Goal: Transaction & Acquisition: Book appointment/travel/reservation

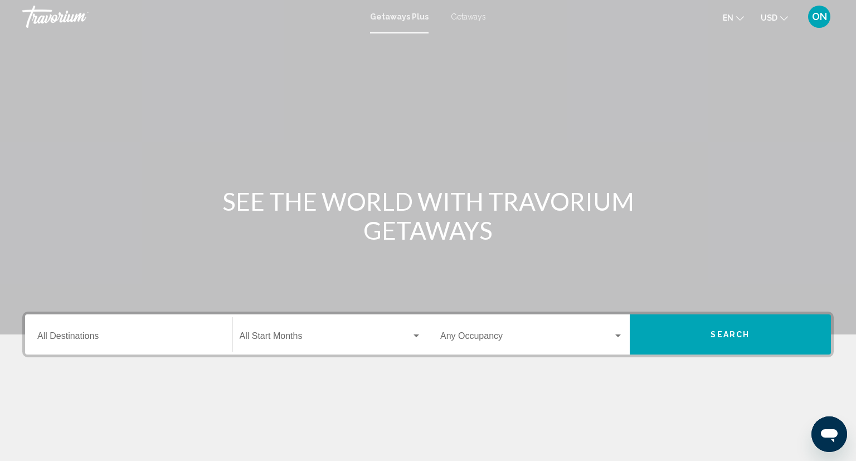
click at [819, 18] on span "ON" at bounding box center [819, 16] width 15 height 11
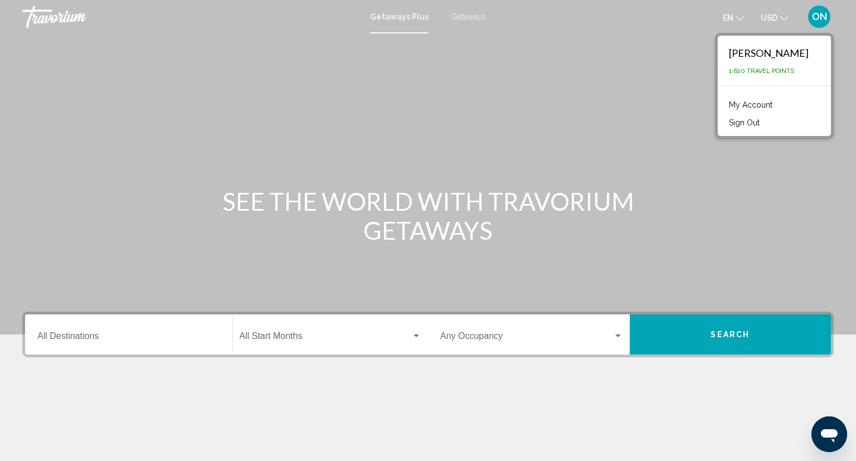
click at [747, 107] on link "My Account" at bounding box center [750, 104] width 55 height 14
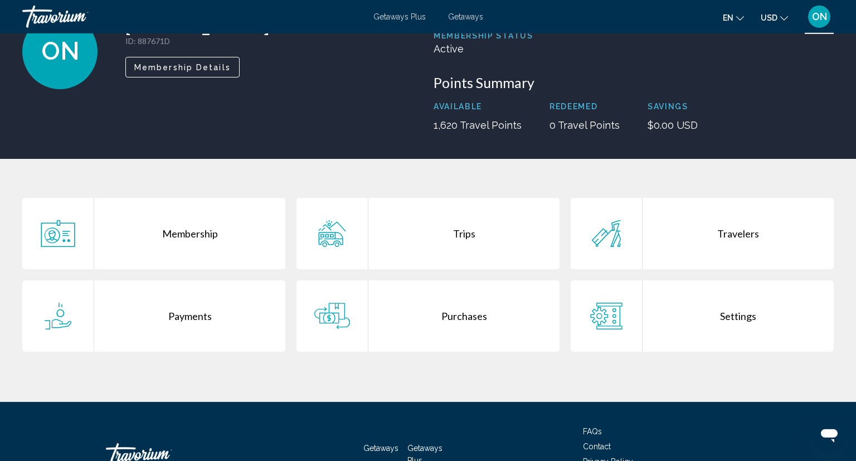
scroll to position [90, 0]
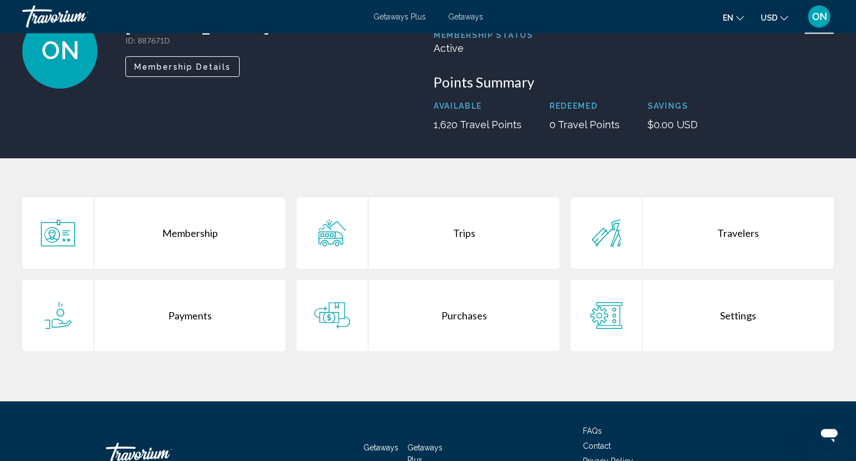
click at [669, 318] on div "Settings" at bounding box center [737, 315] width 191 height 71
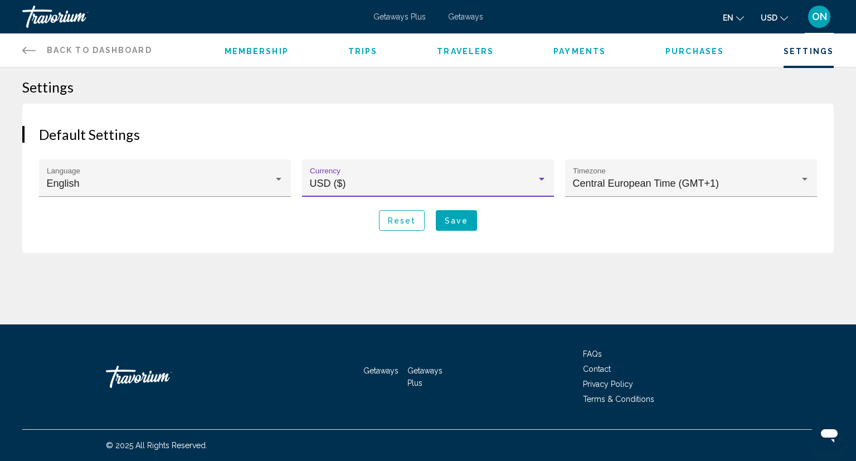
click at [542, 181] on div "Main content" at bounding box center [541, 178] width 10 height 9
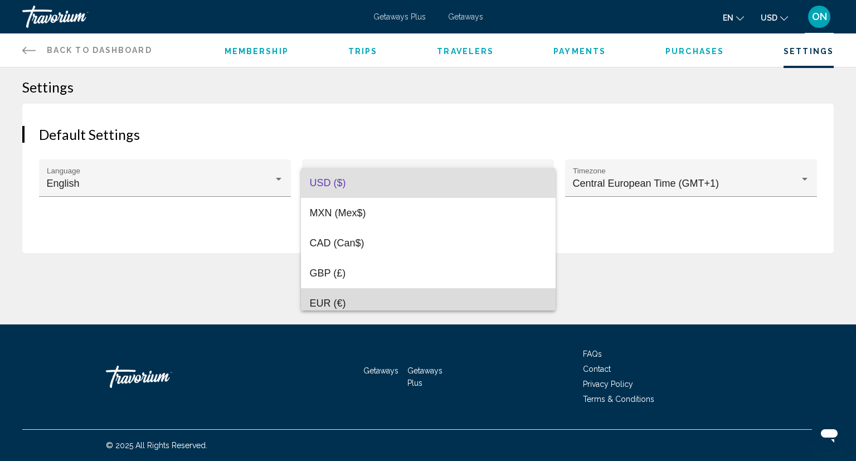
click at [331, 304] on span "EUR (€)" at bounding box center [328, 302] width 36 height 11
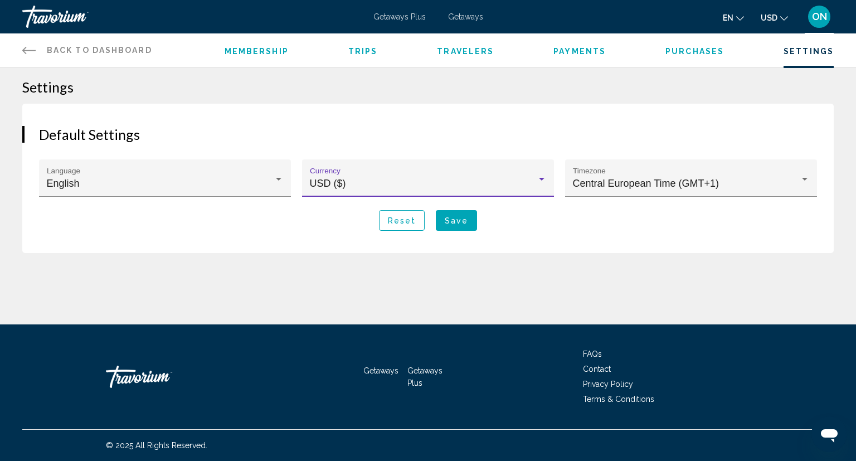
scroll to position [8, 0]
click at [224, 185] on div "English" at bounding box center [160, 183] width 227 height 11
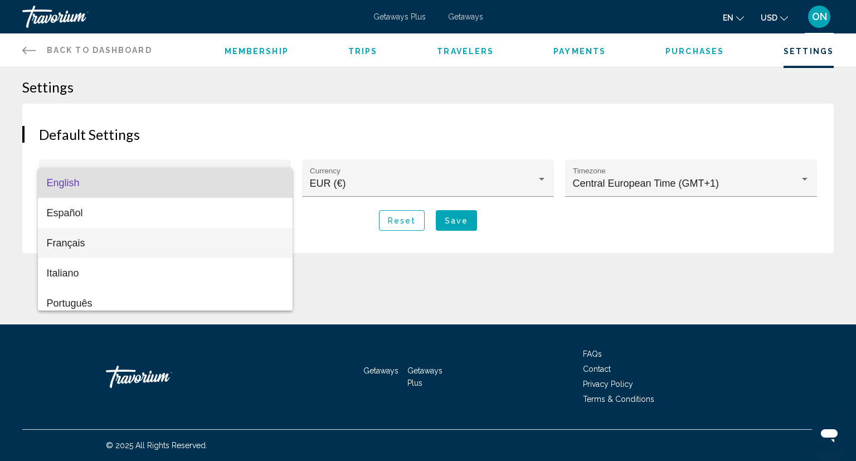
scroll to position [38, 0]
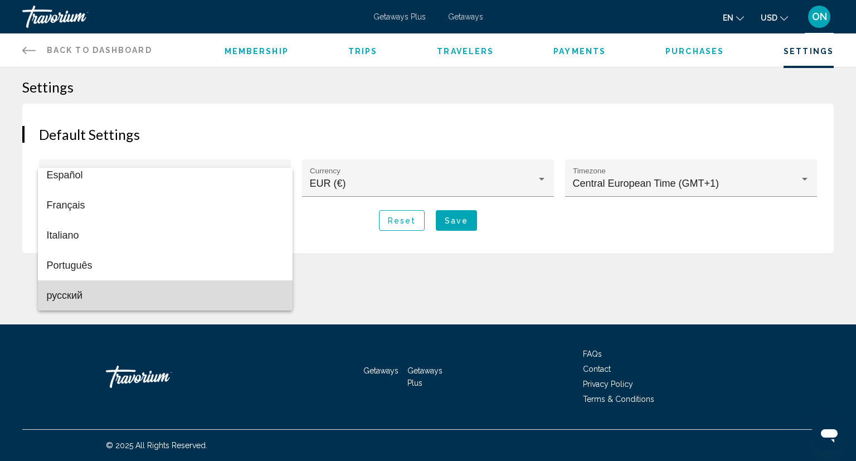
click at [86, 296] on span "русский" at bounding box center [165, 295] width 237 height 30
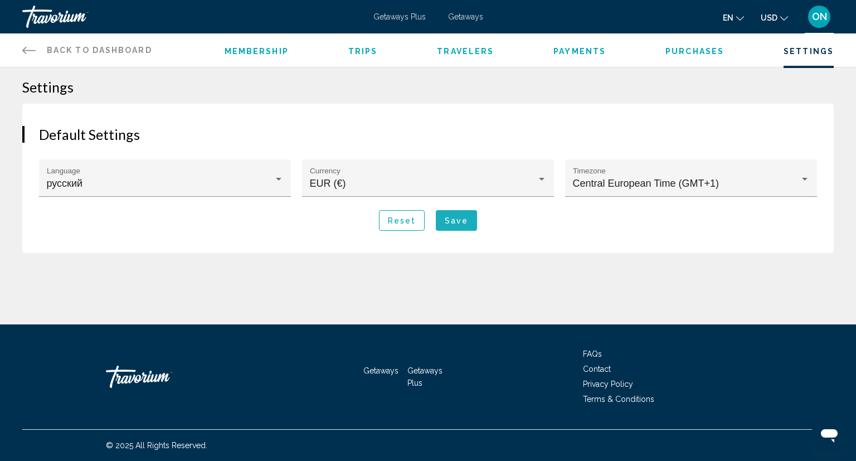
click at [458, 217] on span "Save" at bounding box center [456, 220] width 23 height 9
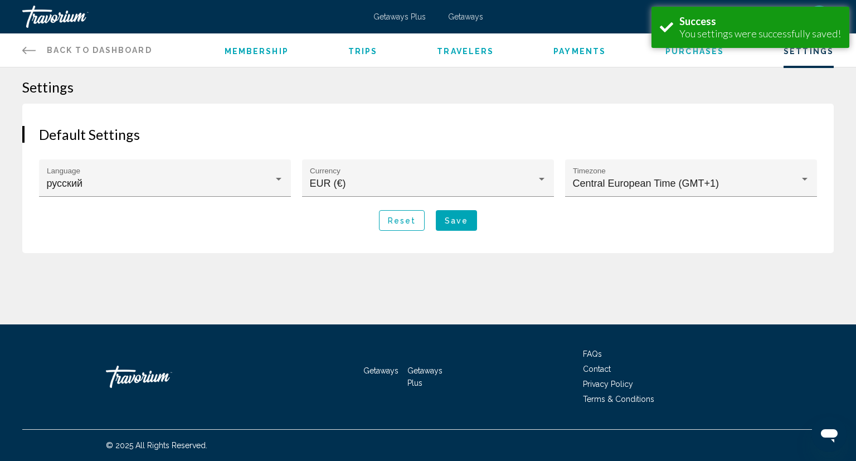
click at [456, 222] on span "Save" at bounding box center [456, 220] width 23 height 9
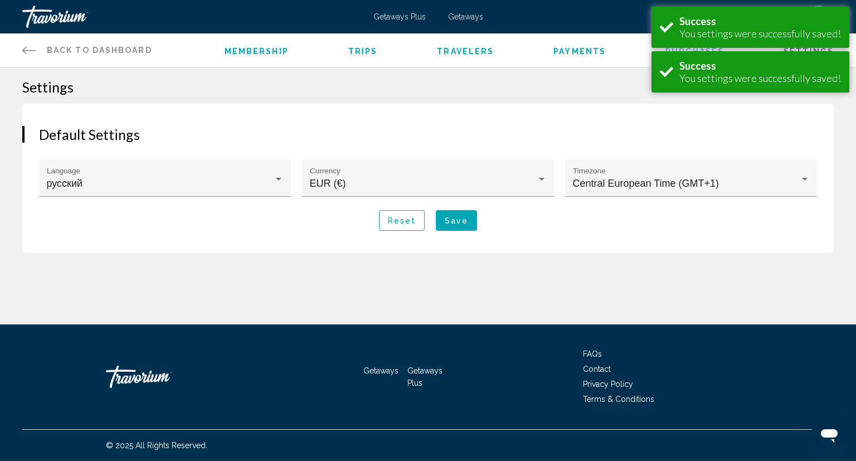
click at [408, 218] on span "Reset" at bounding box center [402, 220] width 28 height 9
click at [537, 184] on div "USD ($)" at bounding box center [428, 183] width 237 height 11
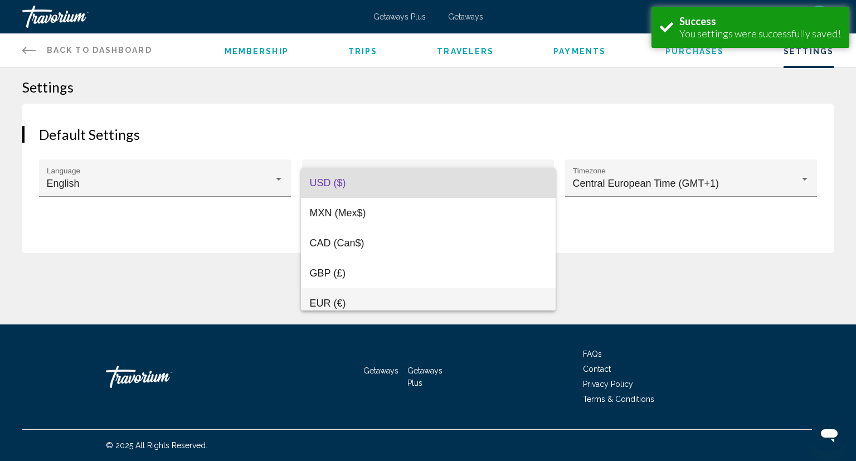
click at [328, 306] on span "EUR (€)" at bounding box center [328, 302] width 36 height 11
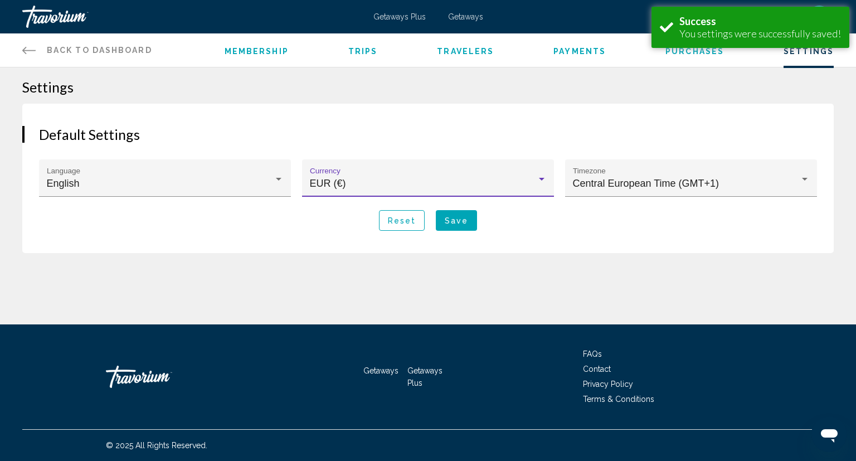
scroll to position [8, 0]
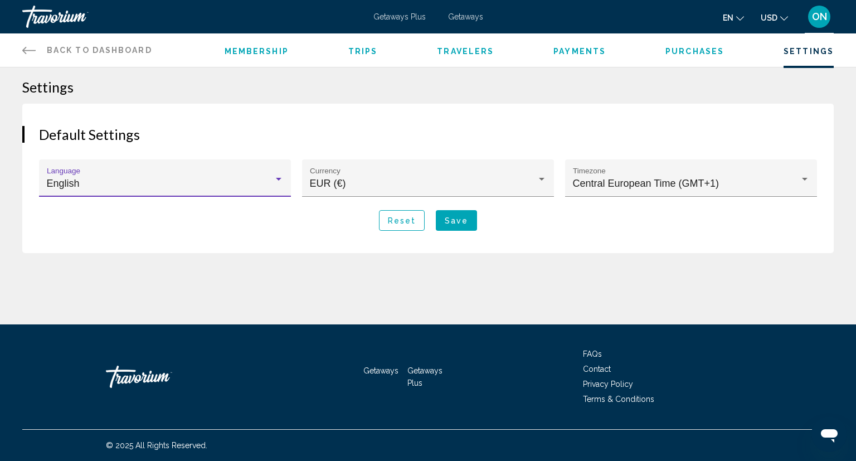
click at [277, 178] on div "Main content" at bounding box center [279, 179] width 6 height 3
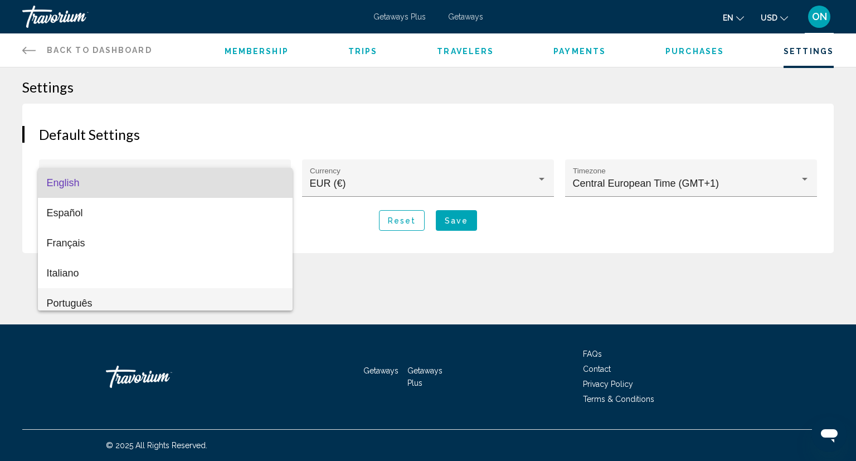
scroll to position [38, 0]
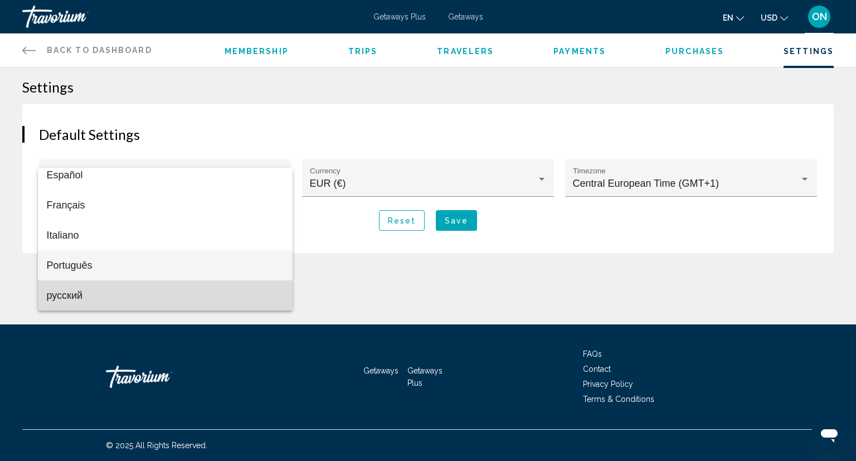
click at [77, 291] on span "русский" at bounding box center [65, 295] width 36 height 11
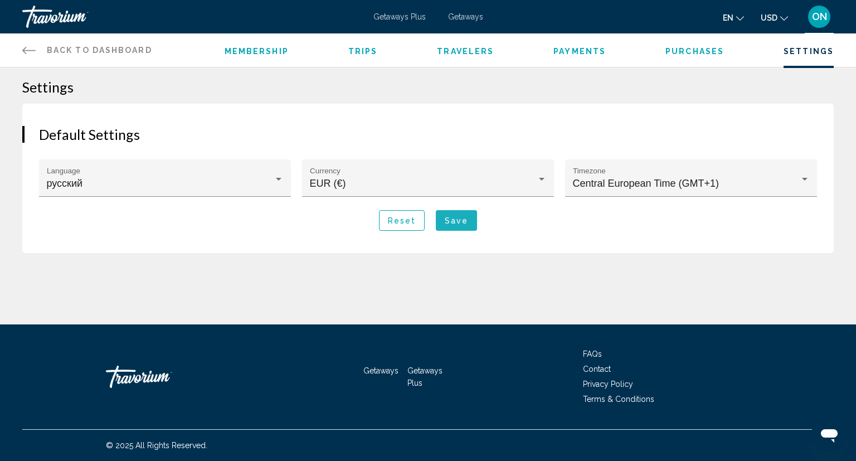
click at [458, 220] on span "Save" at bounding box center [456, 220] width 23 height 9
click at [681, 113] on div "Default Settings русский Language EUR (€) Currency Central European Time (GMT+1…" at bounding box center [427, 178] width 811 height 149
click at [55, 15] on div "Travorium" at bounding box center [77, 17] width 111 height 22
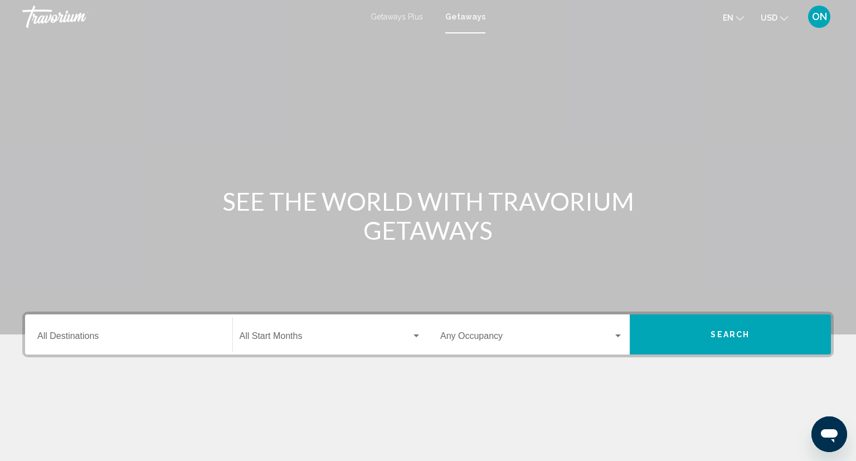
click at [787, 17] on icon "Change currency" at bounding box center [784, 18] width 8 height 8
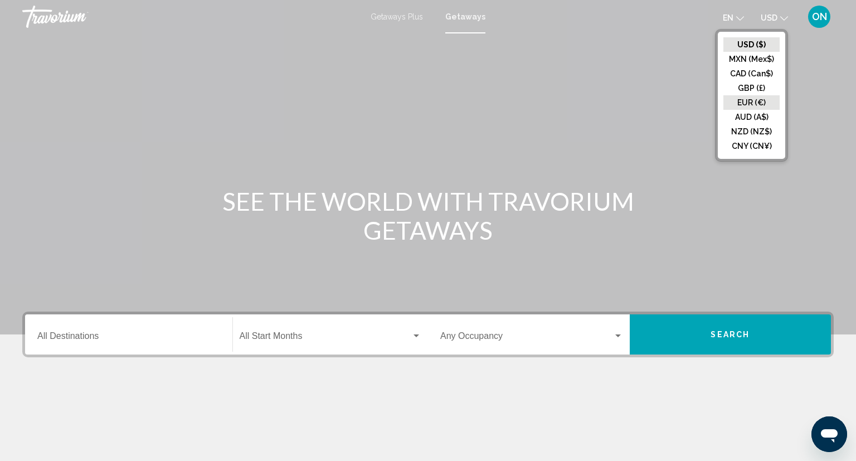
click at [755, 105] on button "EUR (€)" at bounding box center [751, 102] width 56 height 14
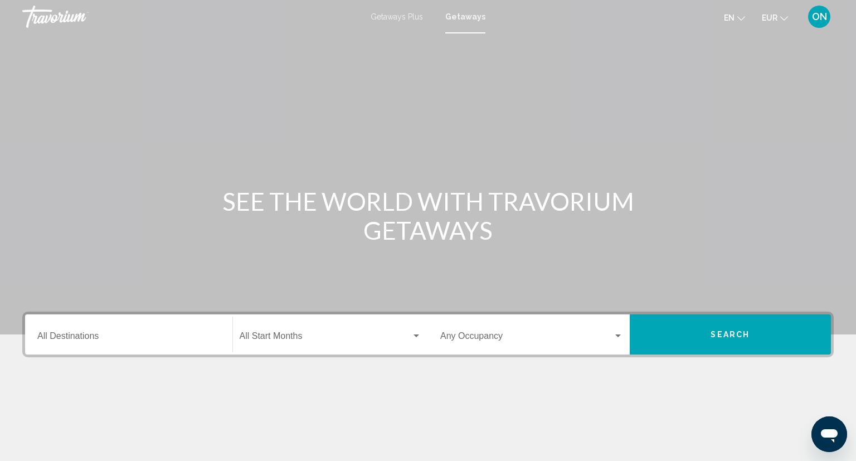
click at [743, 19] on icon "Change language" at bounding box center [741, 18] width 8 height 8
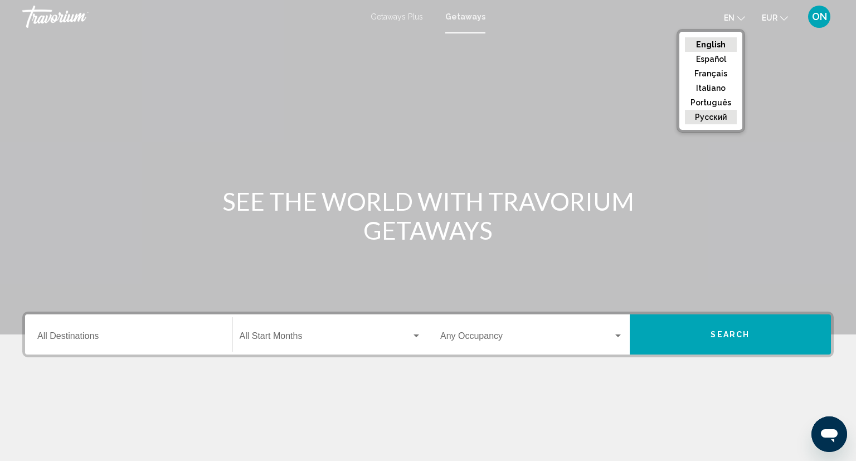
click at [715, 117] on button "русский" at bounding box center [711, 117] width 52 height 14
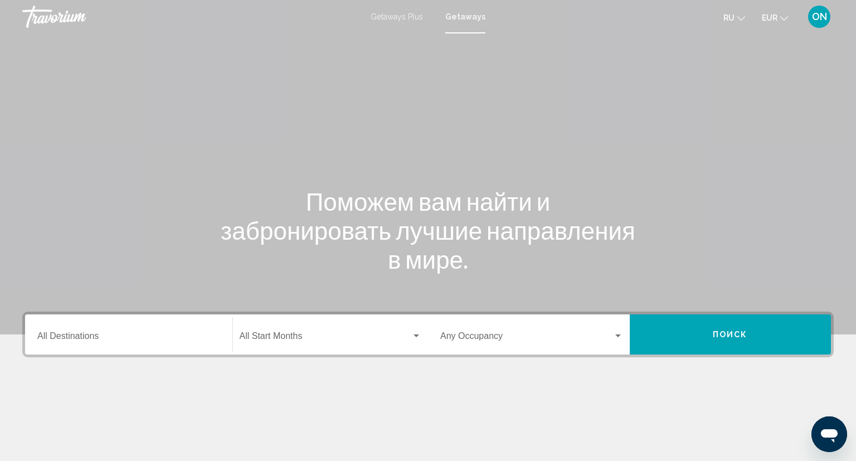
click at [169, 339] on input "Destination All Destinations" at bounding box center [128, 338] width 183 height 10
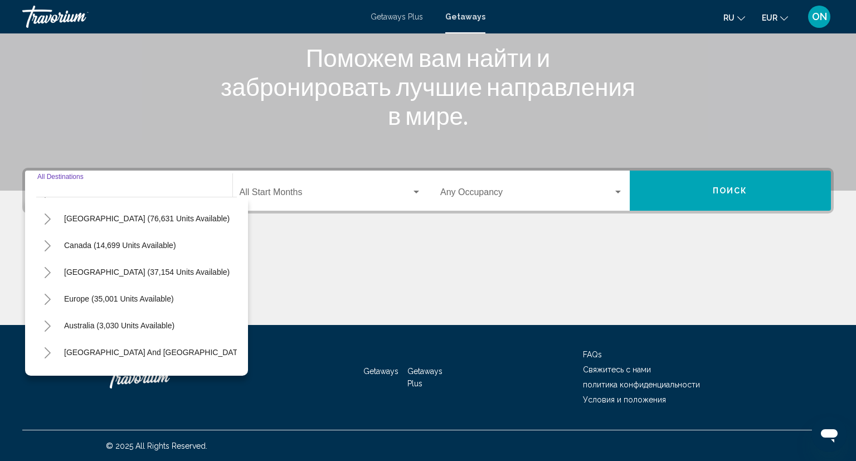
scroll to position [118, 0]
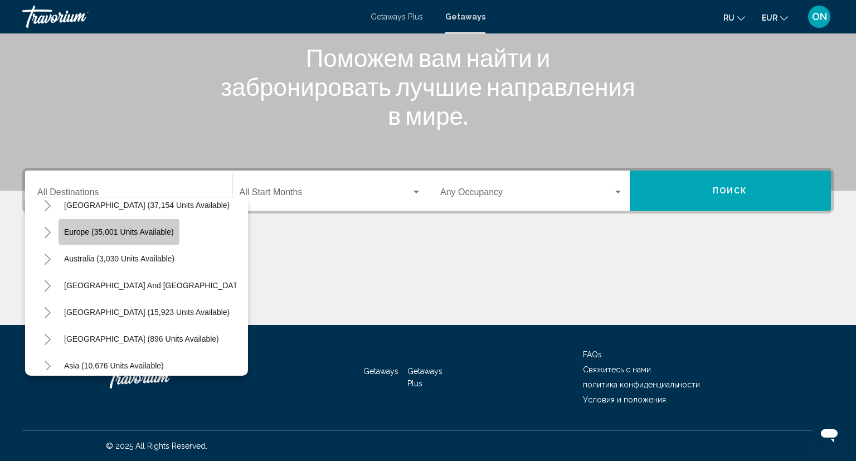
click at [164, 237] on button "Europe (35,001 units available)" at bounding box center [118, 232] width 121 height 26
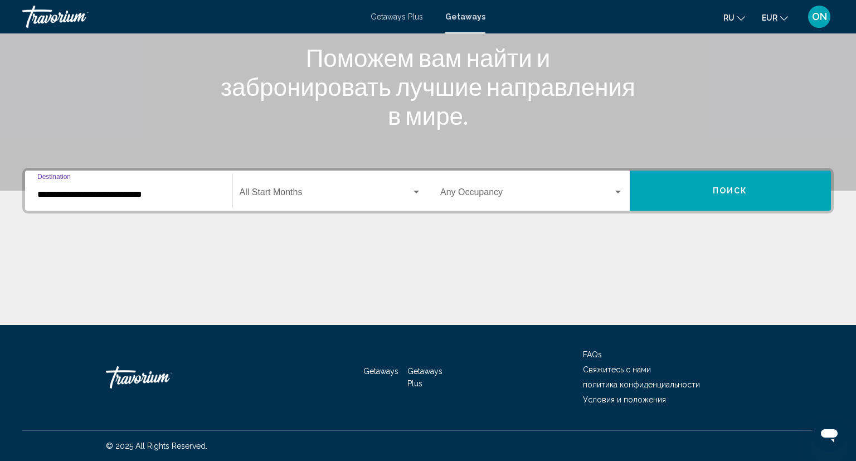
click at [183, 194] on input "**********" at bounding box center [128, 194] width 183 height 10
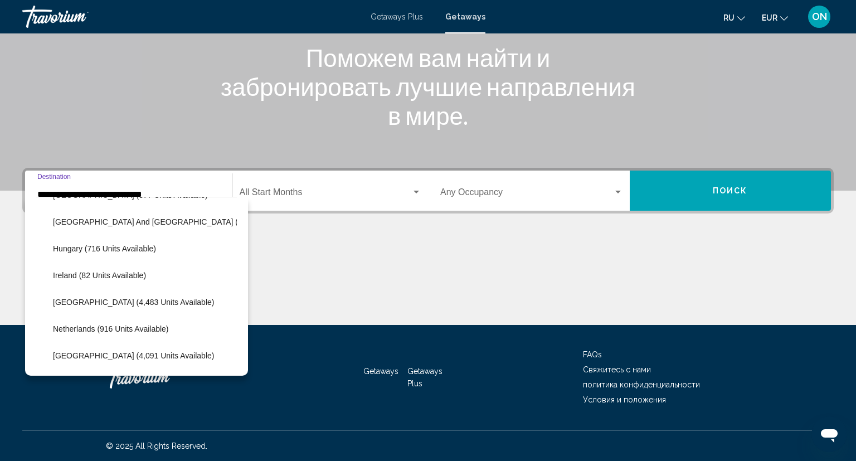
scroll to position [370, 0]
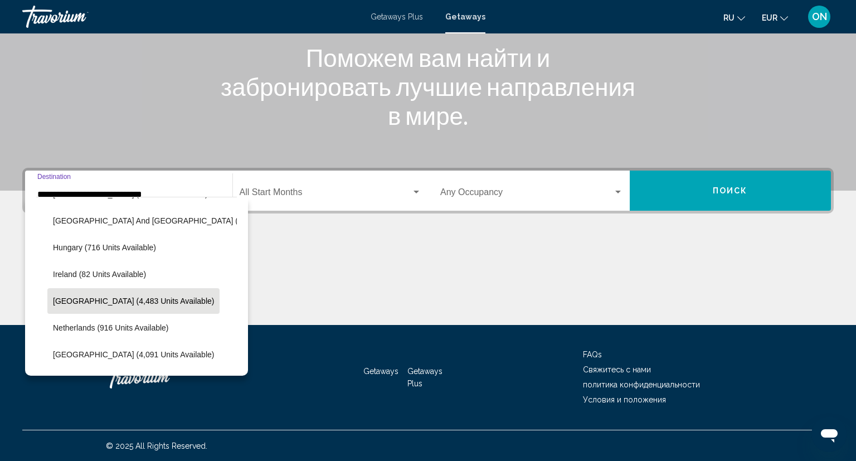
click at [119, 295] on button "Italy (4,483 units available)" at bounding box center [133, 301] width 172 height 26
type input "**********"
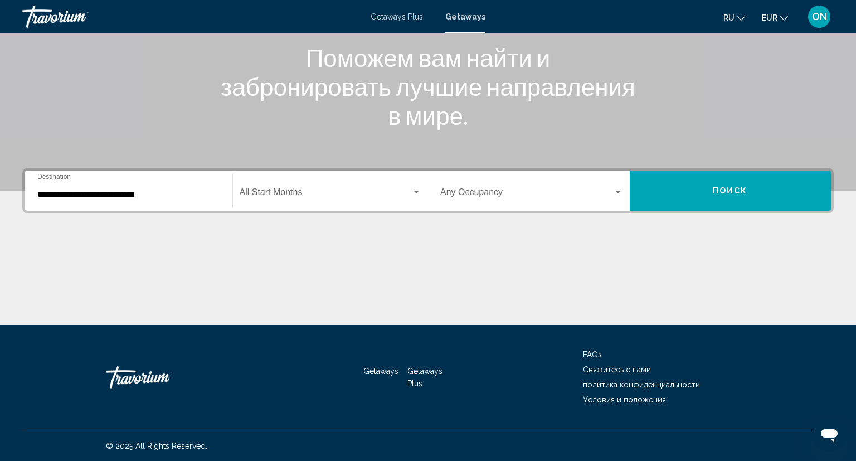
click at [316, 186] on div "Start Month All Start Months" at bounding box center [331, 190] width 182 height 35
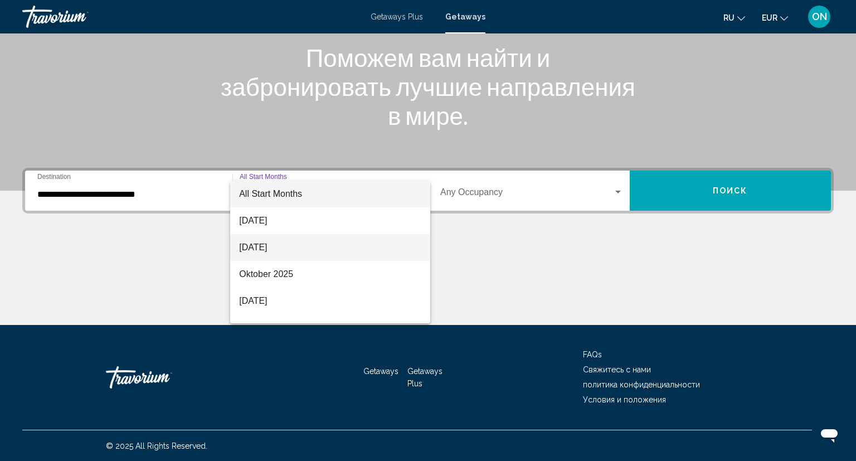
click at [282, 243] on span "[DATE]" at bounding box center [330, 247] width 182 height 27
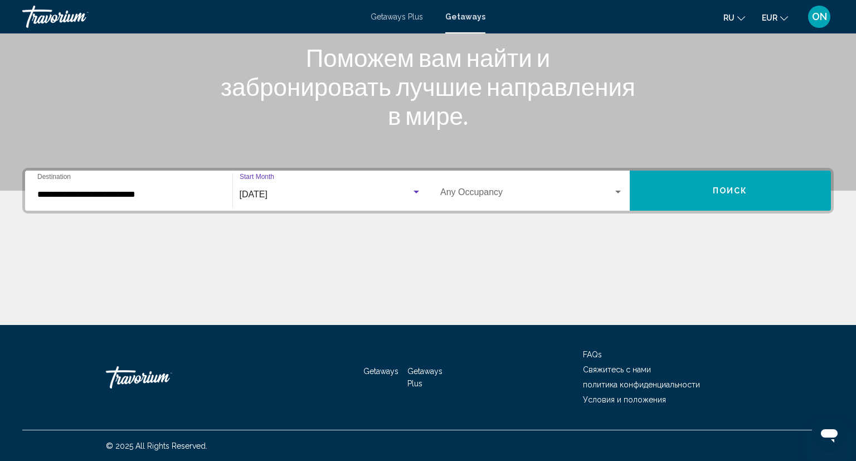
click at [613, 200] on div "Occupancy Any Occupancy" at bounding box center [531, 190] width 183 height 35
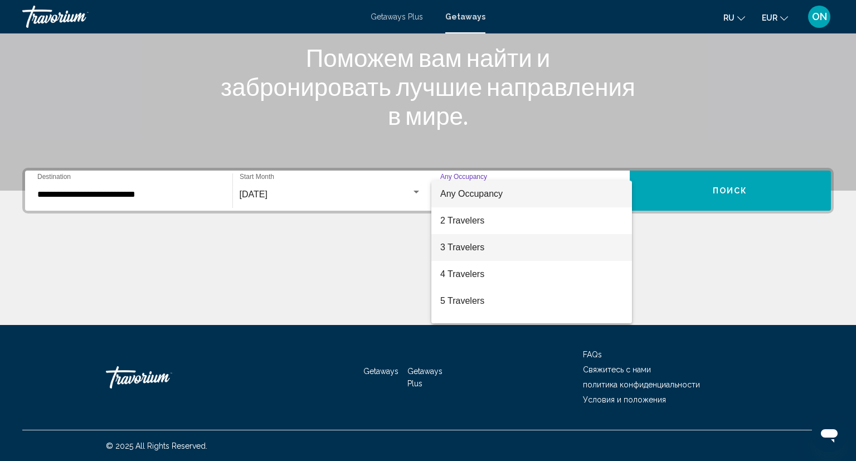
click at [481, 246] on span "3 Travelers" at bounding box center [531, 247] width 183 height 27
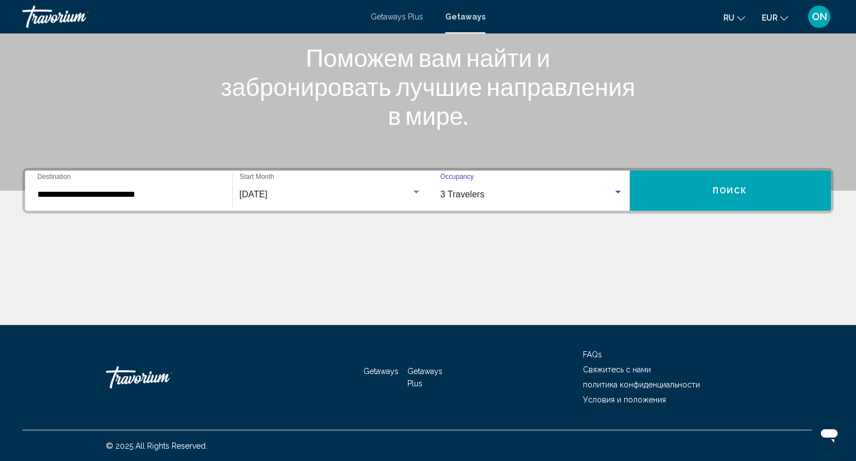
click at [726, 188] on span "Поиск" at bounding box center [730, 191] width 35 height 9
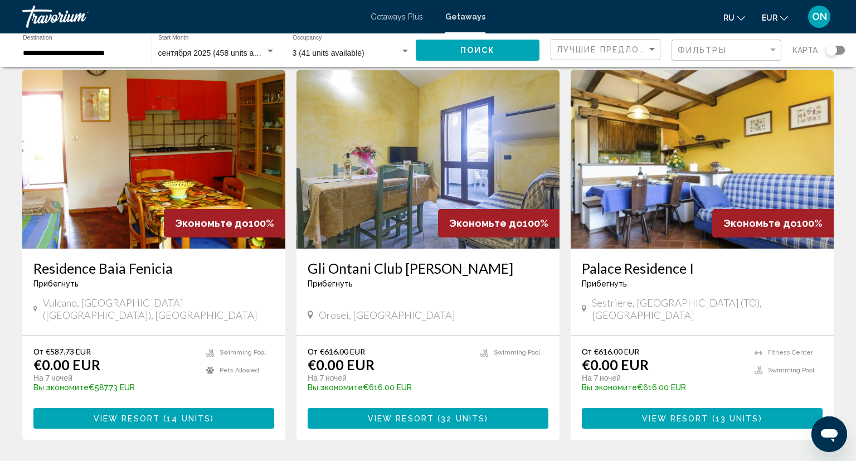
scroll to position [43, 0]
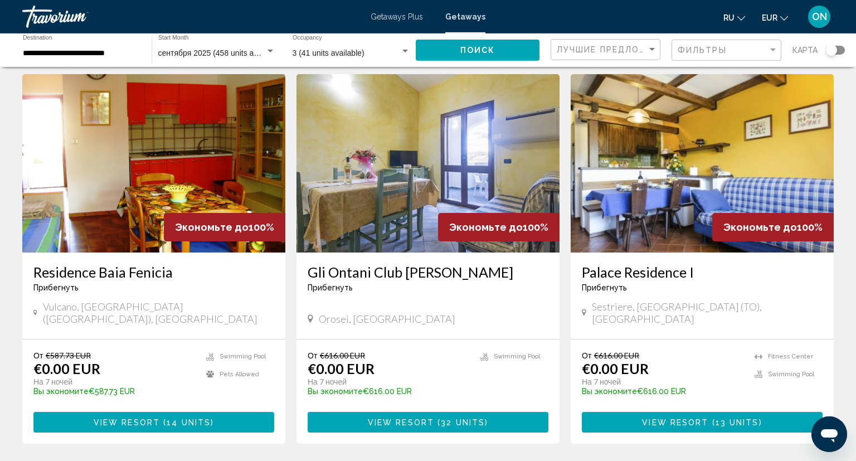
click at [841, 56] on div "карта" at bounding box center [818, 50] width 52 height 23
click at [839, 50] on div "Search widget" at bounding box center [835, 50] width 19 height 9
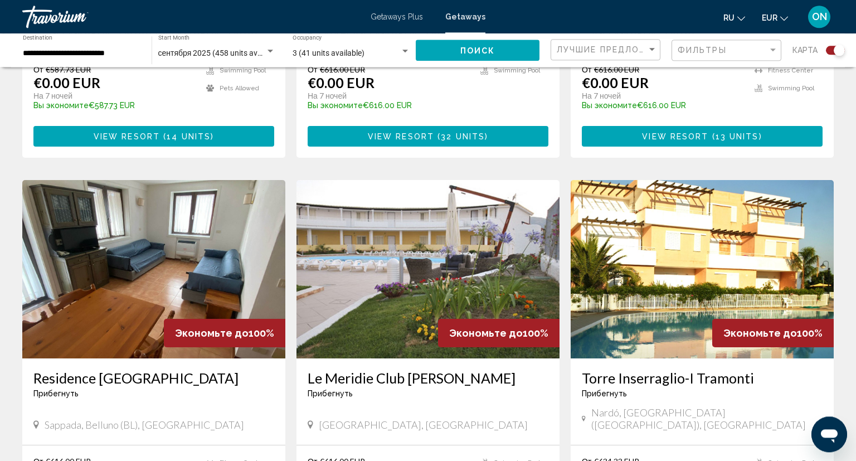
scroll to position [673, 0]
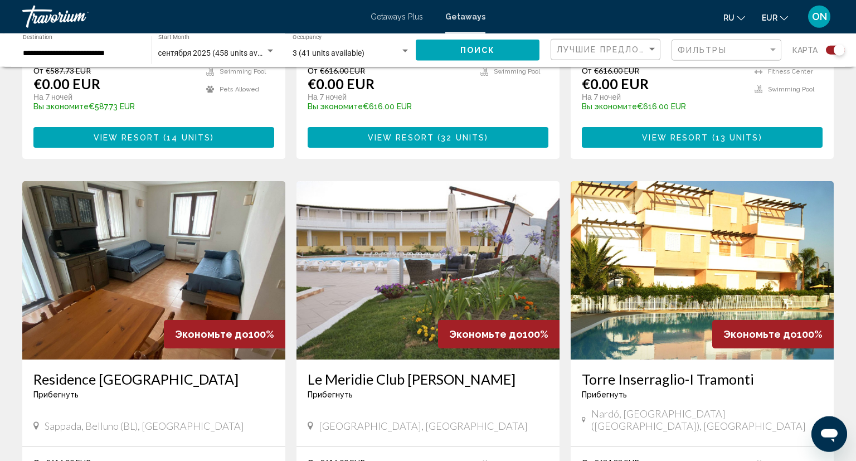
click at [402, 20] on span "Getaways Plus" at bounding box center [396, 16] width 52 height 9
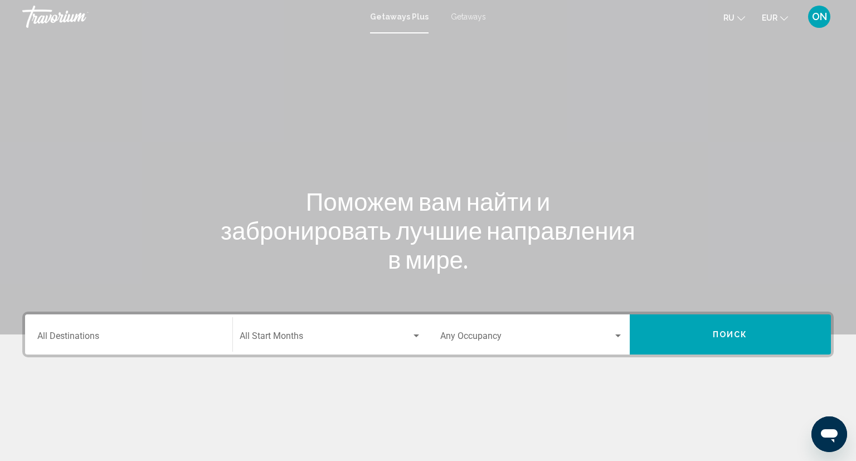
click at [464, 16] on span "Getaways" at bounding box center [468, 16] width 35 height 9
click at [159, 341] on input "Destination All Destinations" at bounding box center [128, 338] width 183 height 10
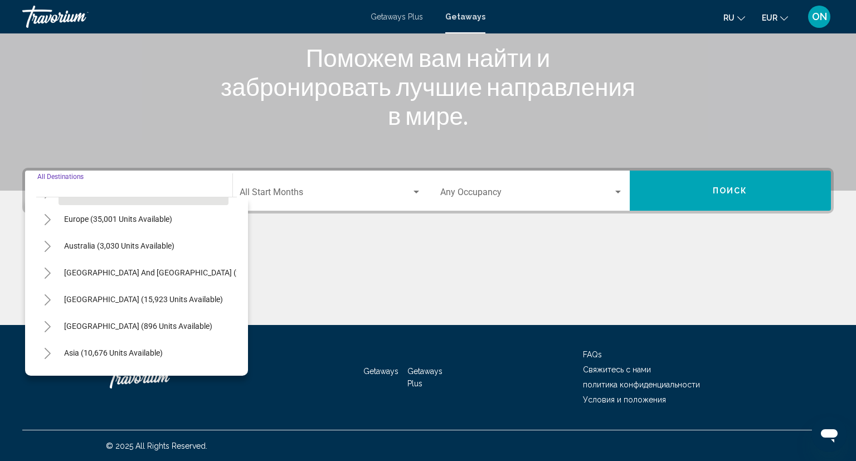
scroll to position [126, 0]
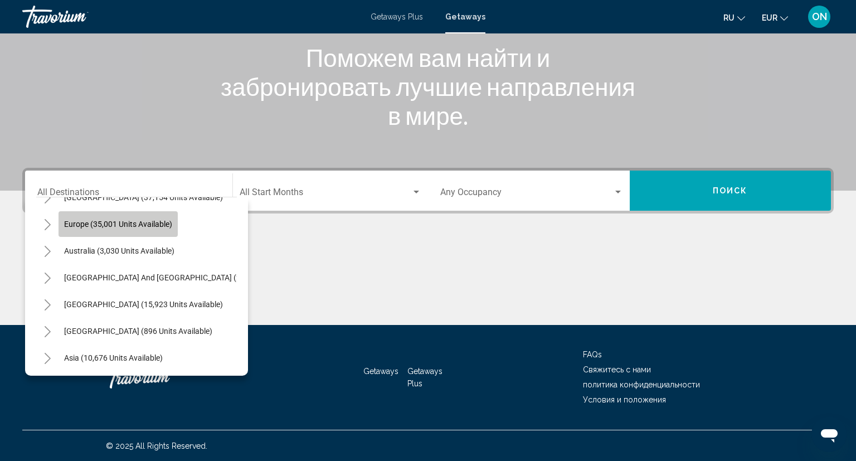
click at [142, 226] on span "Europe (35,001 units available)" at bounding box center [118, 224] width 108 height 9
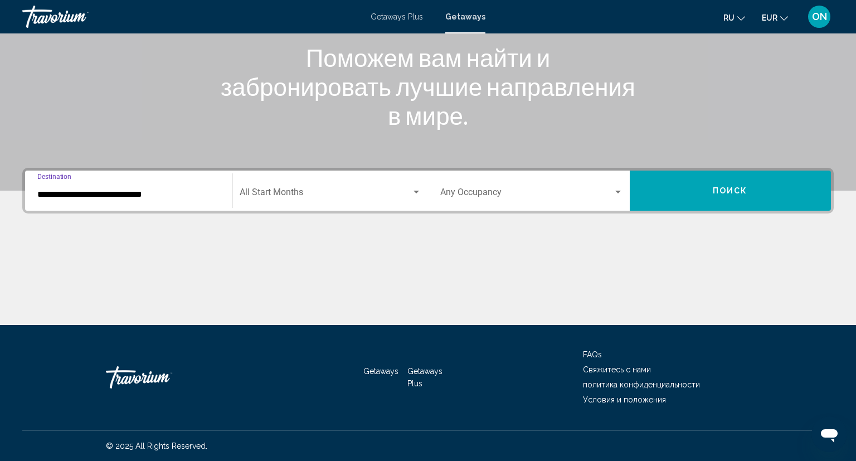
click at [399, 192] on span "Search widget" at bounding box center [326, 194] width 172 height 10
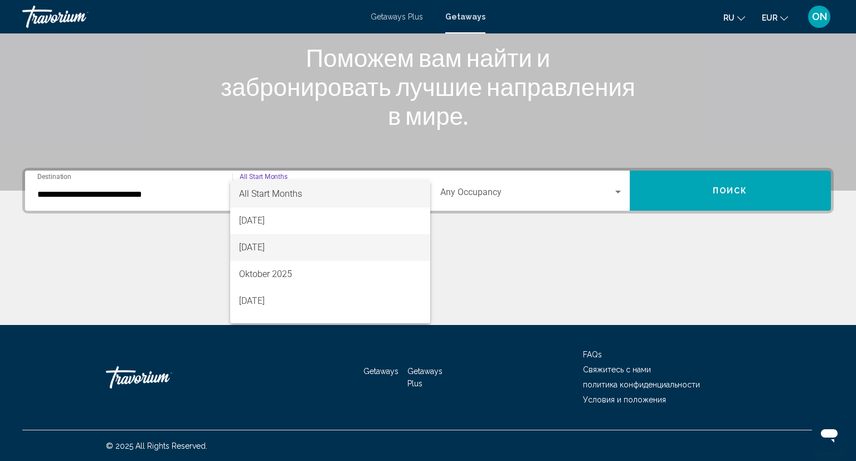
click at [285, 249] on span "[DATE]" at bounding box center [330, 247] width 182 height 27
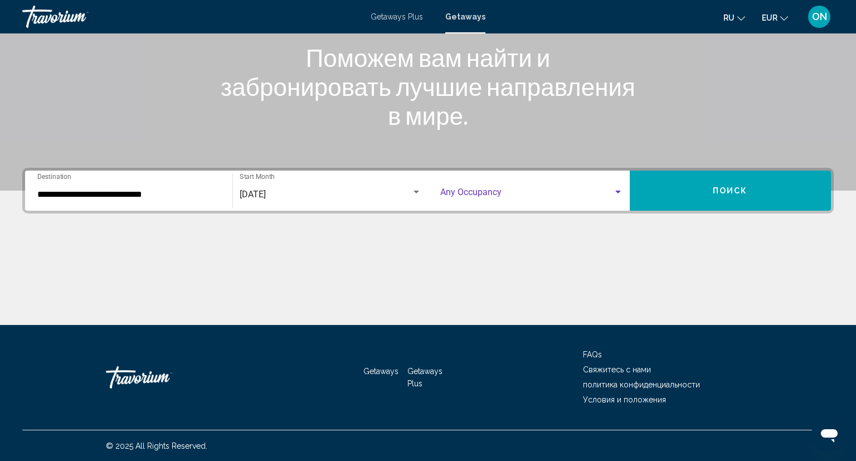
click at [530, 195] on span "Search widget" at bounding box center [526, 194] width 173 height 10
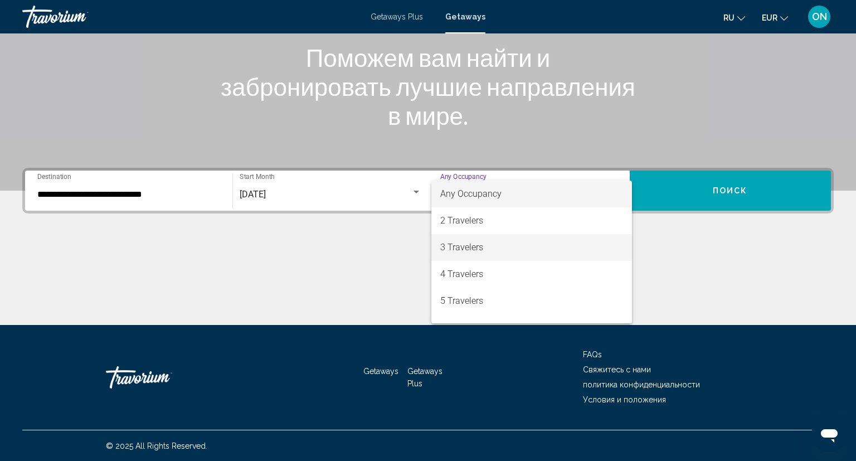
click at [477, 250] on span "3 Travelers" at bounding box center [531, 247] width 183 height 27
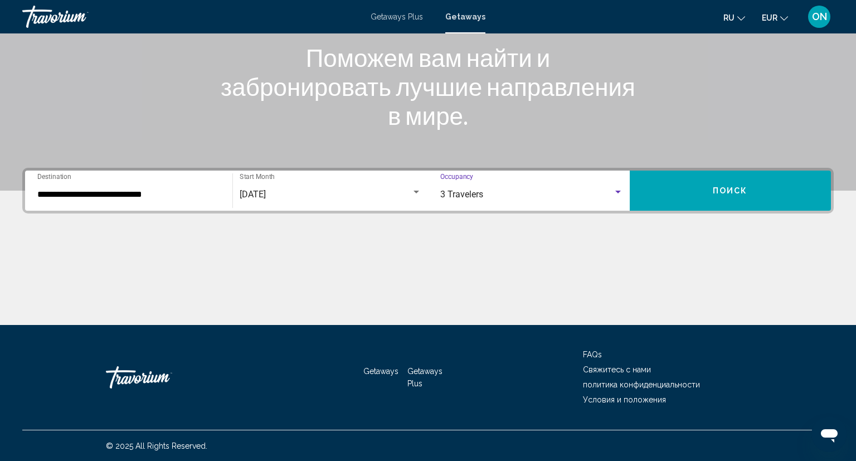
click at [159, 193] on input "**********" at bounding box center [128, 194] width 183 height 10
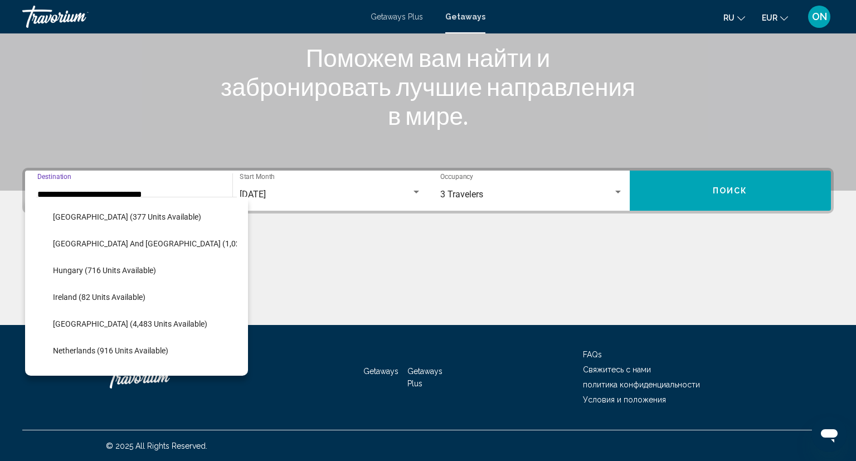
scroll to position [348, 0]
click at [115, 322] on span "Italy (4,483 units available)" at bounding box center [130, 323] width 154 height 9
type input "**********"
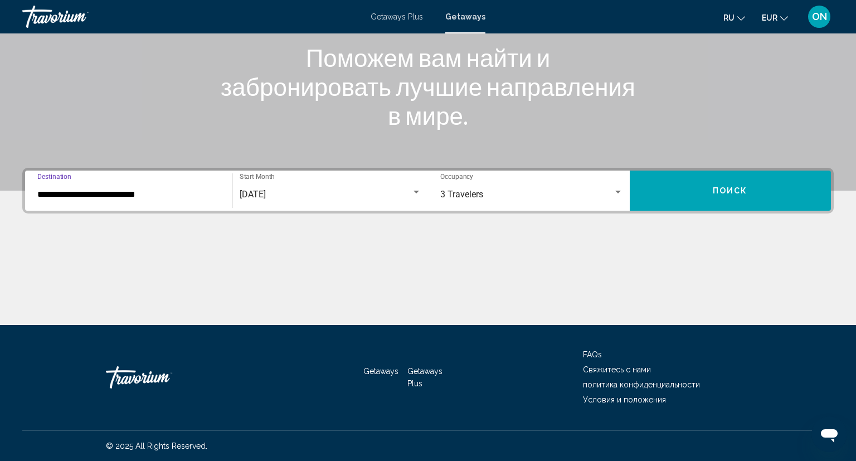
click at [735, 191] on span "Поиск" at bounding box center [730, 191] width 35 height 9
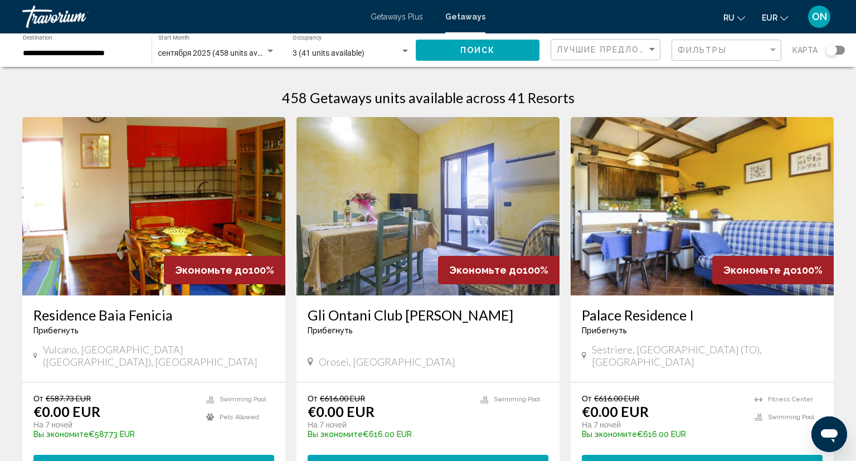
click at [836, 55] on div "Search widget" at bounding box center [835, 50] width 19 height 9
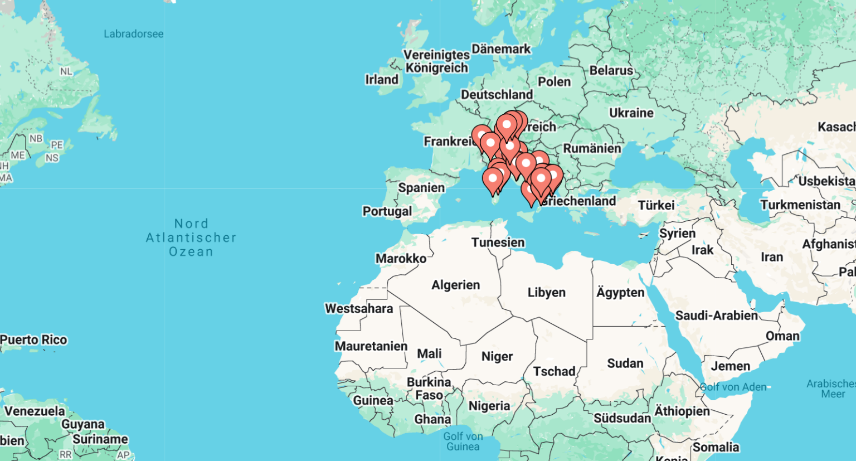
scroll to position [3, 0]
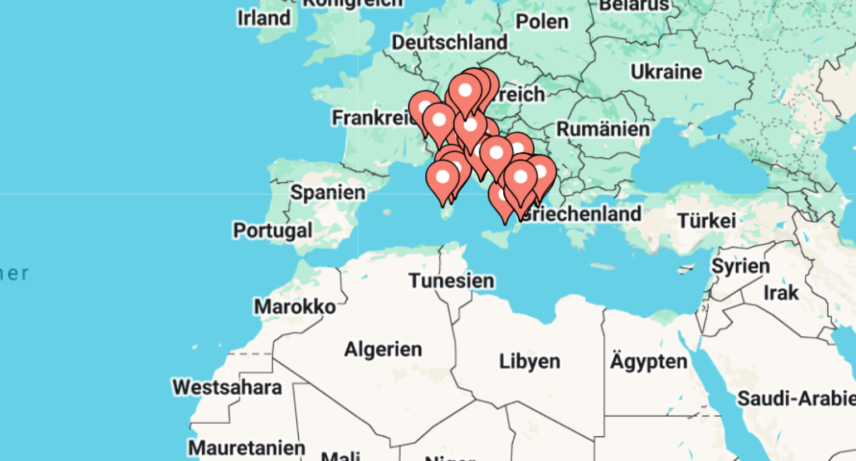
click at [556, 189] on gmp-advanced-marker "Main content" at bounding box center [550, 195] width 11 height 17
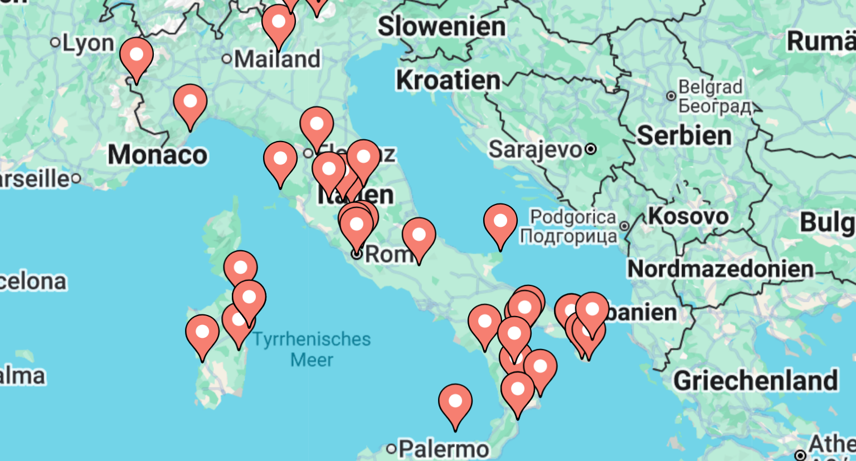
click at [425, 158] on image "Main content" at bounding box center [424, 157] width 7 height 7
type input "**********"
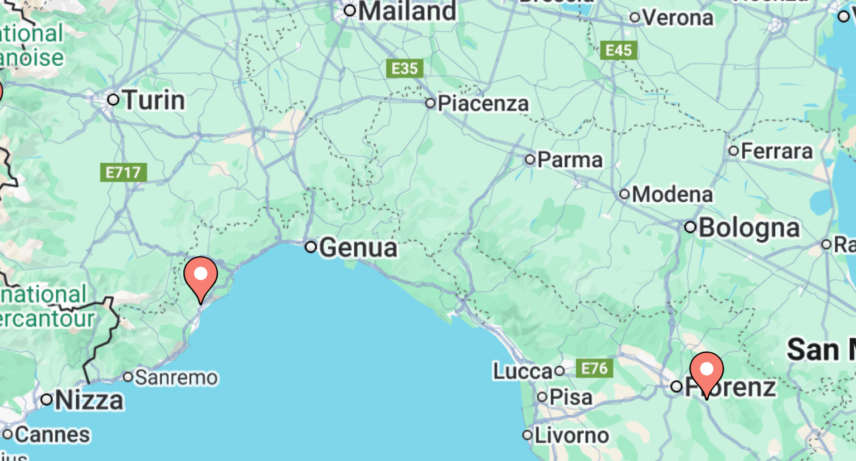
click at [430, 232] on image "Main content" at bounding box center [428, 231] width 7 height 7
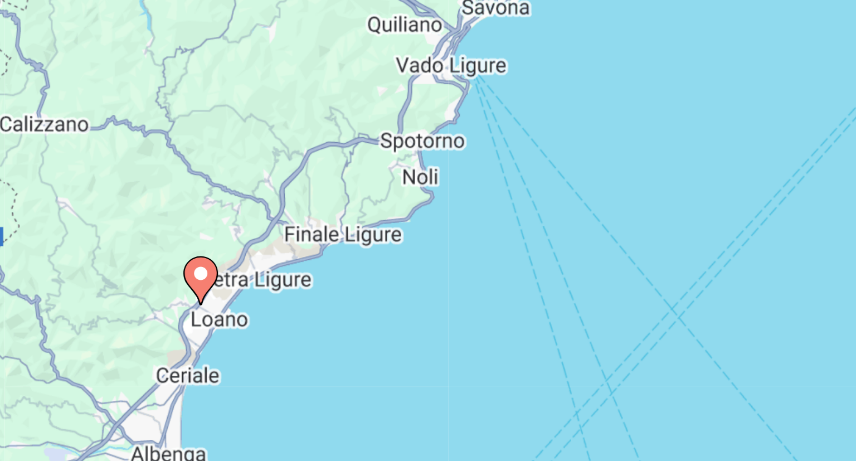
click at [430, 233] on image "Main content" at bounding box center [428, 231] width 7 height 7
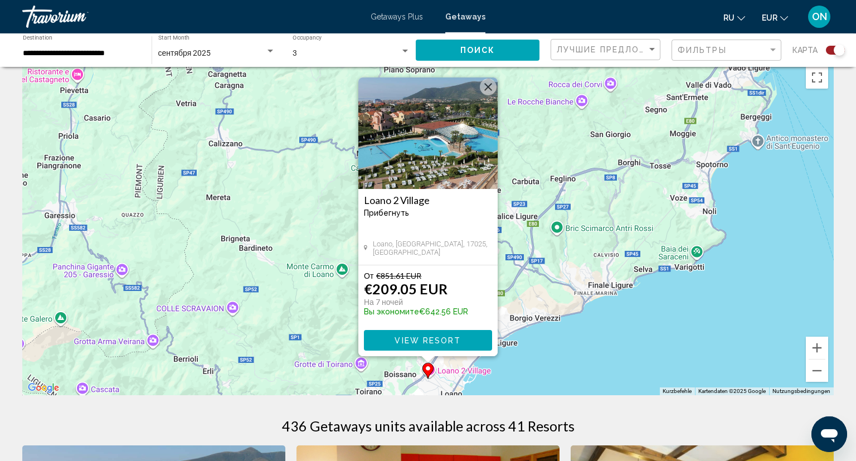
scroll to position [0, 0]
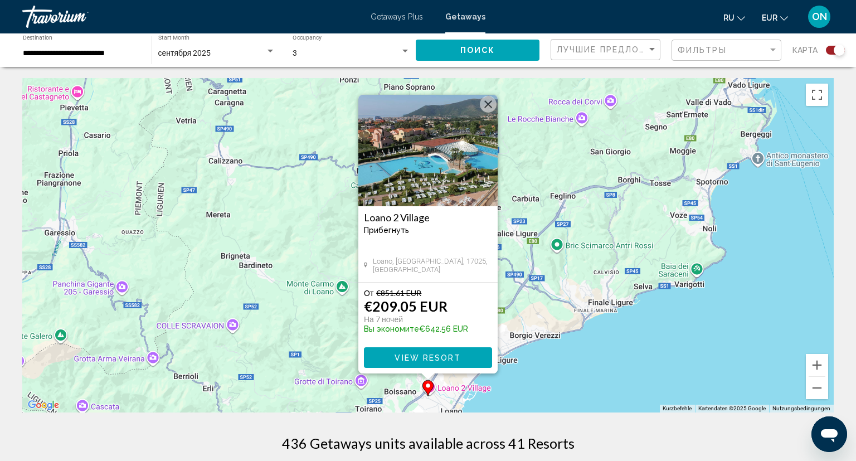
click at [484, 104] on button "Schließen" at bounding box center [488, 104] width 17 height 17
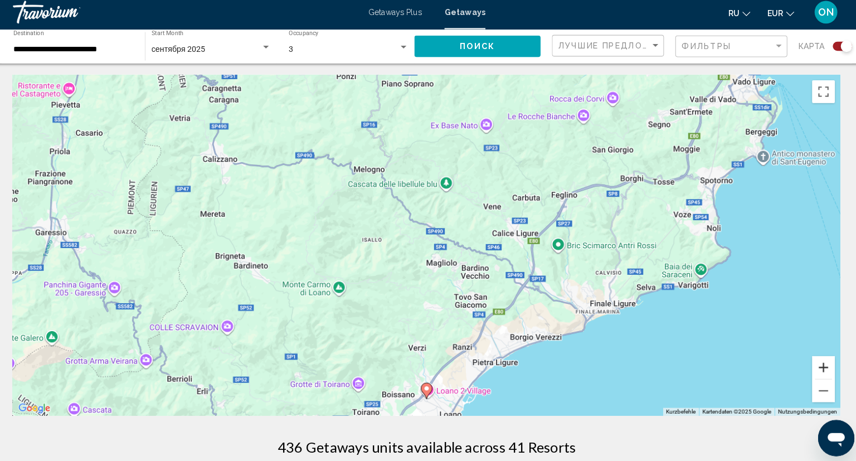
click at [814, 369] on button "Vergrößern" at bounding box center [817, 365] width 22 height 22
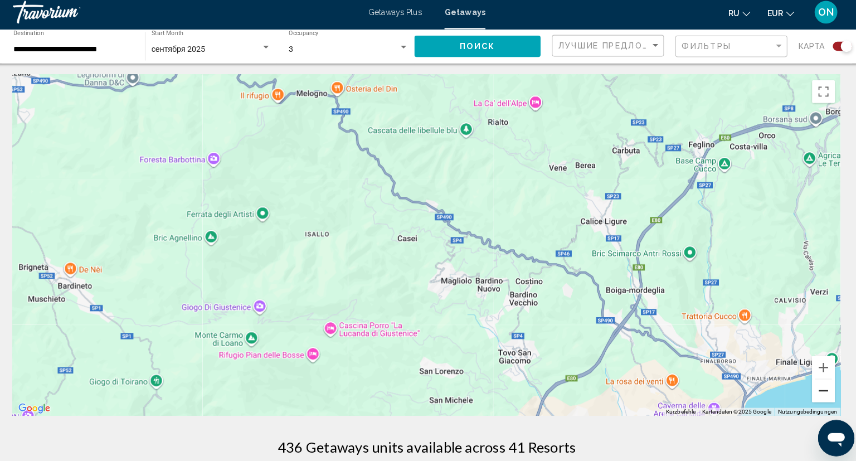
click at [819, 388] on button "Verkleinern" at bounding box center [817, 388] width 22 height 22
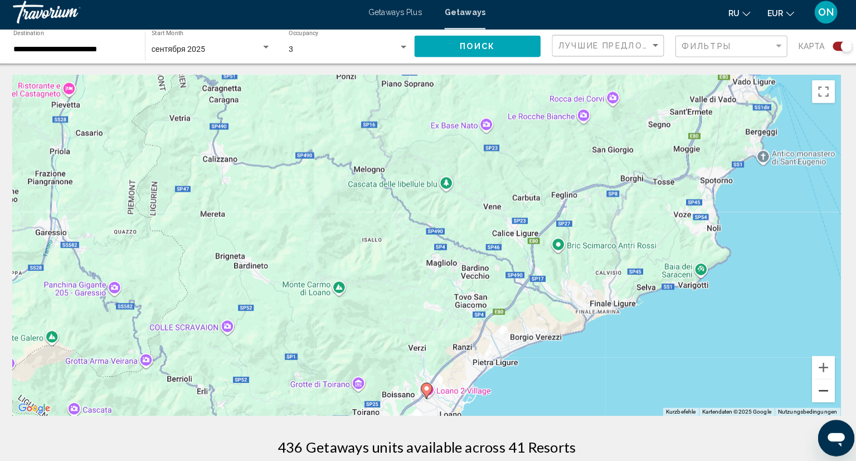
click at [819, 388] on button "Verkleinern" at bounding box center [817, 388] width 22 height 22
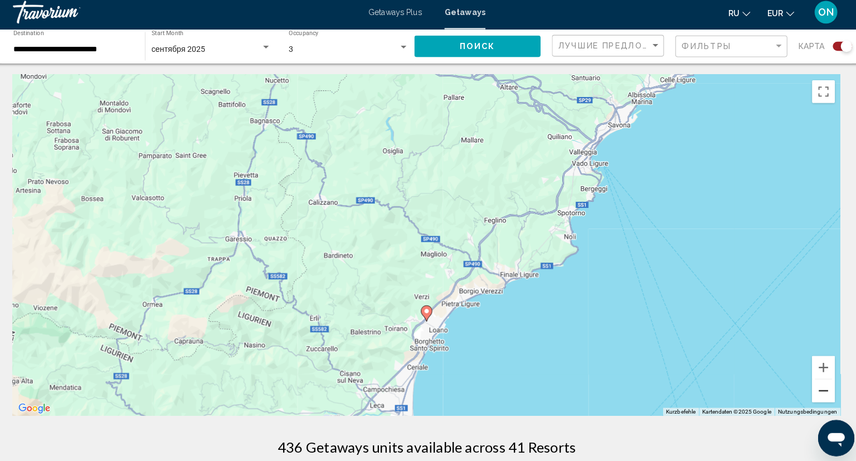
click at [818, 387] on button "Verkleinern" at bounding box center [817, 388] width 22 height 22
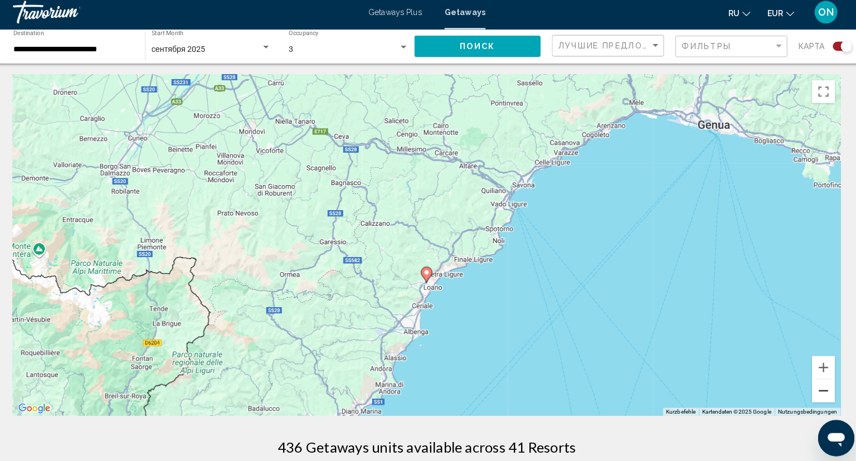
click at [818, 387] on button "Verkleinern" at bounding box center [817, 388] width 22 height 22
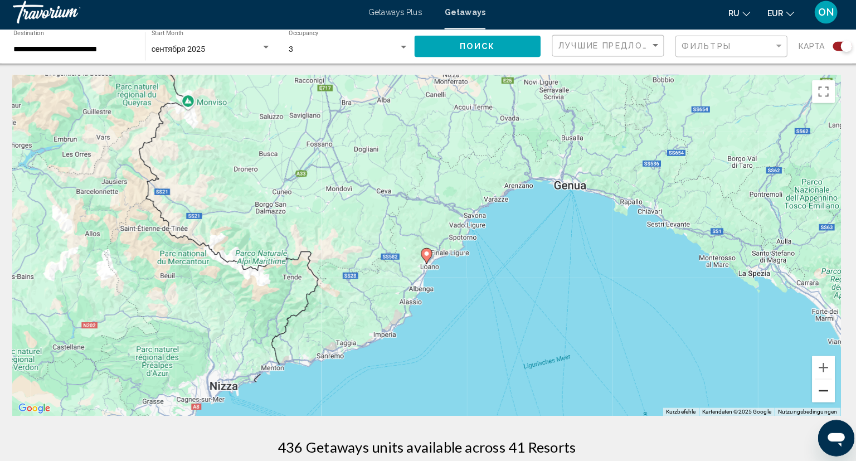
click at [818, 387] on button "Verkleinern" at bounding box center [817, 388] width 22 height 22
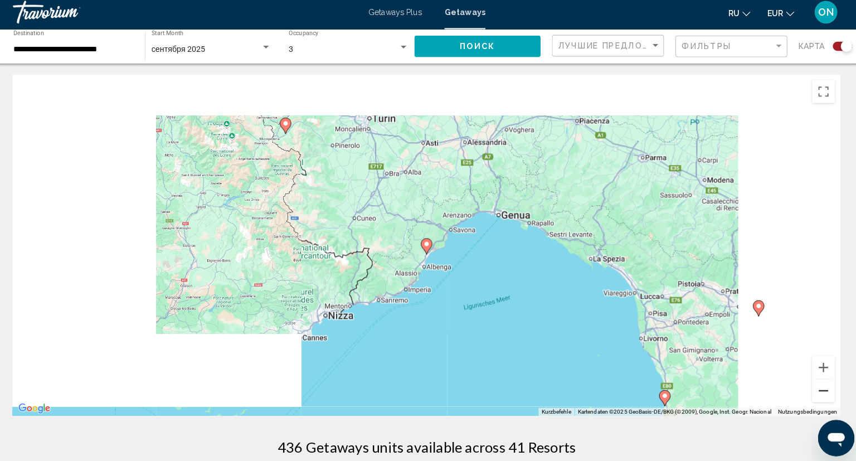
click at [818, 387] on button "Verkleinern" at bounding box center [817, 388] width 22 height 22
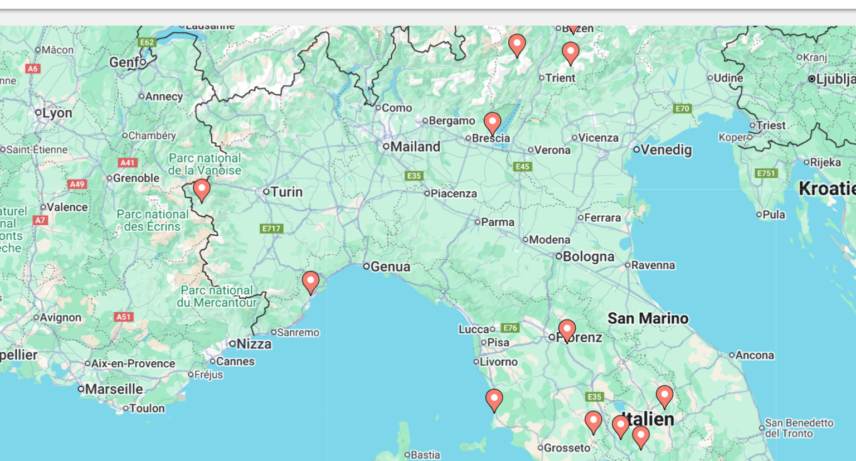
scroll to position [1, 0]
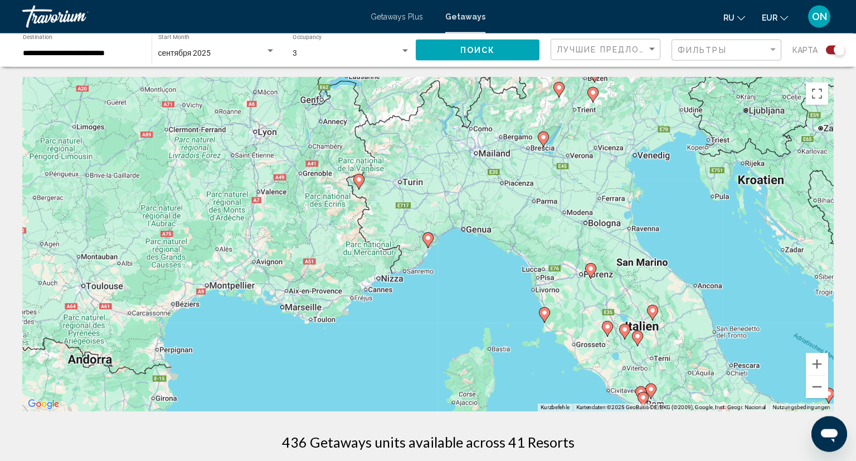
click at [273, 49] on div "Search widget" at bounding box center [270, 51] width 10 height 9
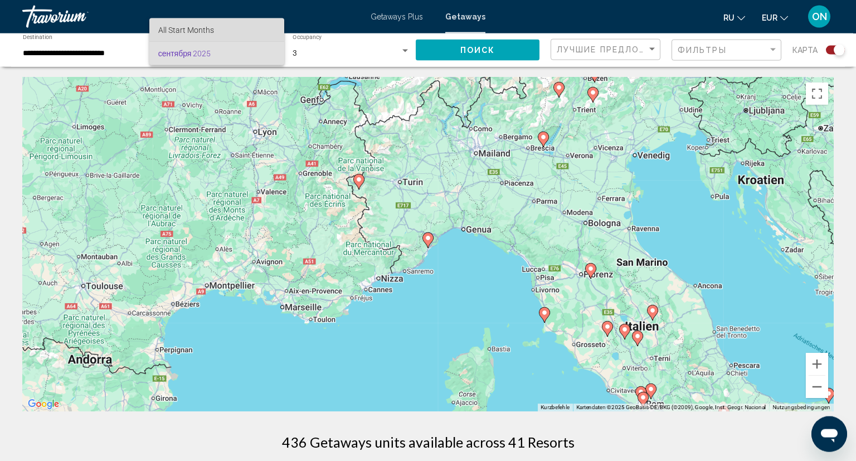
click at [204, 34] on span "All Start Months" at bounding box center [186, 30] width 56 height 9
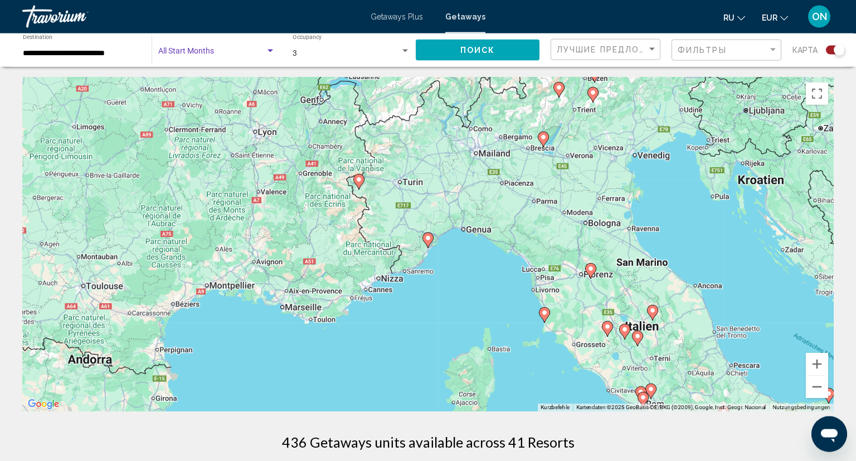
click at [271, 49] on div "Search widget" at bounding box center [270, 51] width 10 height 9
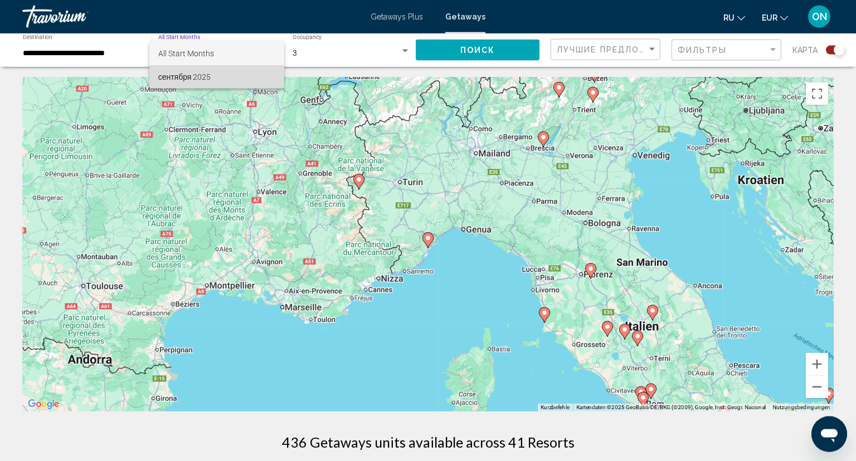
click at [236, 81] on span "сентября 2025" at bounding box center [217, 76] width 118 height 23
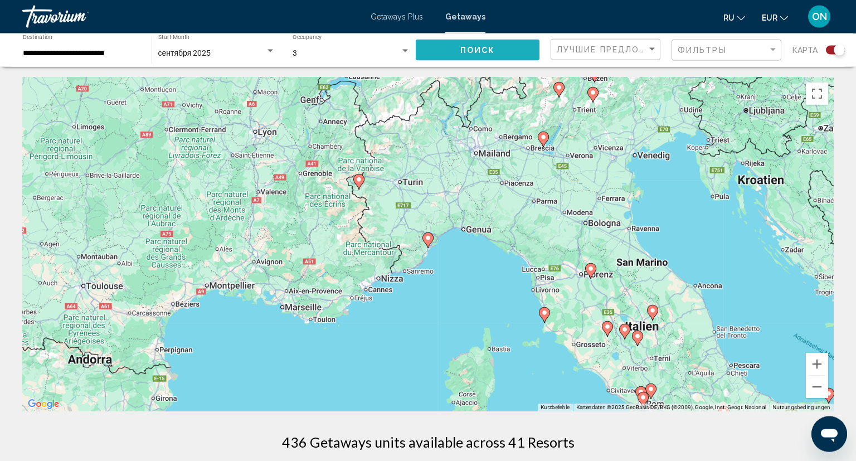
click at [480, 53] on span "Поиск" at bounding box center [477, 50] width 35 height 9
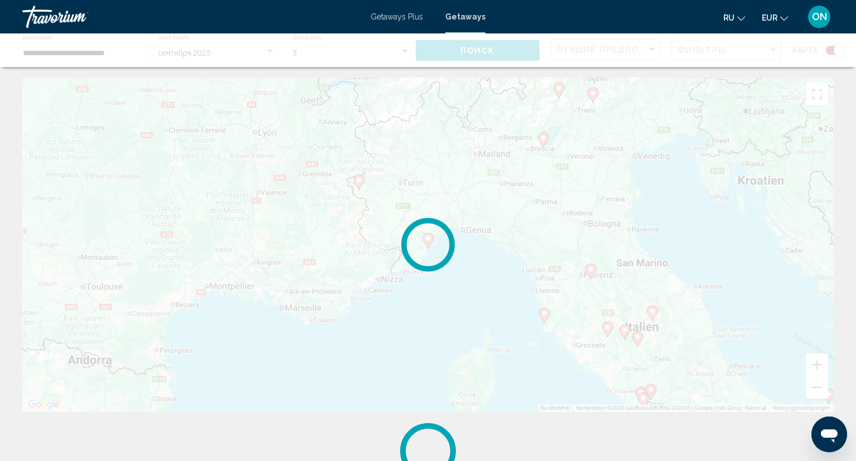
scroll to position [0, 0]
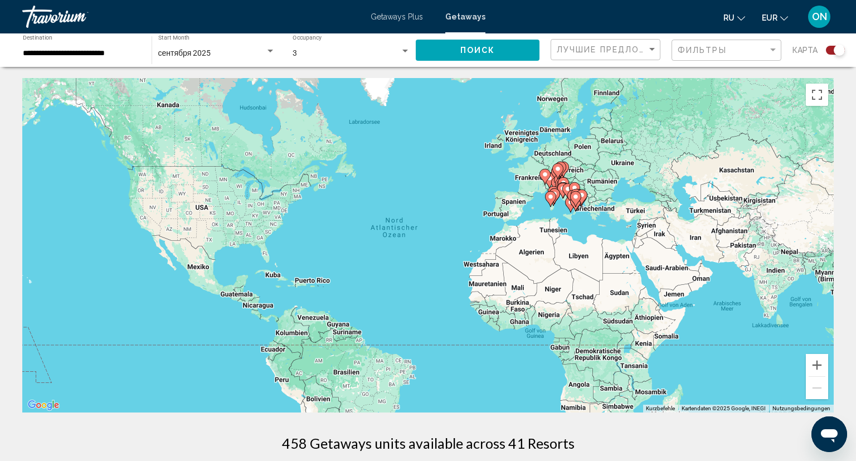
click at [826, 50] on div "Search widget" at bounding box center [835, 50] width 19 height 9
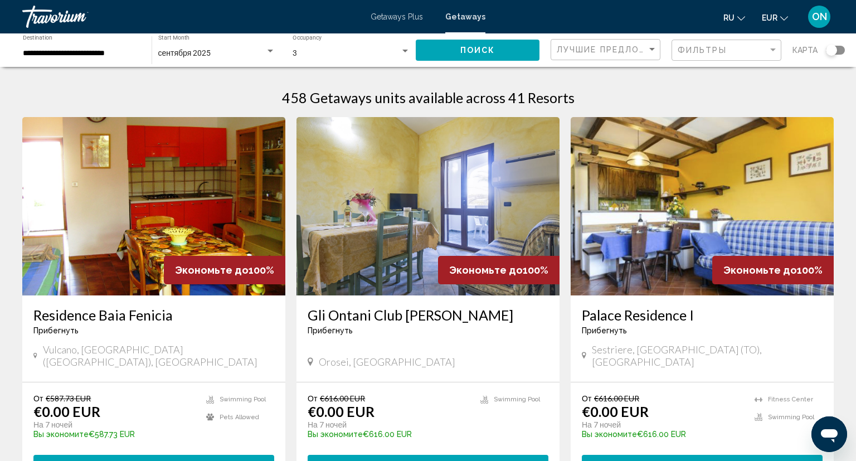
click at [272, 51] on div "Search widget" at bounding box center [270, 51] width 6 height 3
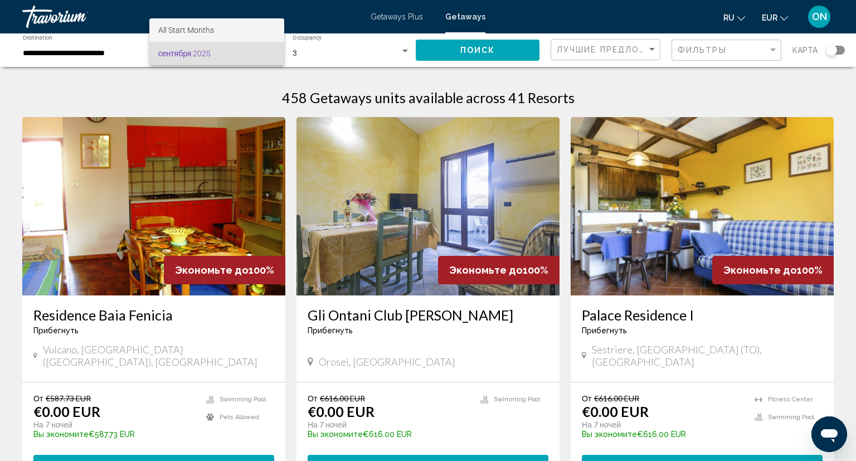
click at [242, 31] on span "All Start Months" at bounding box center [217, 29] width 118 height 23
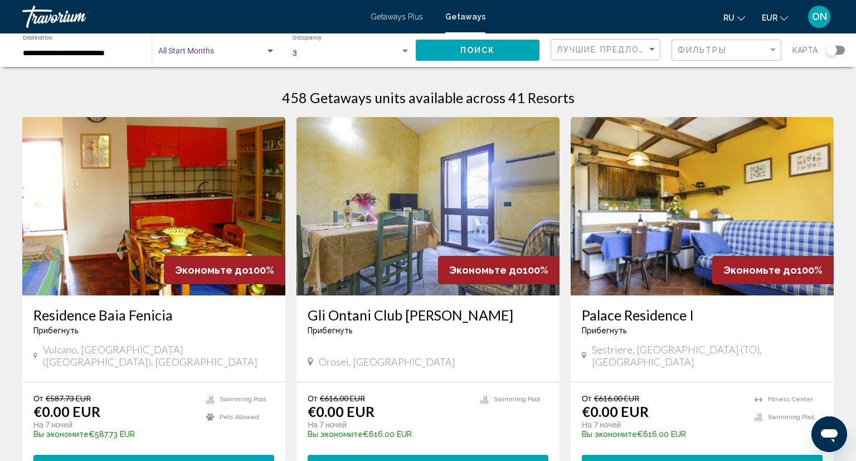
click at [272, 47] on div "Search widget" at bounding box center [270, 51] width 10 height 9
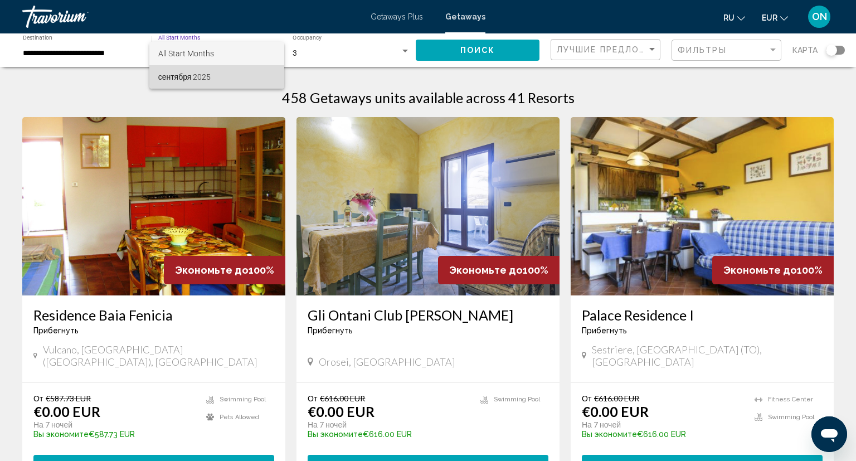
click at [235, 75] on span "сентября 2025" at bounding box center [217, 76] width 118 height 23
click at [237, 47] on div "сентября 2025 Start Month All Start Months" at bounding box center [216, 50] width 117 height 31
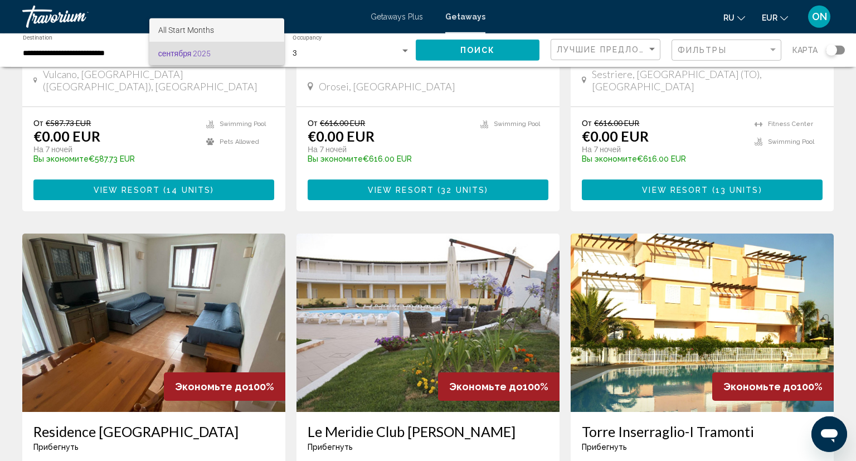
scroll to position [276, 0]
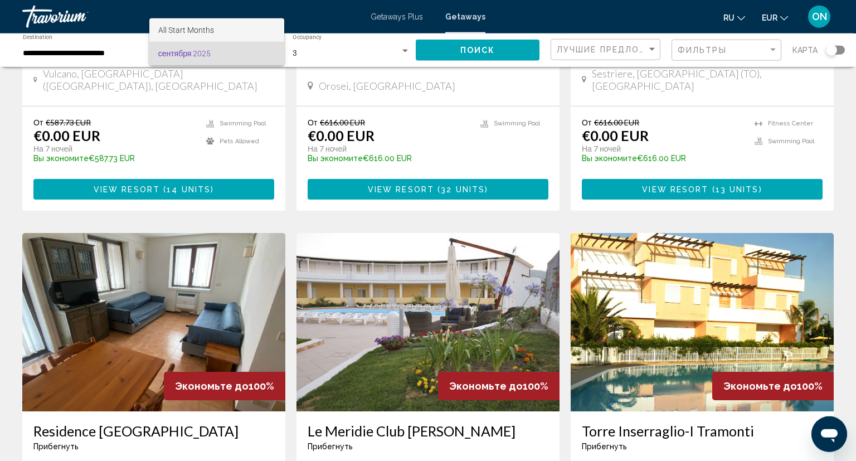
click at [184, 35] on span "All Start Months" at bounding box center [186, 30] width 56 height 9
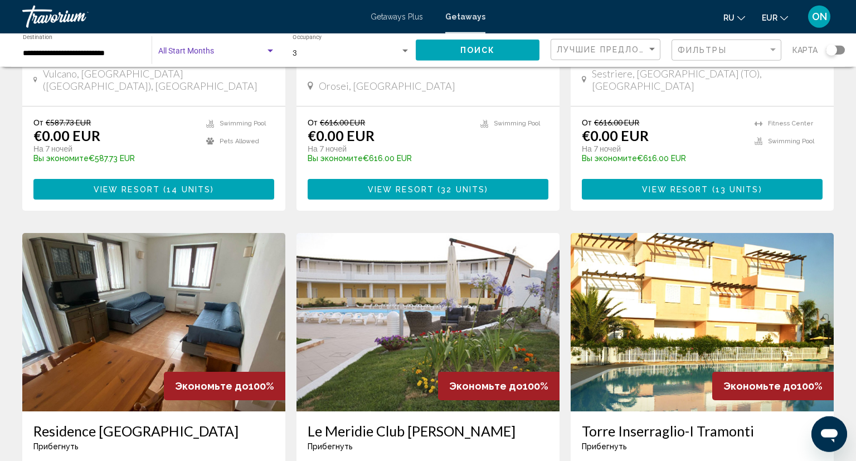
click at [237, 55] on span "Search widget" at bounding box center [211, 53] width 107 height 9
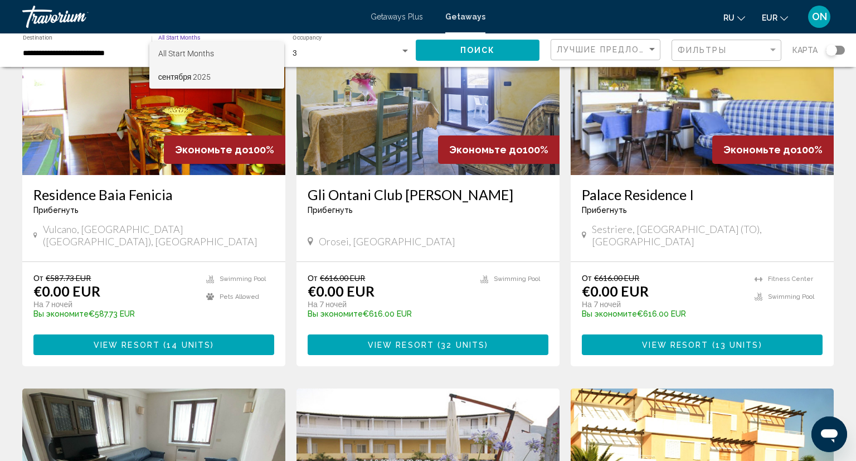
scroll to position [119, 0]
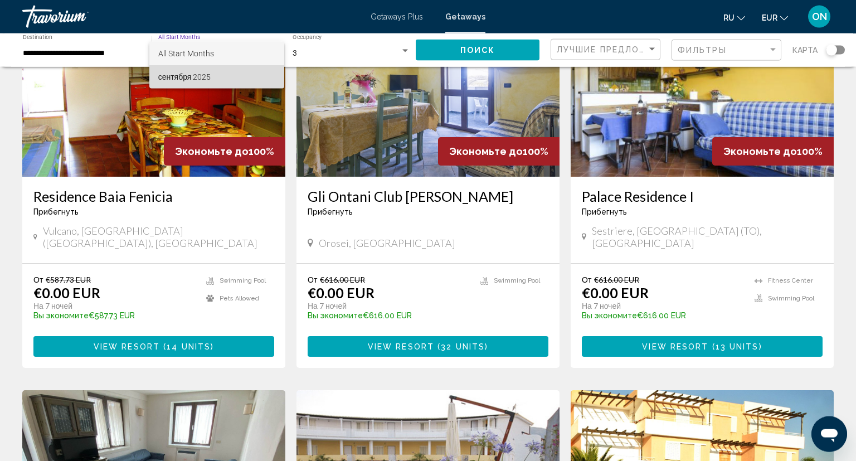
click at [209, 77] on span "сентября 2025" at bounding box center [217, 76] width 118 height 23
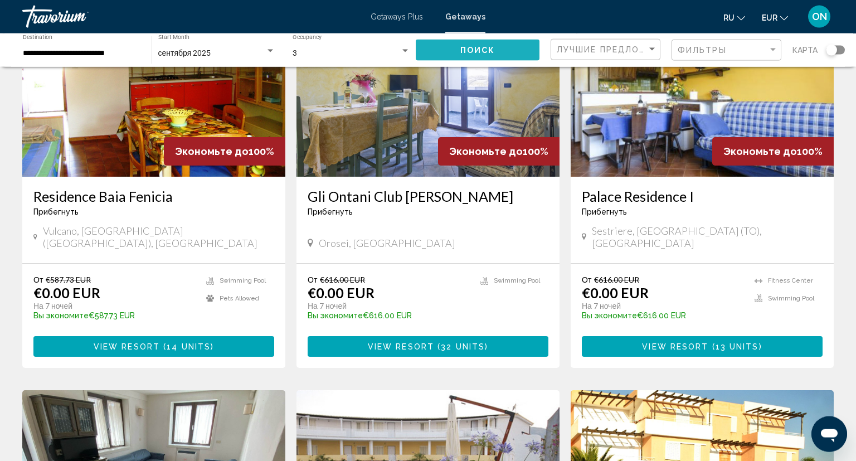
click at [477, 50] on span "Поиск" at bounding box center [477, 50] width 35 height 9
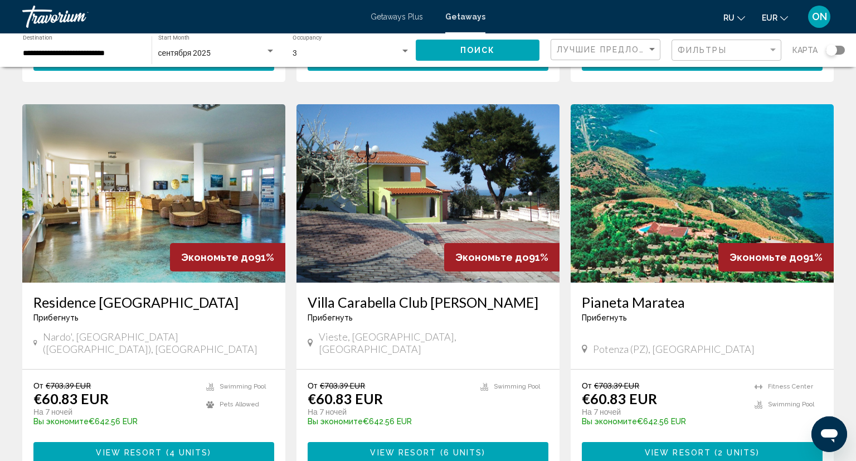
scroll to position [1201, 0]
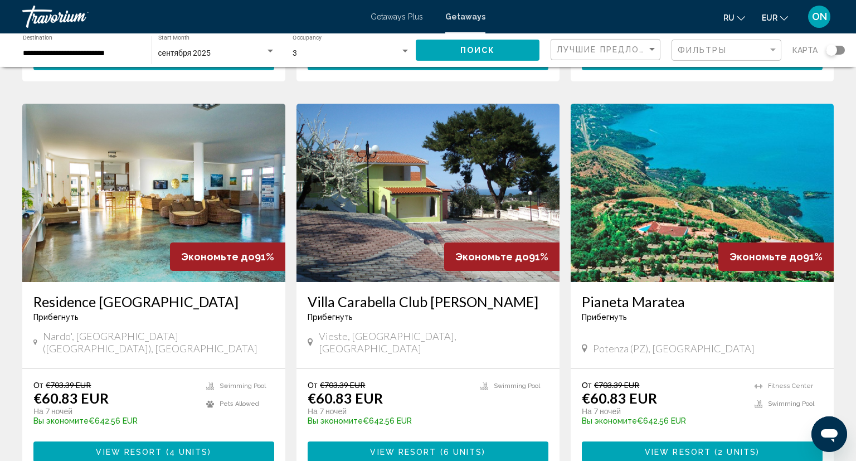
click at [438, 181] on img "Main content" at bounding box center [427, 193] width 263 height 178
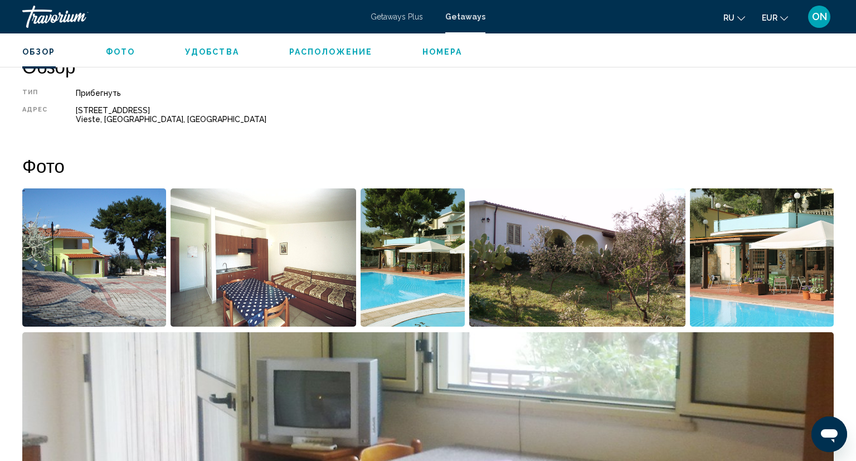
scroll to position [367, 0]
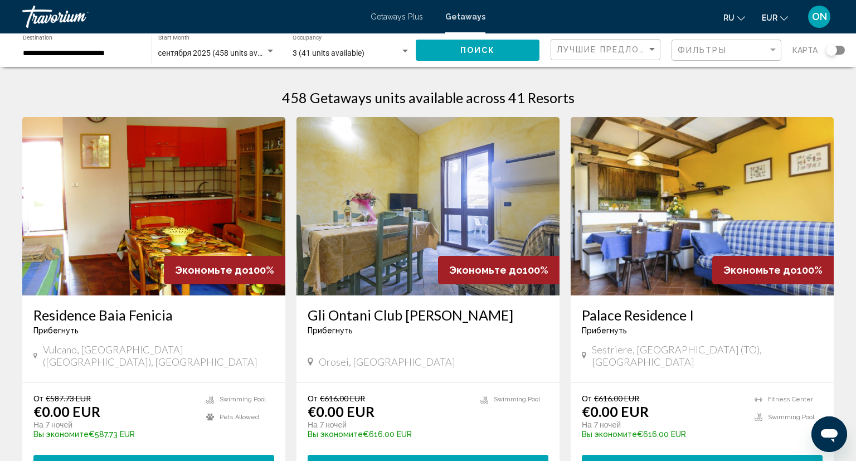
click at [52, 11] on div "Travorium" at bounding box center [77, 17] width 111 height 22
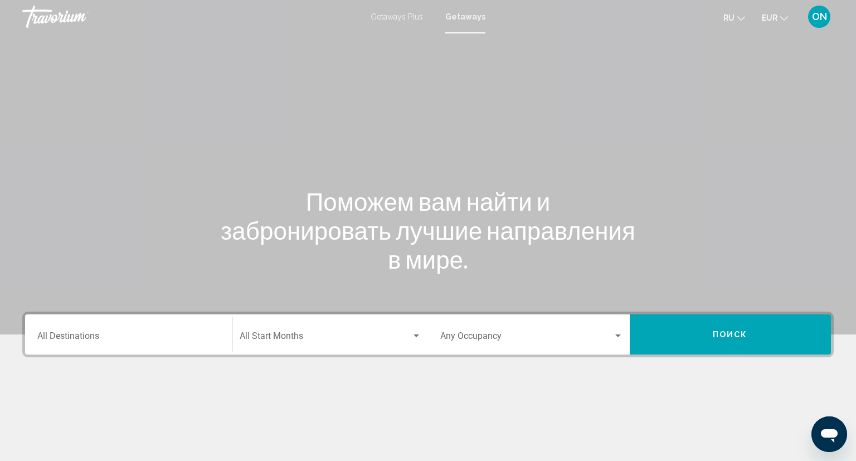
click at [179, 333] on input "Destination All Destinations" at bounding box center [128, 338] width 183 height 10
click at [173, 329] on div "Destination All Destinations" at bounding box center [128, 334] width 183 height 35
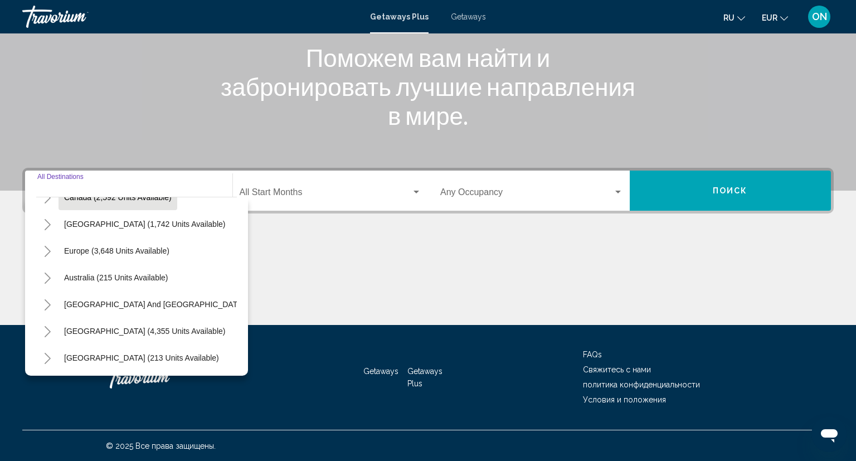
scroll to position [99, 0]
click at [117, 251] on span "Europe (3,648 units available)" at bounding box center [116, 251] width 105 height 9
type input "**********"
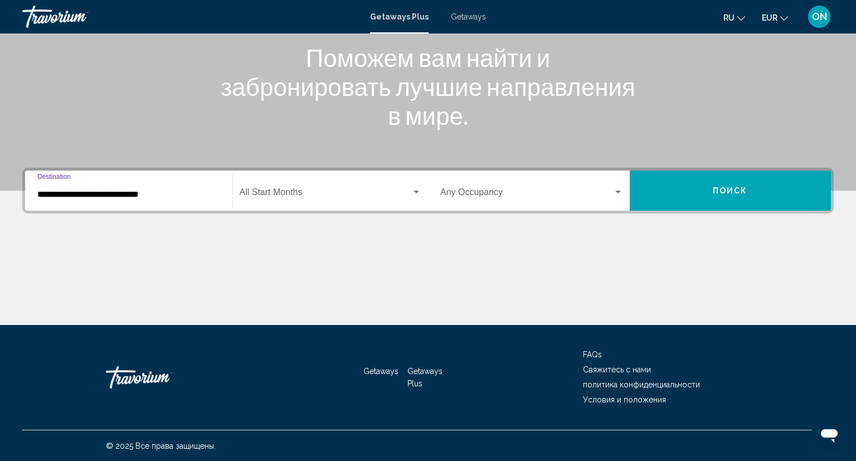
click at [395, 191] on span "Search widget" at bounding box center [326, 194] width 172 height 10
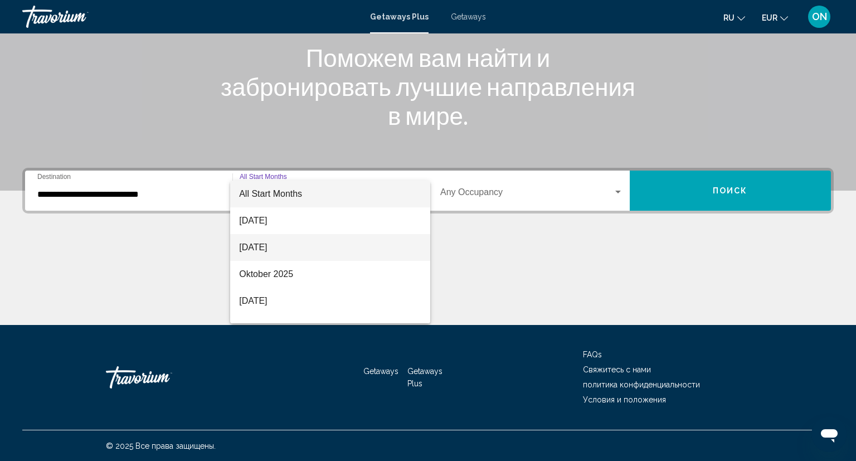
click at [302, 244] on span "[DATE]" at bounding box center [330, 247] width 182 height 27
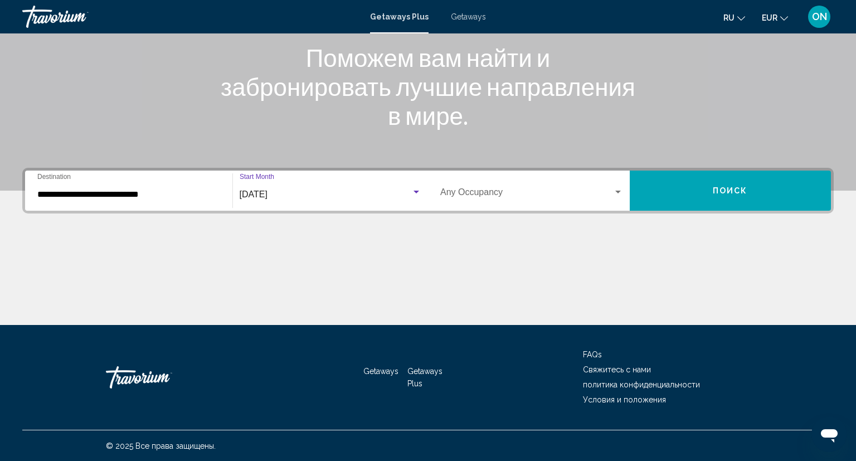
click at [410, 189] on div "[DATE]" at bounding box center [326, 194] width 172 height 10
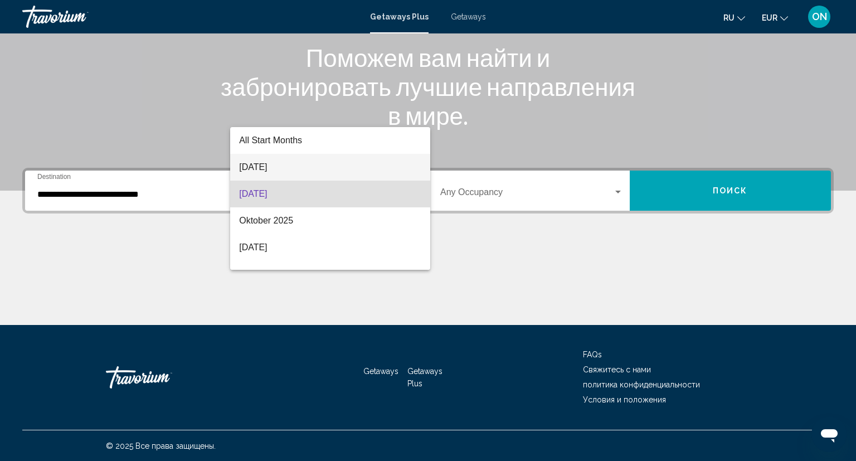
click at [284, 168] on span "[DATE]" at bounding box center [330, 167] width 182 height 27
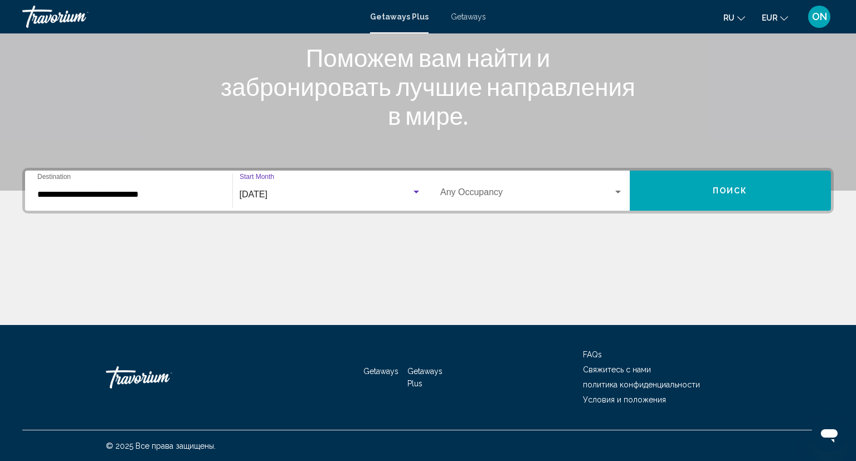
click at [606, 194] on span "Search widget" at bounding box center [526, 194] width 173 height 10
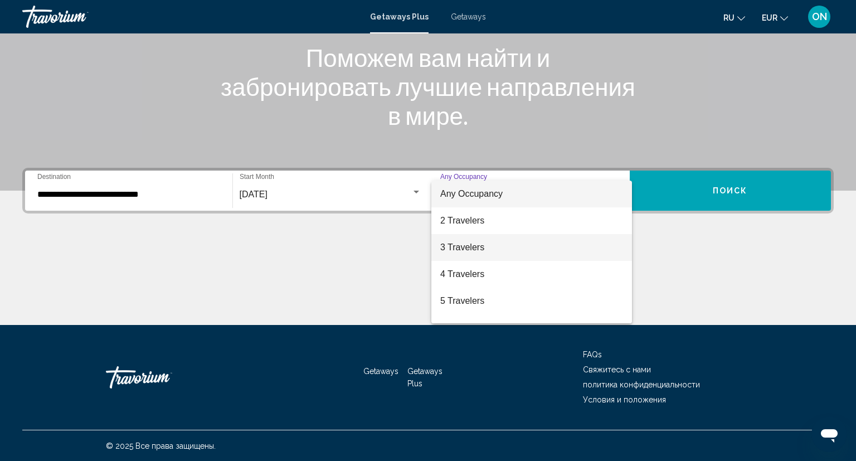
click at [481, 251] on span "3 Travelers" at bounding box center [531, 247] width 183 height 27
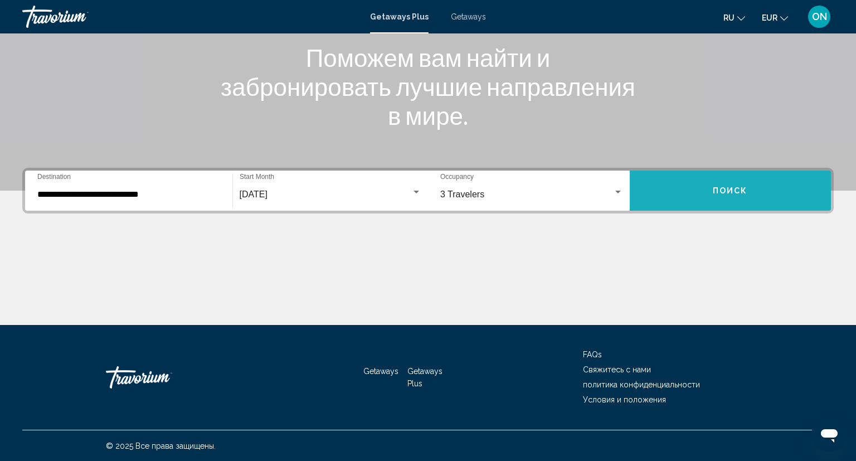
click at [719, 192] on span "Поиск" at bounding box center [730, 191] width 35 height 9
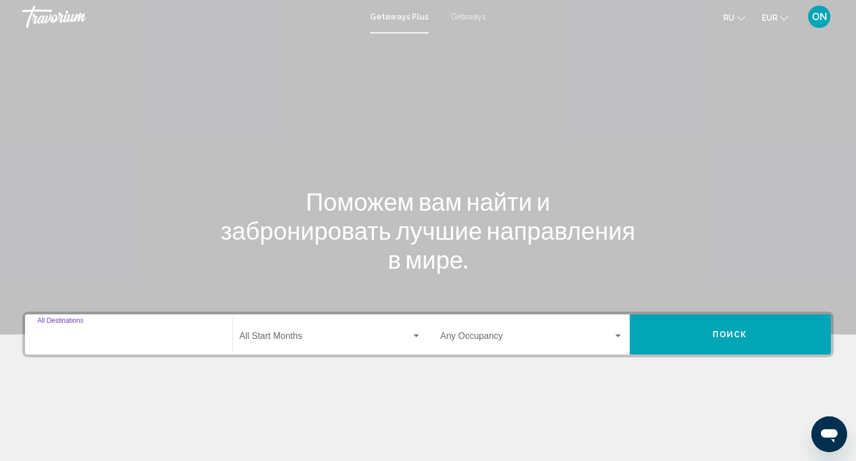
click at [95, 333] on input "Destination All Destinations" at bounding box center [128, 338] width 183 height 10
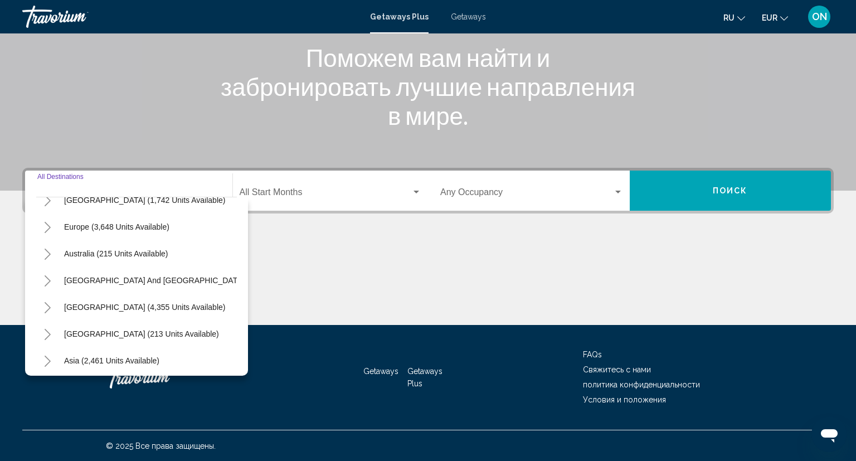
scroll to position [113, 0]
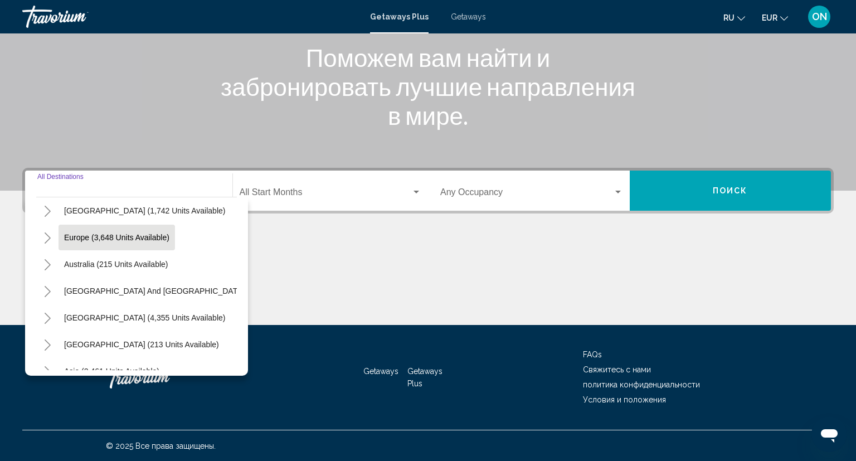
click at [126, 241] on span "Europe (3,648 units available)" at bounding box center [116, 237] width 105 height 9
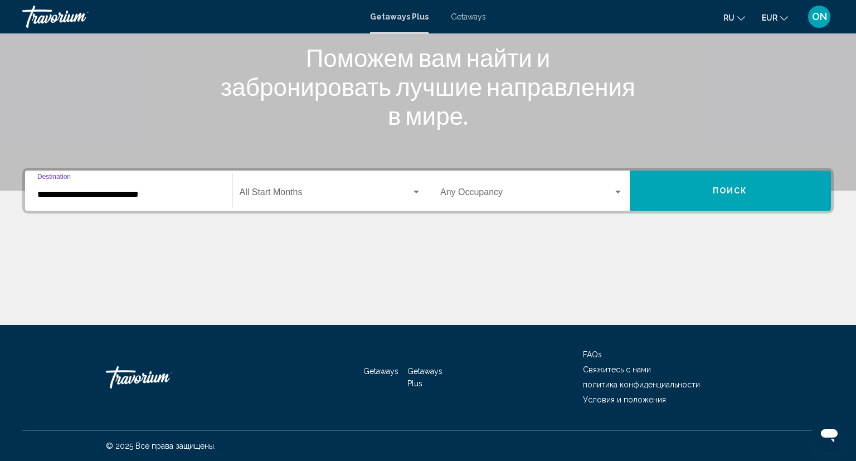
click at [207, 193] on input "**********" at bounding box center [128, 194] width 183 height 10
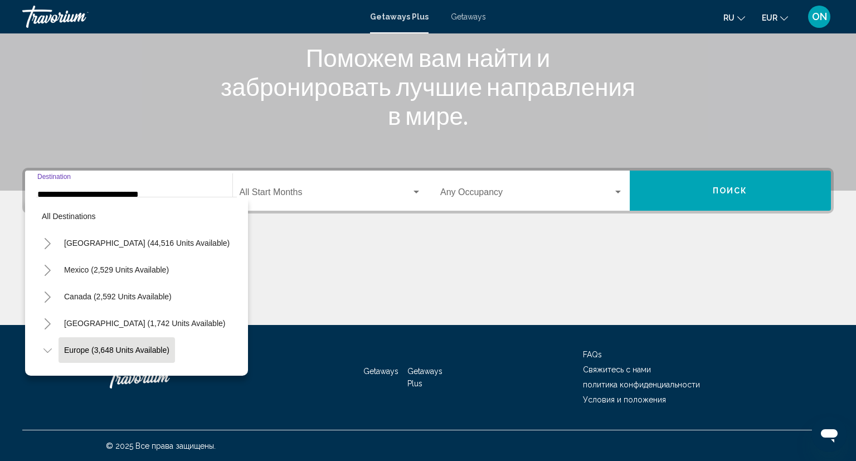
scroll to position [66, 0]
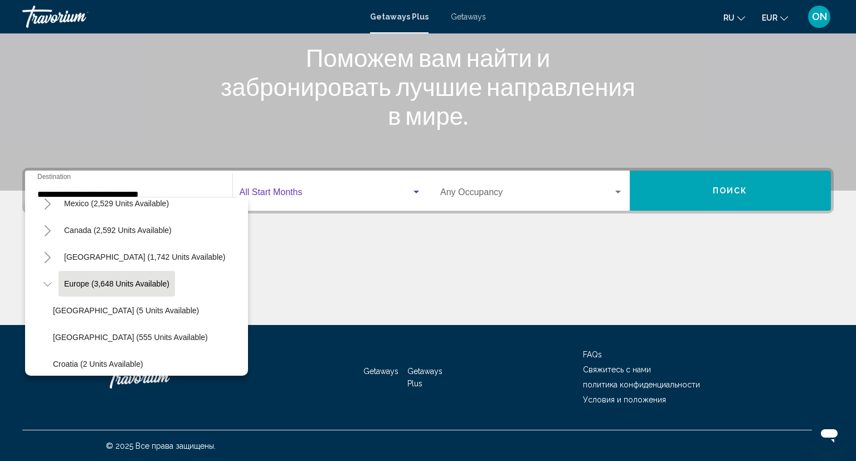
click at [413, 193] on div "Search widget" at bounding box center [416, 192] width 10 height 9
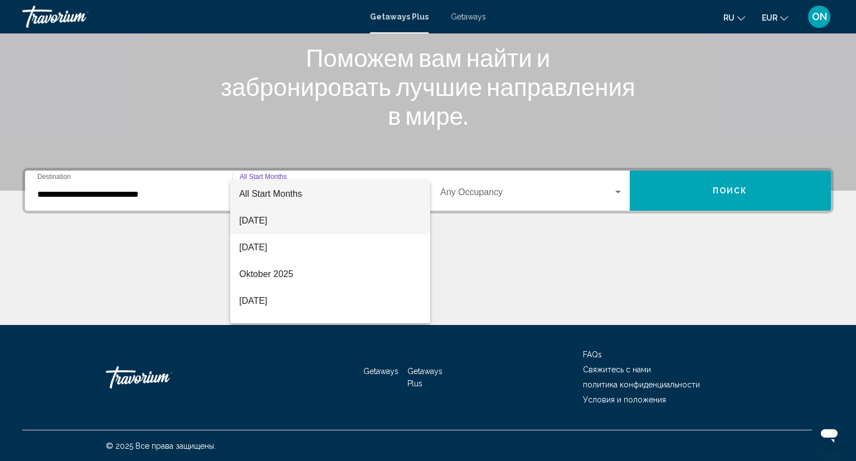
click at [287, 222] on span "[DATE]" at bounding box center [330, 220] width 182 height 27
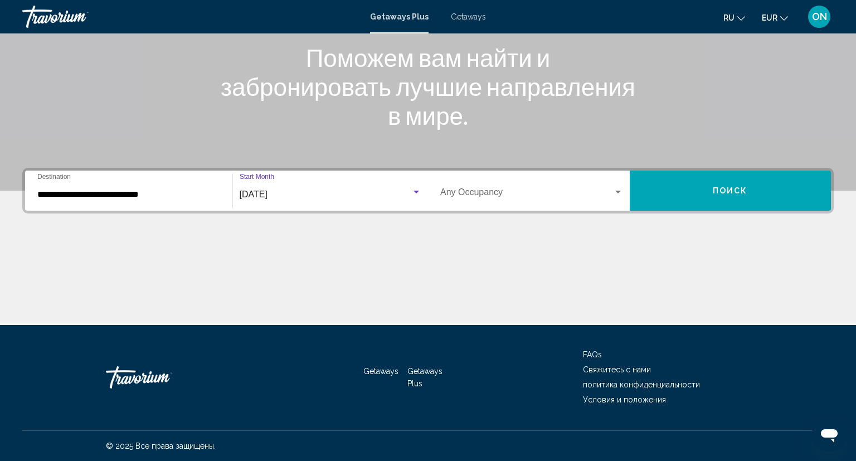
click at [176, 194] on input "**********" at bounding box center [128, 194] width 183 height 10
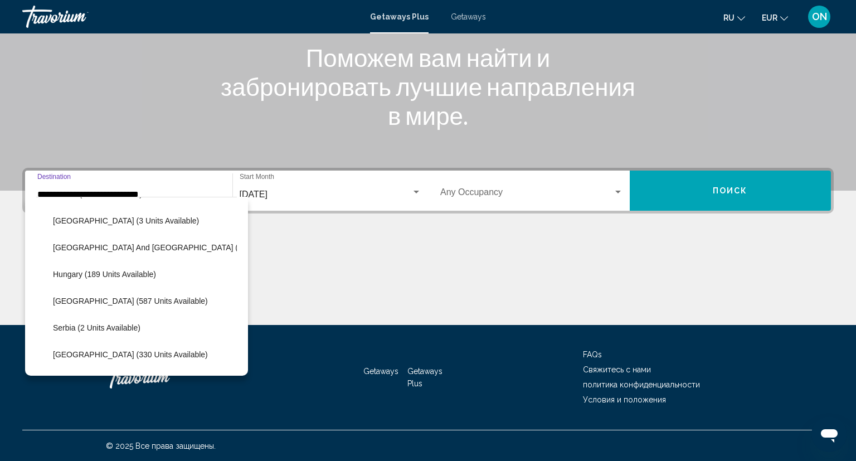
scroll to position [323, 0]
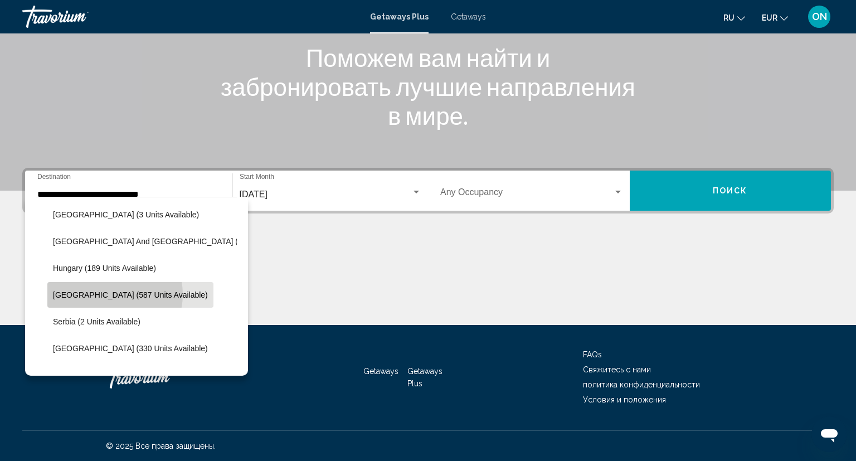
click at [114, 294] on span "Italy (587 units available)" at bounding box center [130, 294] width 155 height 9
type input "**********"
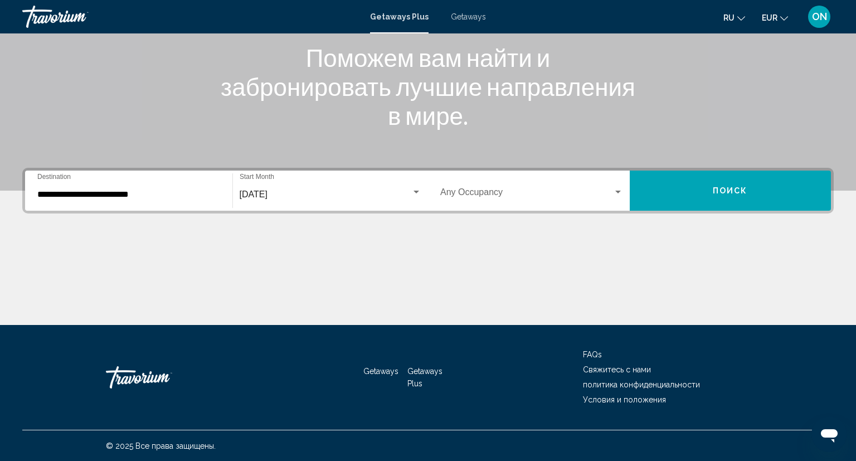
click at [586, 150] on div "Main content" at bounding box center [428, 23] width 856 height 334
click at [555, 211] on div "**********" at bounding box center [427, 191] width 811 height 46
click at [616, 188] on div "Search widget" at bounding box center [618, 192] width 10 height 9
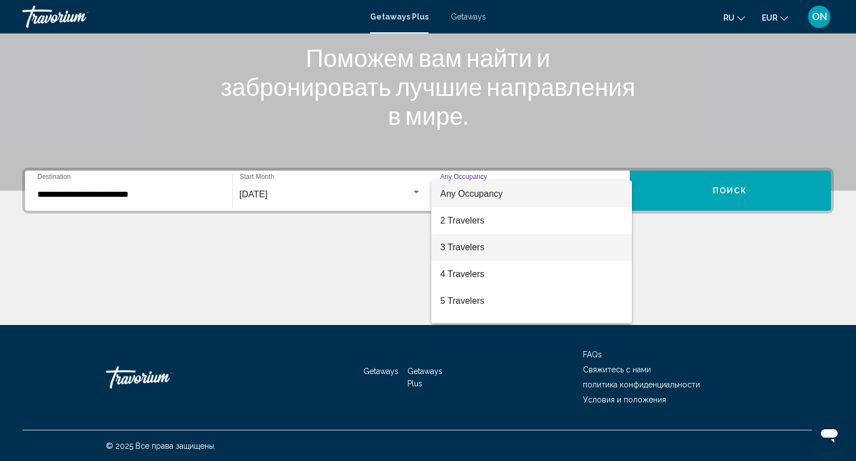
click at [456, 244] on span "3 Travelers" at bounding box center [531, 247] width 183 height 27
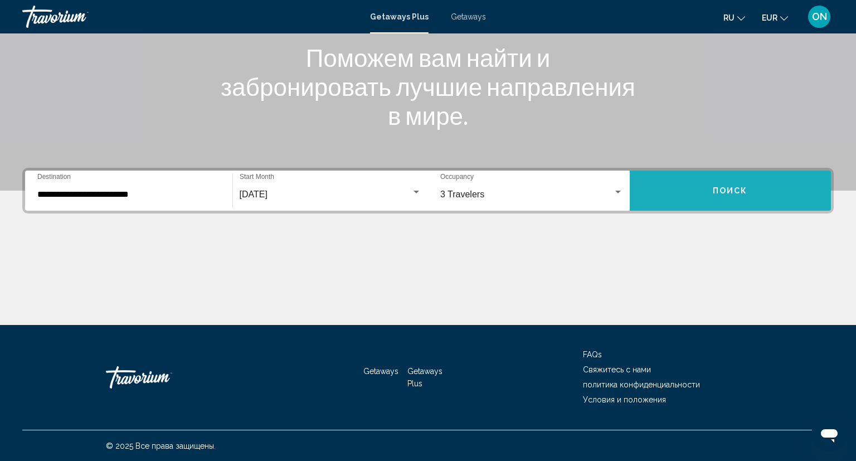
click at [733, 194] on span "Поиск" at bounding box center [730, 191] width 35 height 9
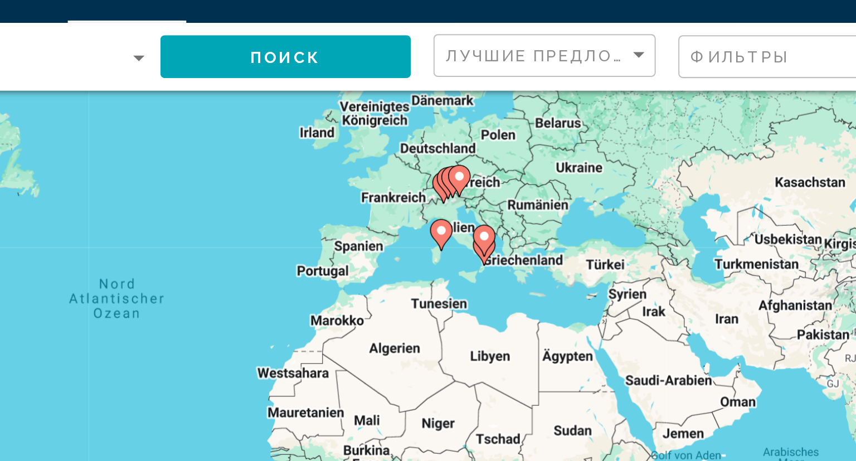
scroll to position [32, 0]
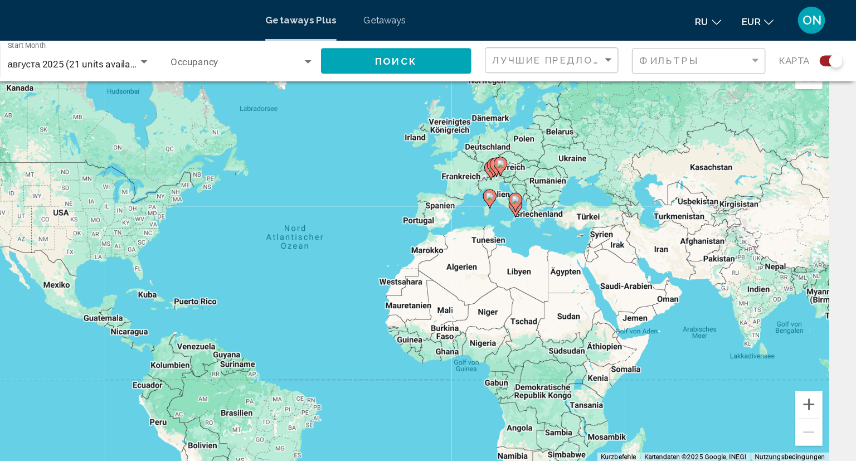
click at [461, 17] on span "Getaways" at bounding box center [468, 16] width 35 height 9
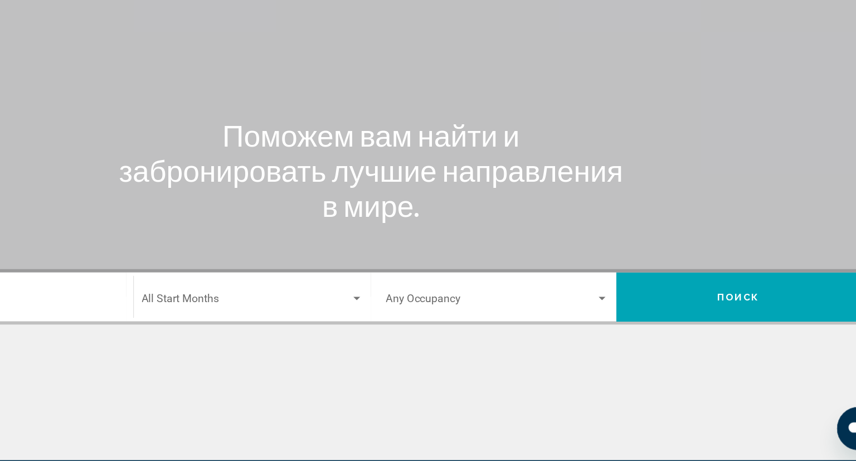
scroll to position [65, 0]
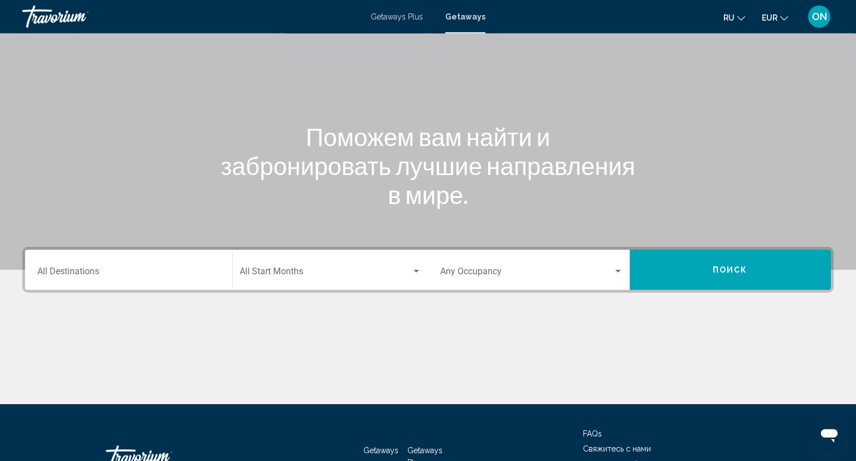
click at [198, 279] on div "Destination All Destinations" at bounding box center [128, 269] width 183 height 35
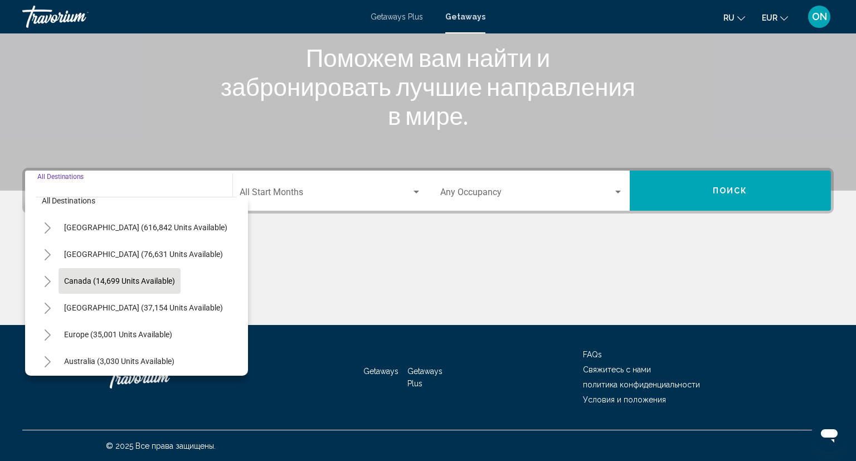
scroll to position [17, 0]
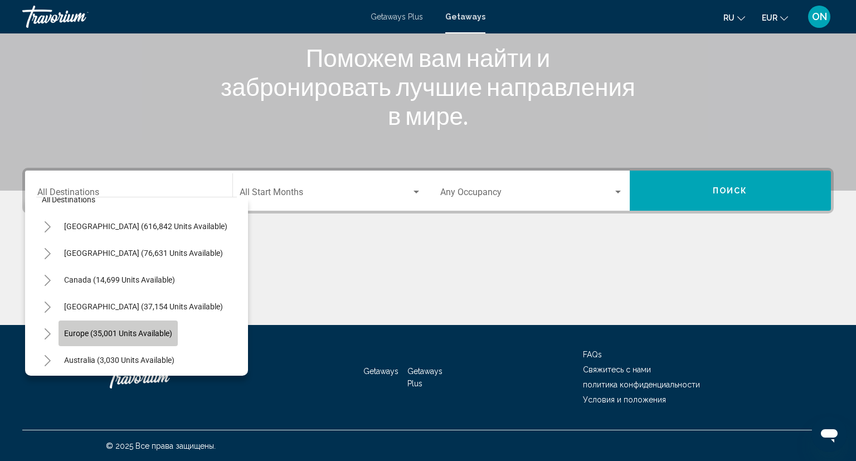
click at [120, 333] on span "Europe (35,001 units available)" at bounding box center [118, 333] width 108 height 9
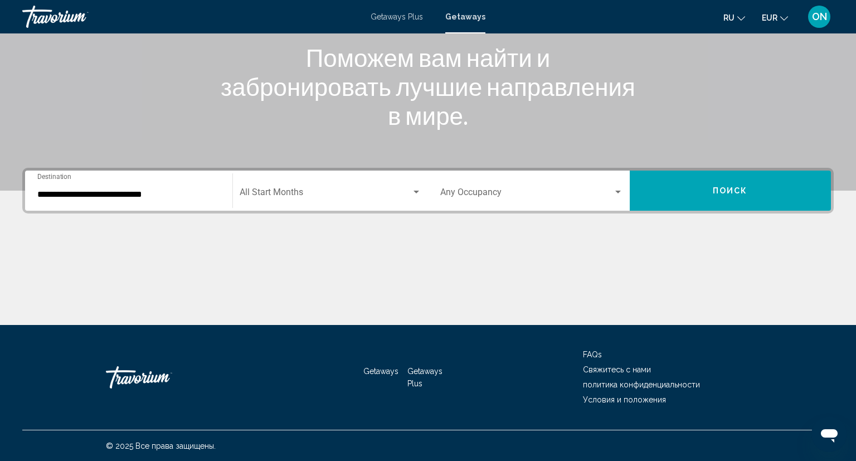
click at [177, 184] on div "**********" at bounding box center [128, 190] width 183 height 35
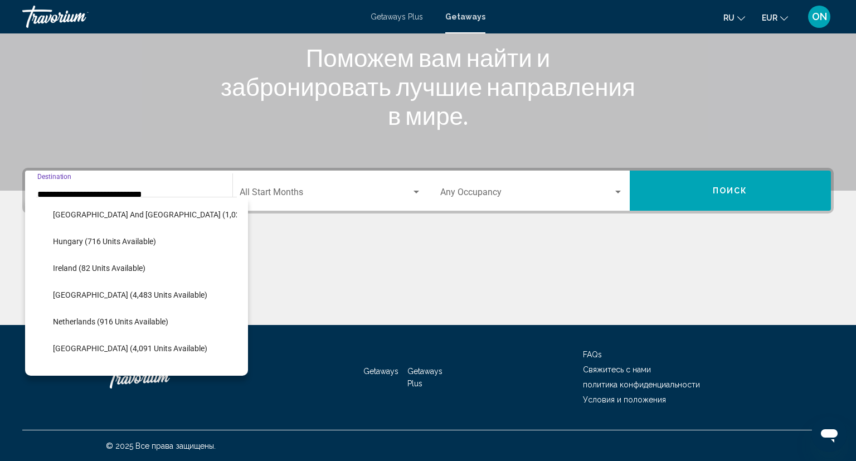
scroll to position [378, 0]
click at [120, 274] on button "Ireland (82 units available)" at bounding box center [99, 266] width 104 height 26
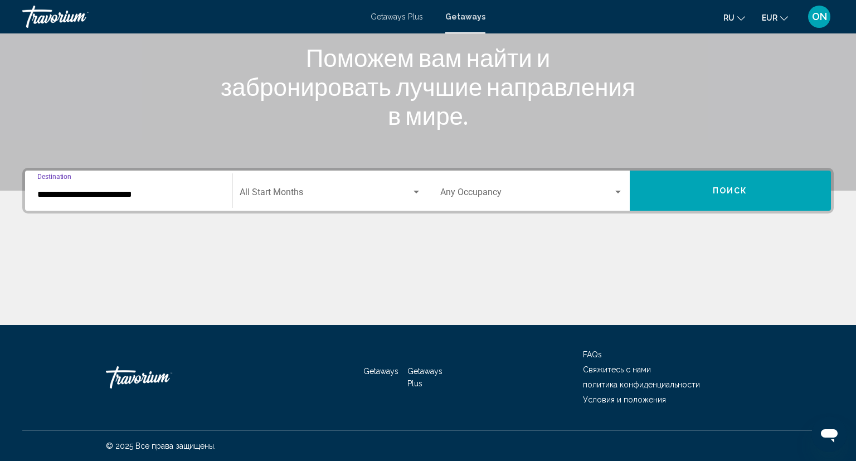
click at [170, 205] on div "**********" at bounding box center [128, 190] width 183 height 35
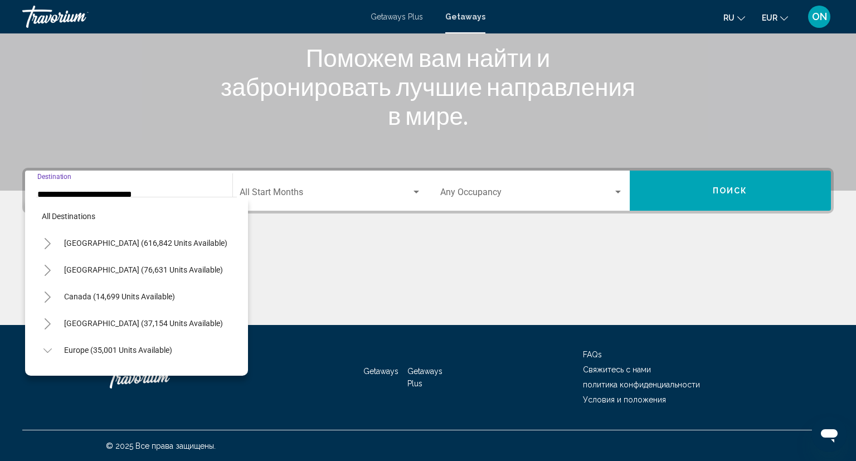
scroll to position [360, 0]
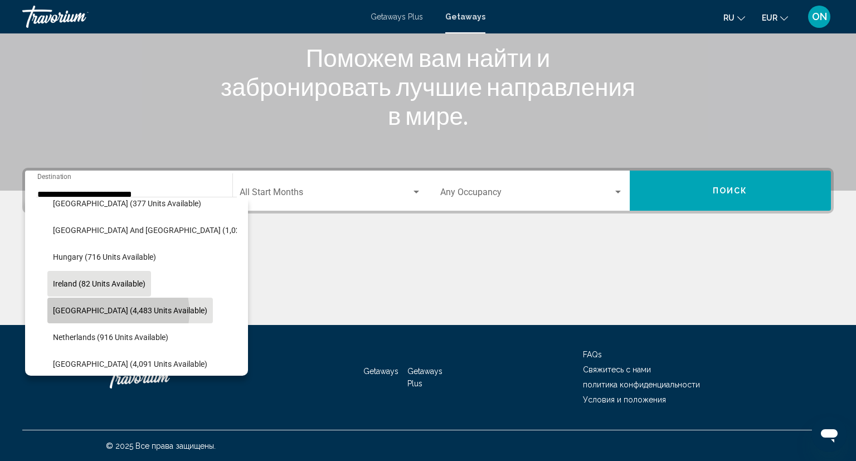
click at [118, 311] on span "Italy (4,483 units available)" at bounding box center [130, 310] width 154 height 9
type input "**********"
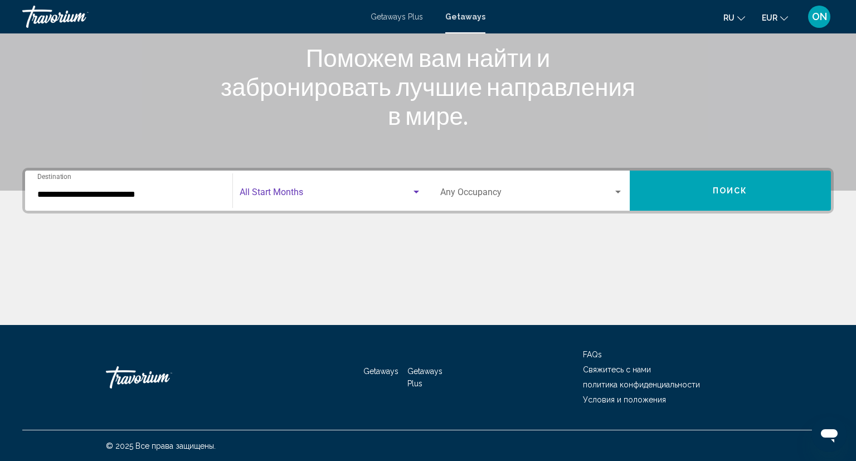
click at [335, 193] on span "Search widget" at bounding box center [326, 194] width 172 height 10
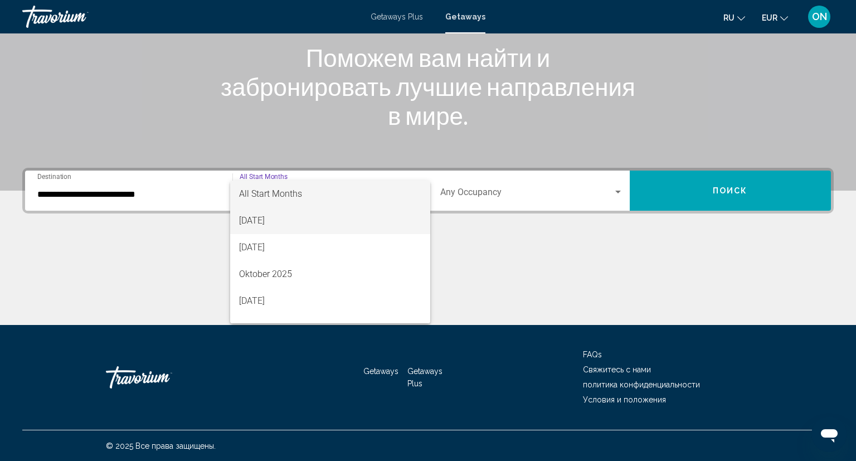
click at [277, 220] on span "August 2025" at bounding box center [330, 220] width 182 height 27
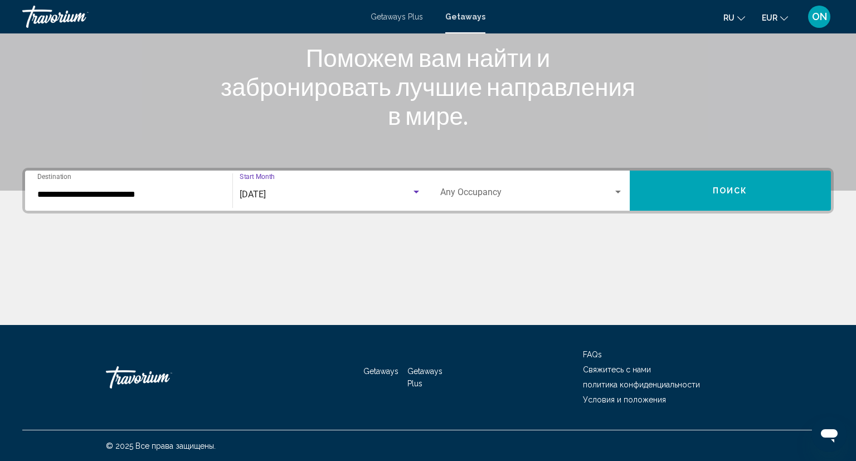
click at [474, 198] on span "Search widget" at bounding box center [526, 194] width 173 height 10
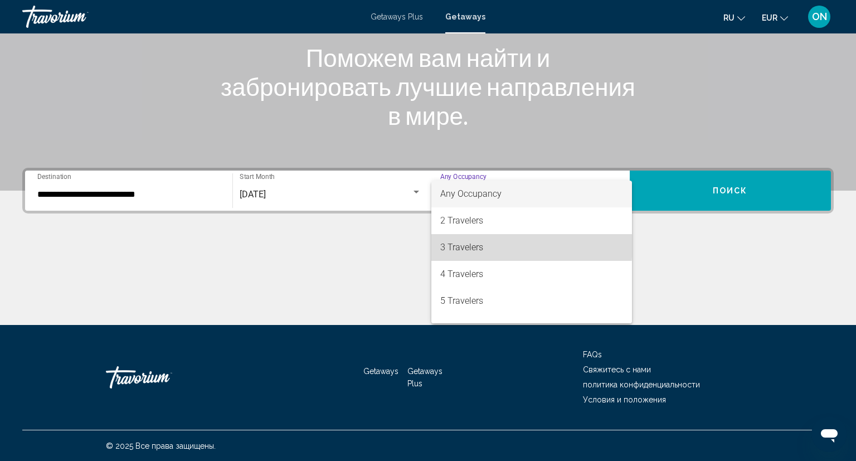
click at [459, 243] on span "3 Travelers" at bounding box center [531, 247] width 183 height 27
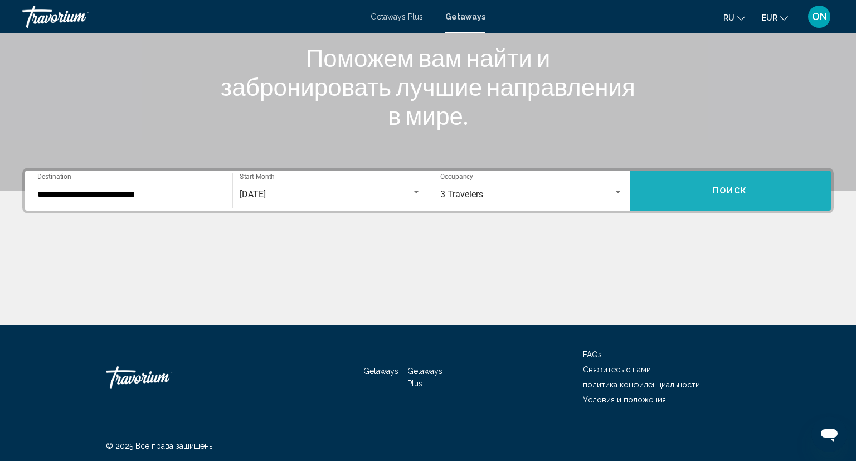
click at [716, 189] on span "Поиск" at bounding box center [730, 191] width 35 height 9
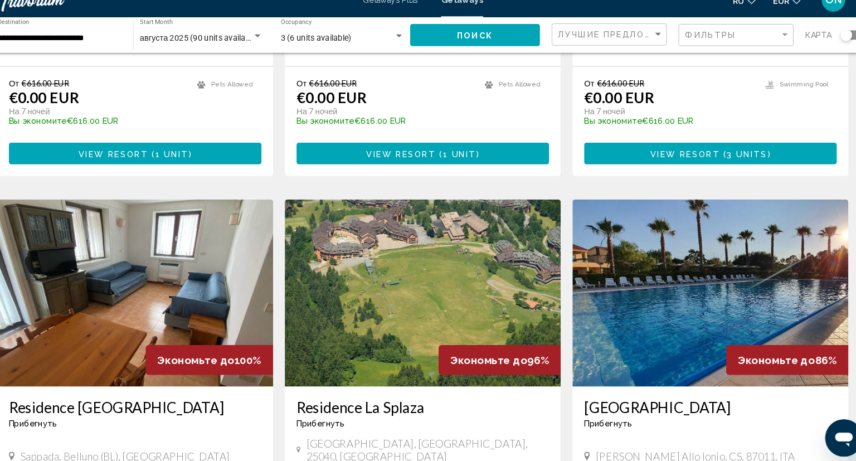
scroll to position [309, 0]
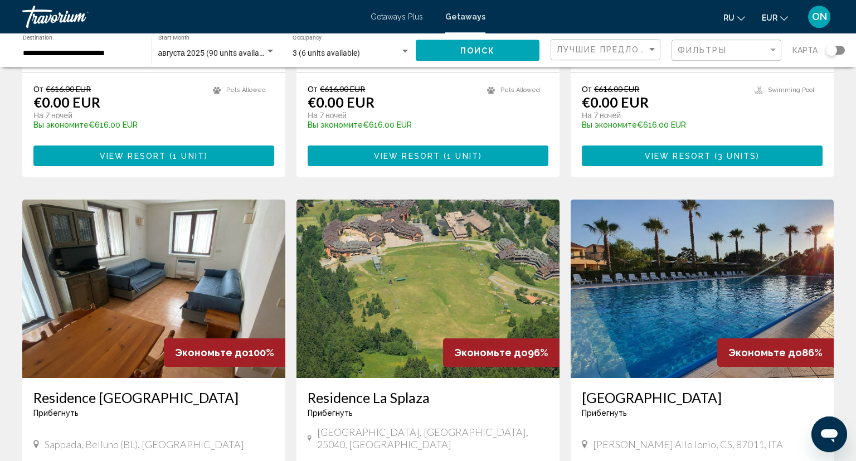
click at [837, 52] on div "Search widget" at bounding box center [835, 50] width 19 height 9
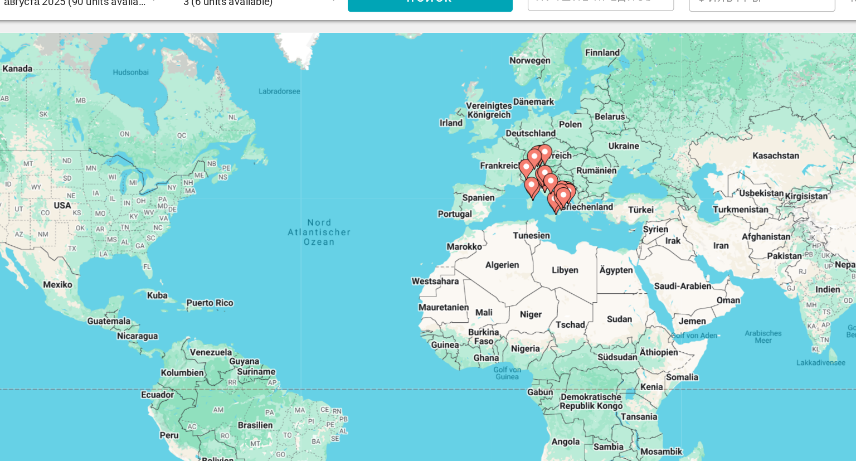
scroll to position [1, 0]
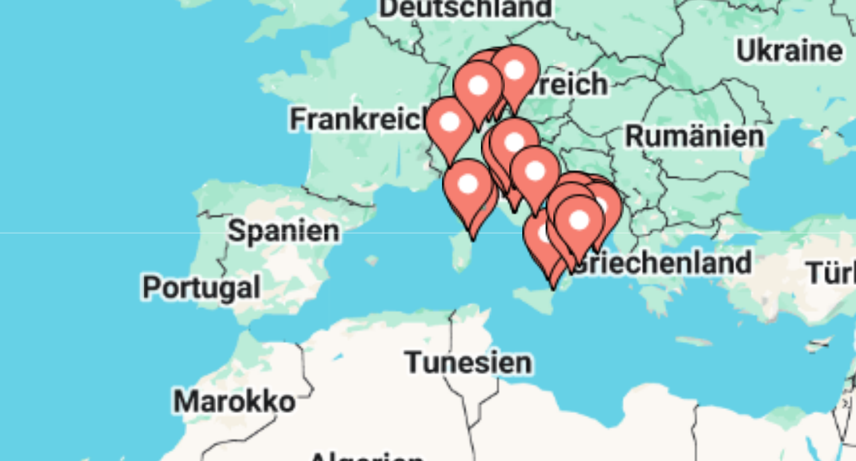
click at [564, 184] on icon "Main content" at bounding box center [568, 190] width 10 height 14
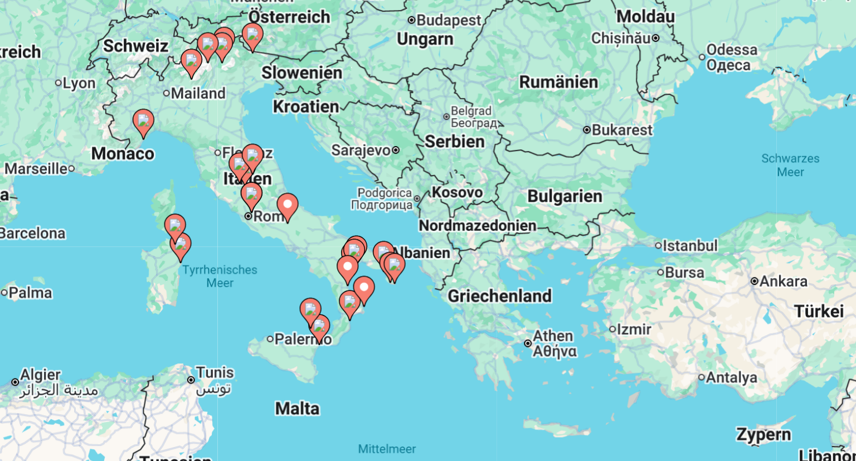
click at [353, 194] on icon "Main content" at bounding box center [354, 193] width 10 height 14
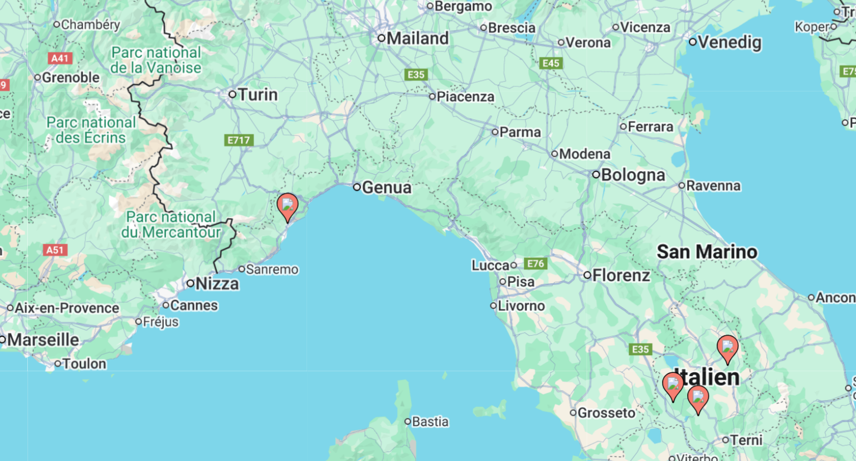
click at [428, 237] on icon "Main content" at bounding box center [428, 235] width 10 height 14
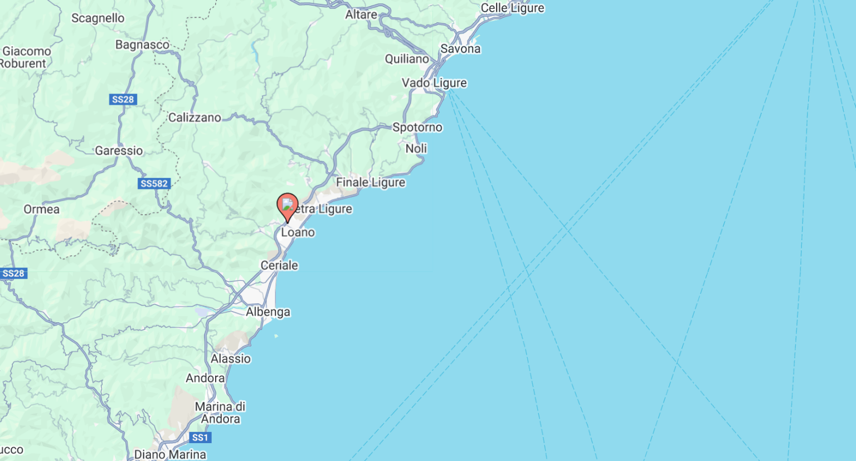
scroll to position [29, 0]
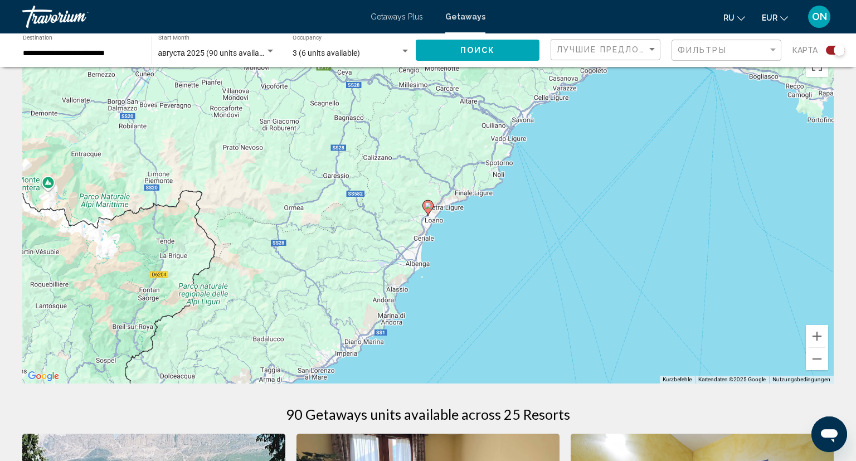
click at [426, 208] on image "Main content" at bounding box center [428, 205] width 7 height 7
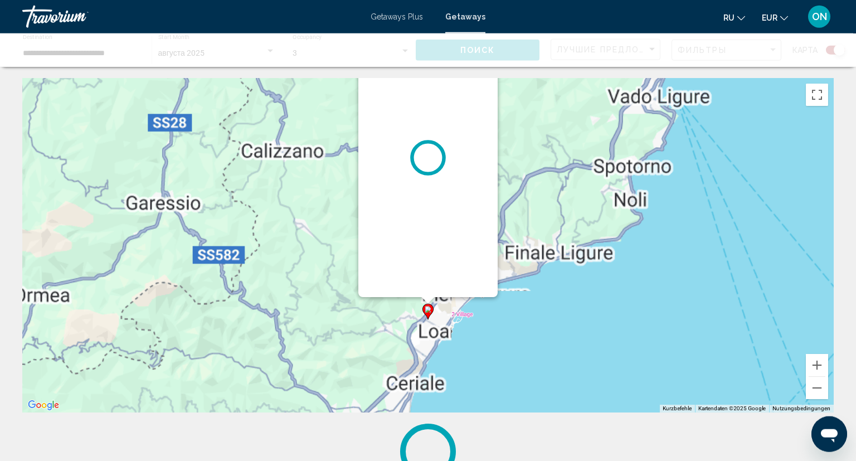
scroll to position [0, 0]
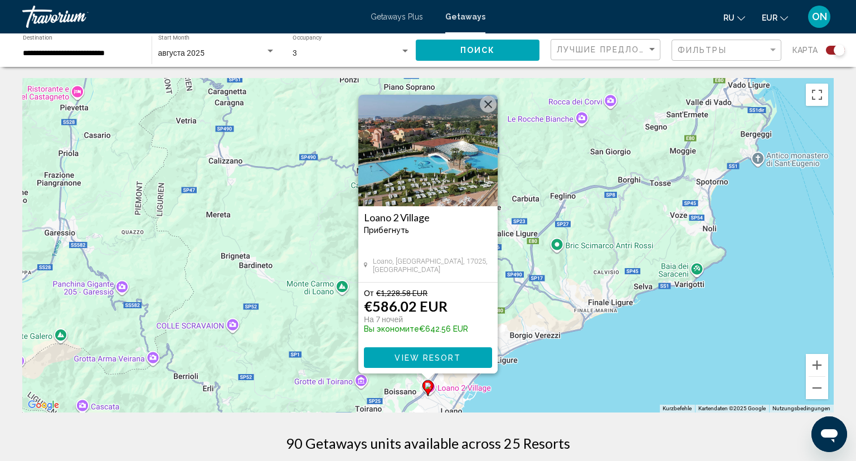
click at [487, 105] on button "Schließen" at bounding box center [488, 104] width 17 height 17
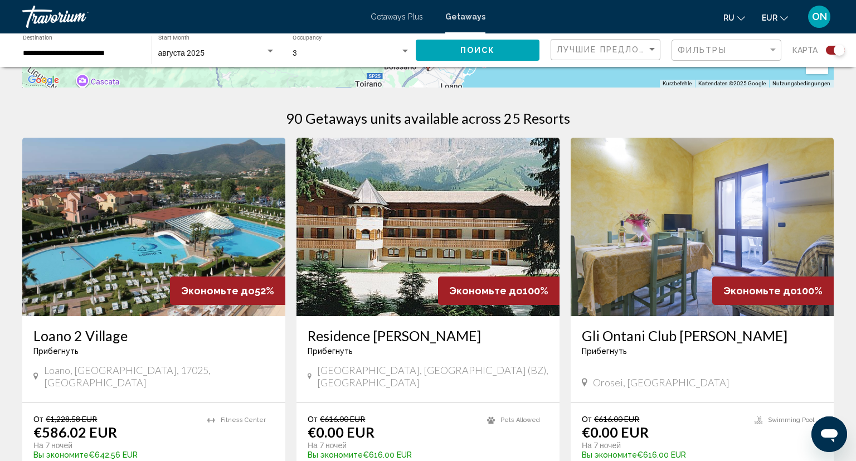
scroll to position [270, 0]
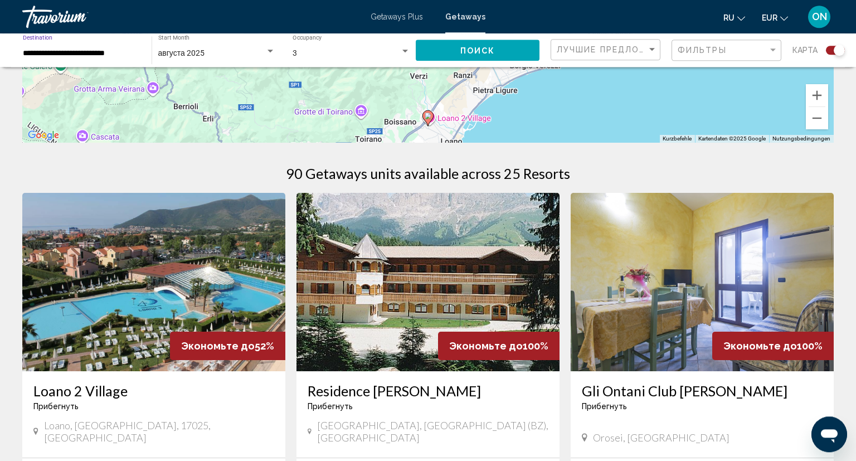
click at [125, 50] on input "**********" at bounding box center [82, 53] width 118 height 9
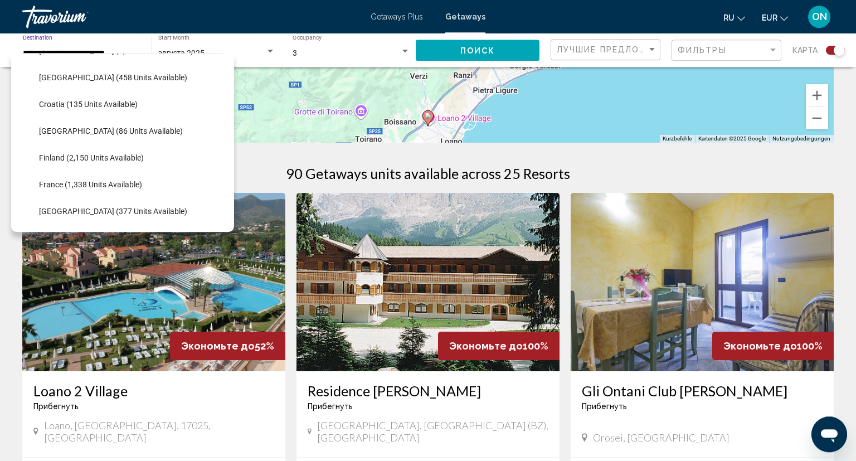
scroll to position [208, 0]
click at [123, 106] on span "Croatia (135 units available)" at bounding box center [88, 104] width 99 height 9
type input "**********"
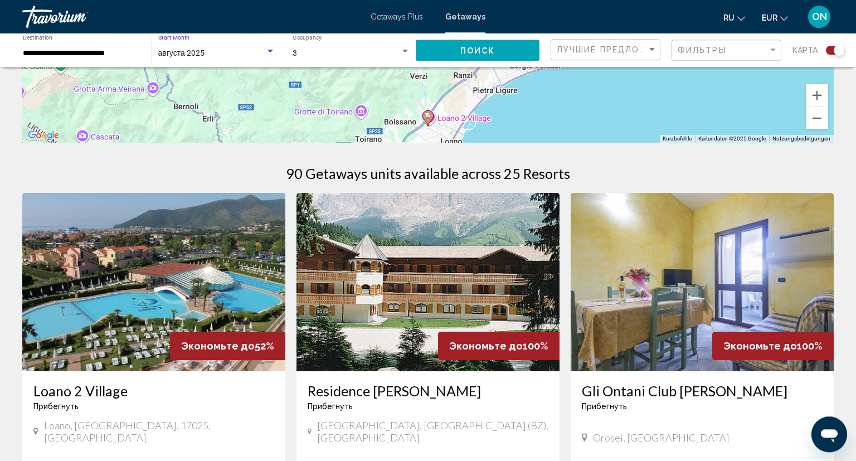
click at [270, 53] on div "Search widget" at bounding box center [270, 51] width 10 height 9
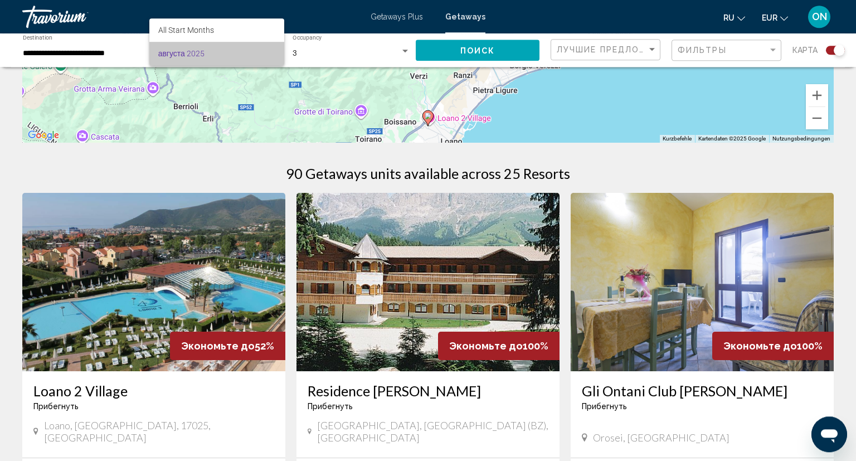
click at [226, 56] on span "августа 2025" at bounding box center [217, 53] width 118 height 23
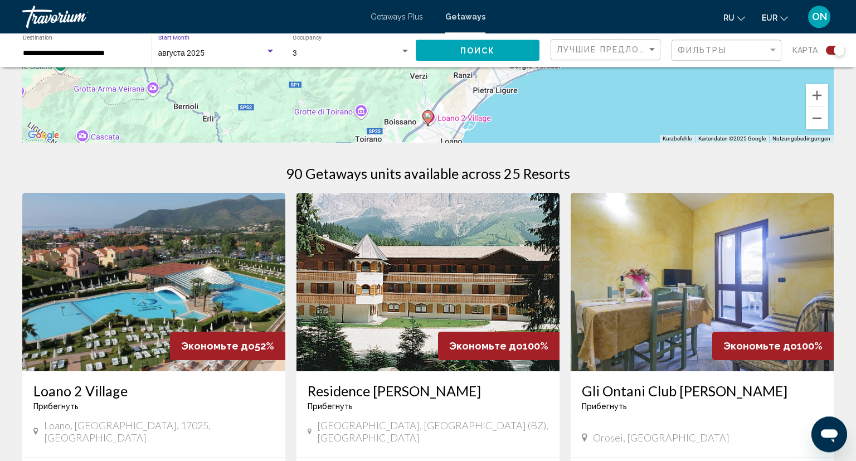
click at [441, 55] on button "Поиск" at bounding box center [478, 50] width 124 height 21
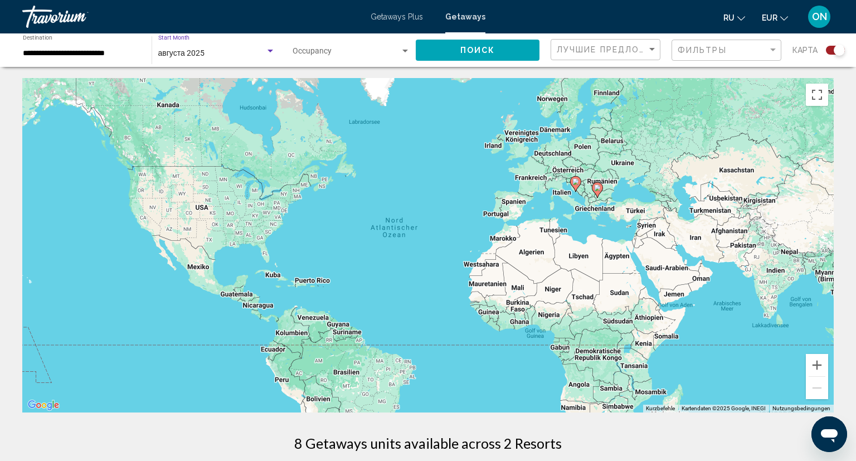
click at [228, 57] on div "августа 2025" at bounding box center [211, 53] width 107 height 9
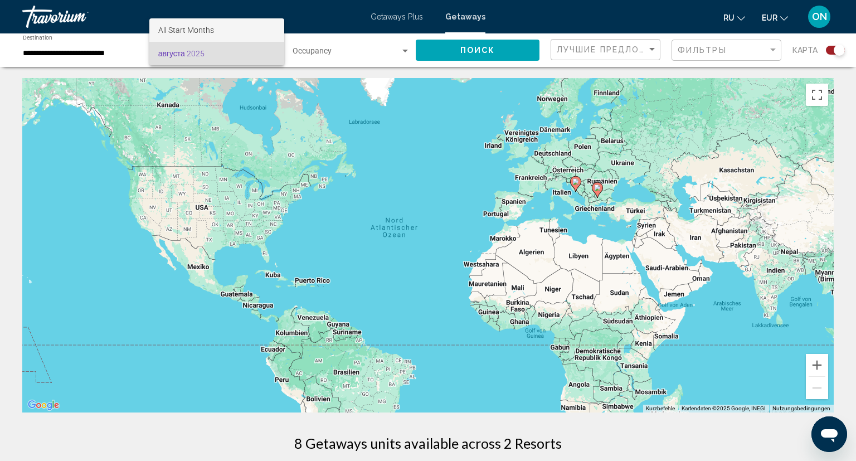
click at [202, 27] on span "All Start Months" at bounding box center [186, 30] width 56 height 9
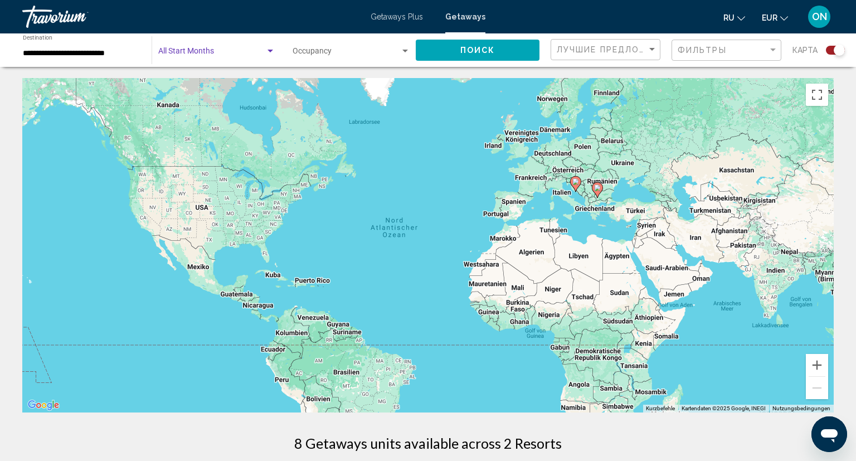
click at [271, 51] on div "Search widget" at bounding box center [270, 51] width 6 height 3
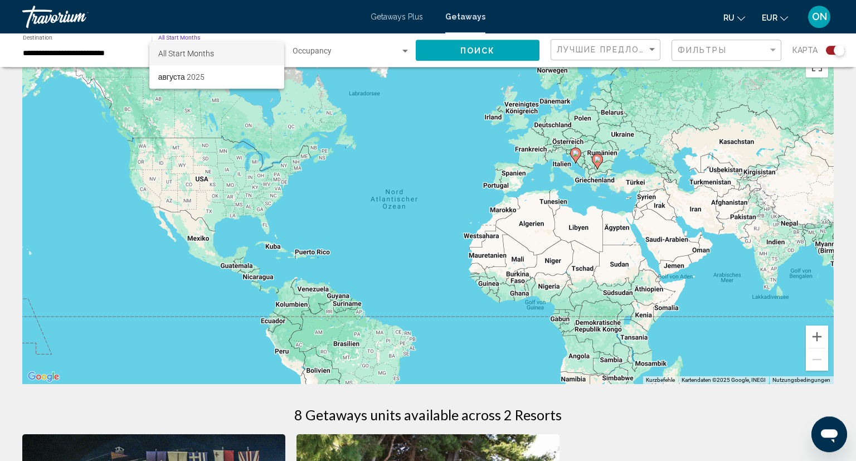
scroll to position [24, 0]
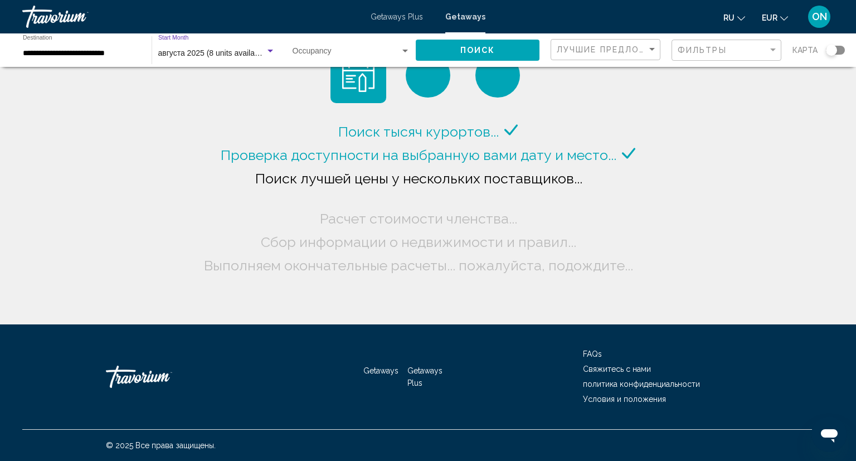
click at [267, 55] on div "Search widget" at bounding box center [270, 51] width 10 height 9
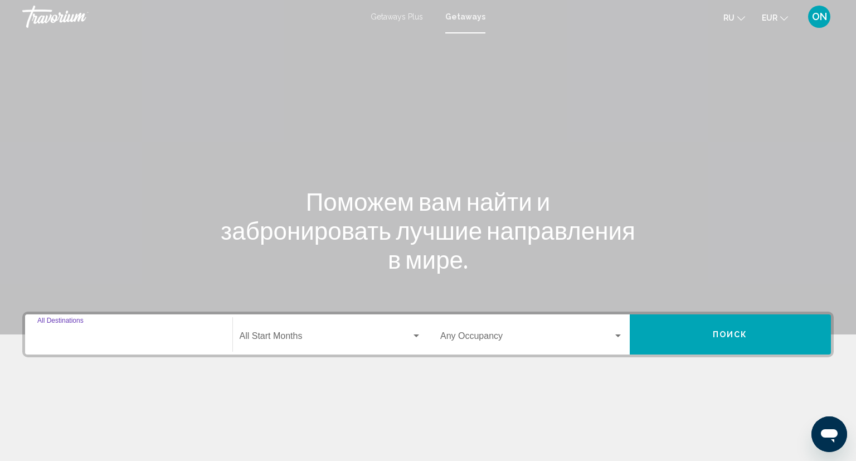
click at [211, 338] on input "Destination All Destinations" at bounding box center [128, 338] width 183 height 10
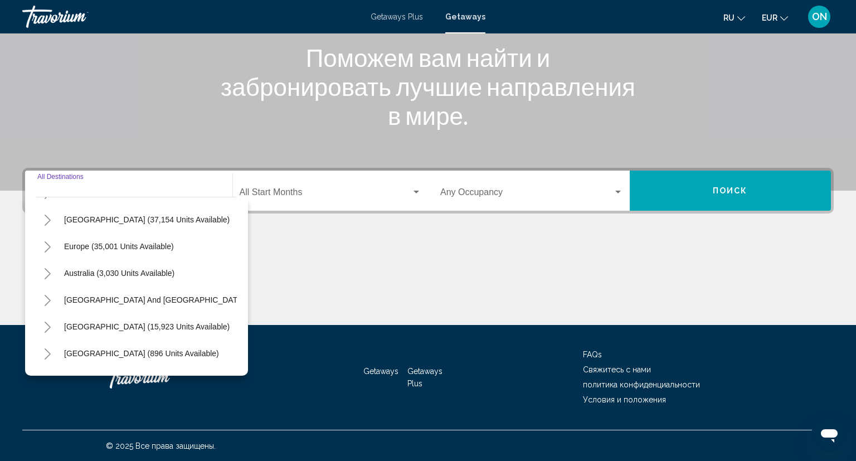
scroll to position [103, 0]
click at [162, 252] on button "Europe (35,001 units available)" at bounding box center [118, 247] width 121 height 26
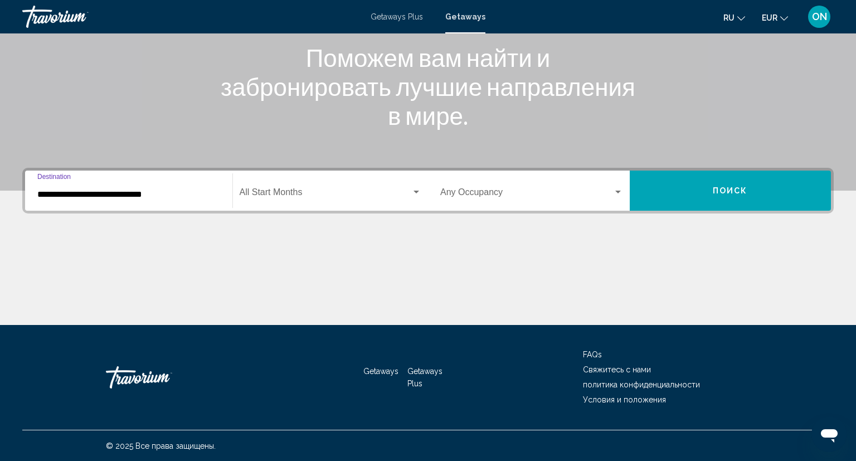
click at [178, 194] on input "**********" at bounding box center [128, 194] width 183 height 10
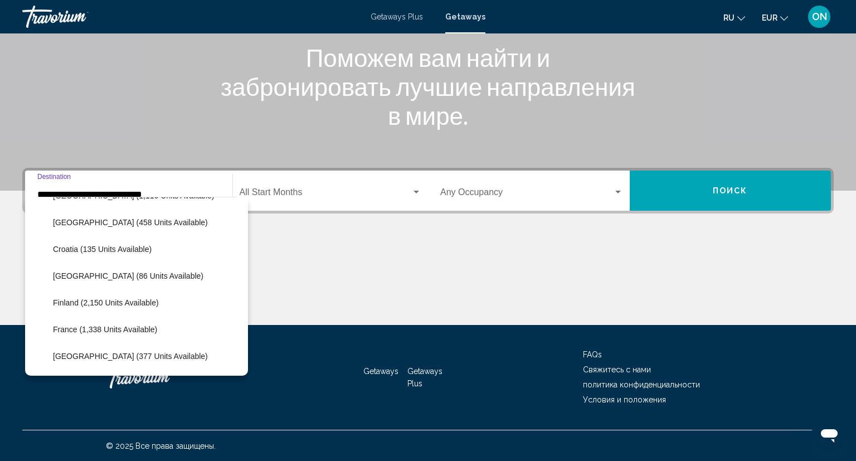
scroll to position [209, 0]
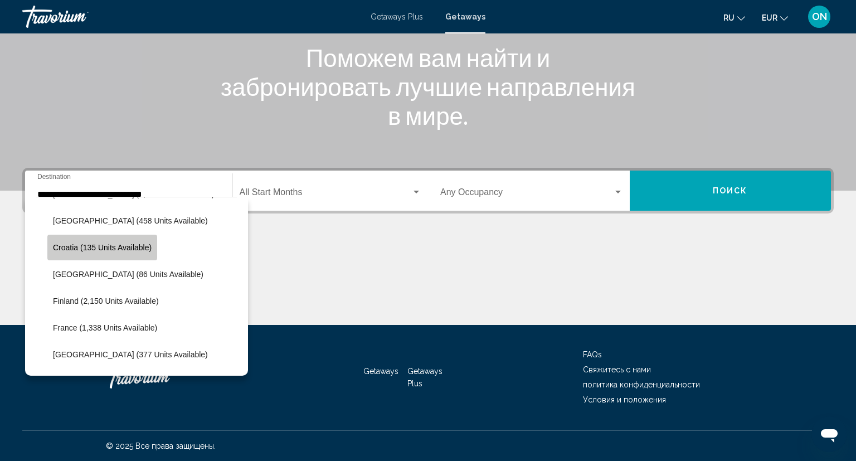
click at [124, 252] on button "Croatia (135 units available)" at bounding box center [102, 248] width 110 height 26
type input "**********"
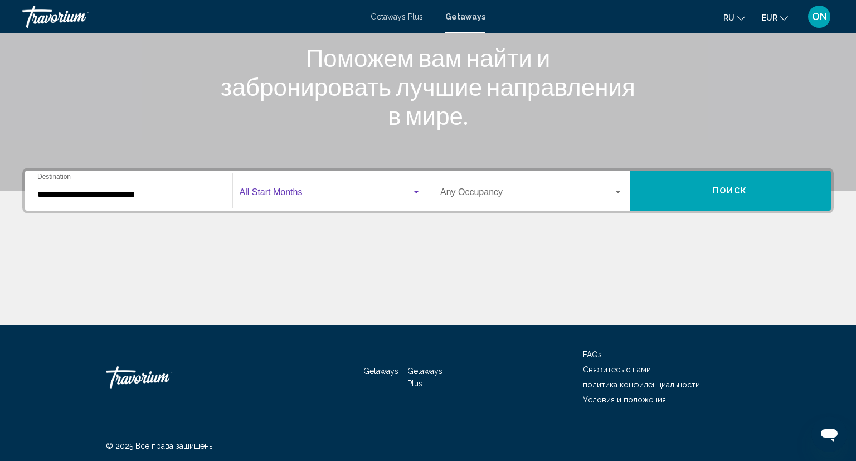
click at [418, 191] on div "Search widget" at bounding box center [416, 192] width 6 height 3
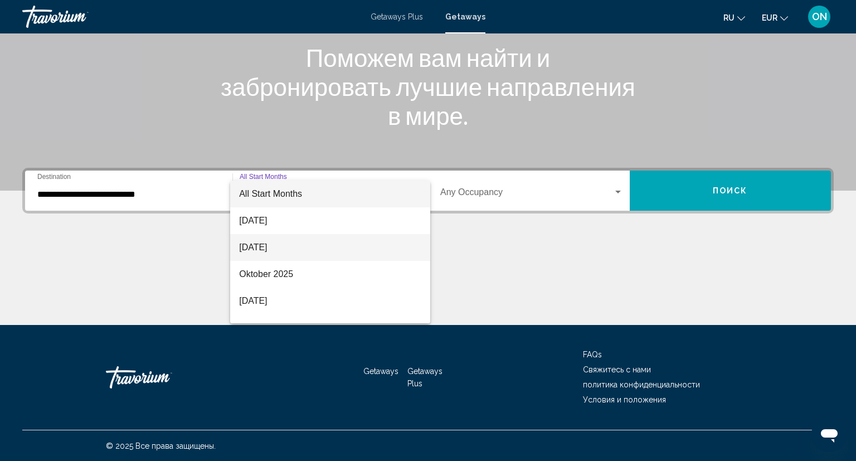
click at [290, 244] on span "[DATE]" at bounding box center [330, 247] width 182 height 27
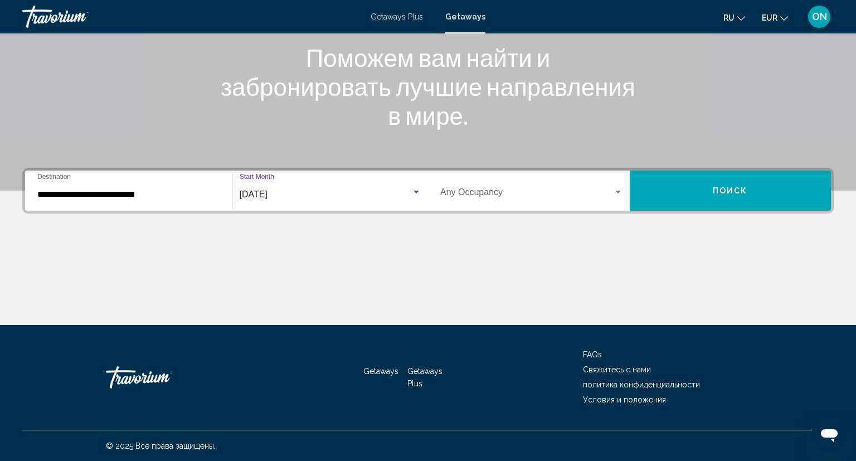
click at [609, 188] on div "Occupancy Any Occupancy" at bounding box center [531, 190] width 183 height 35
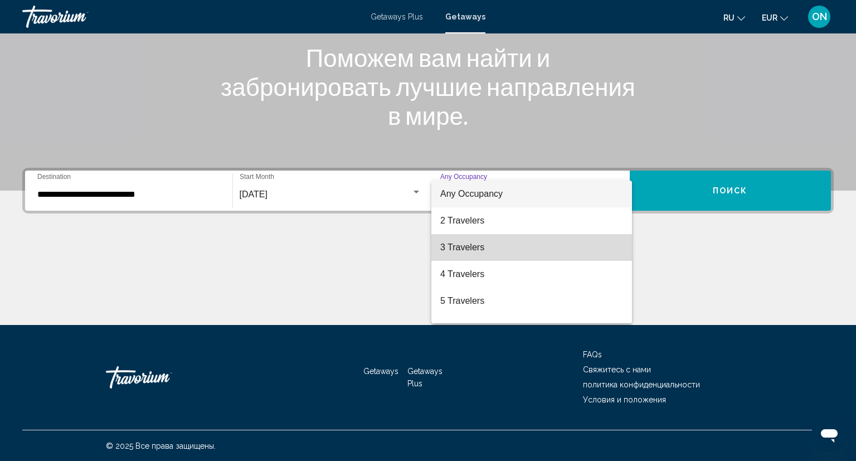
click at [454, 248] on span "3 Travelers" at bounding box center [531, 247] width 183 height 27
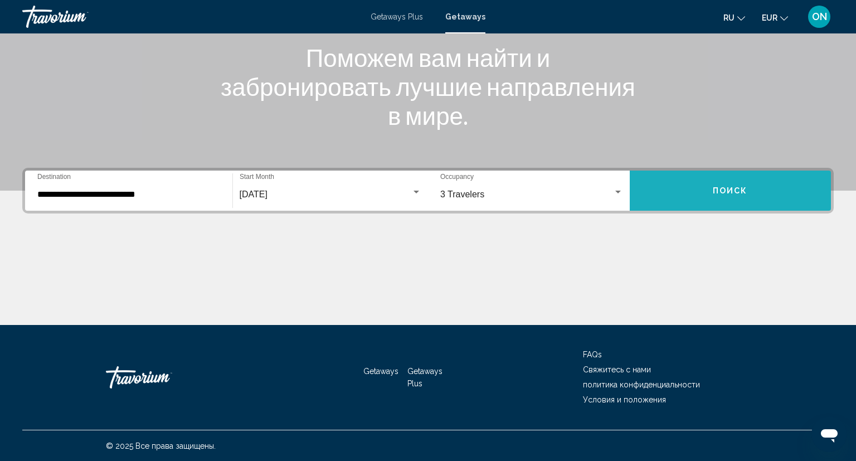
click at [735, 189] on span "Поиск" at bounding box center [730, 191] width 35 height 9
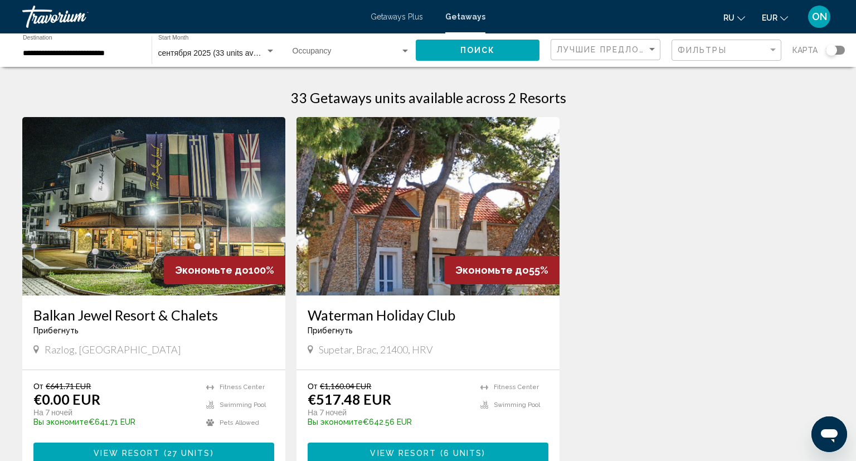
click at [835, 57] on div "карта" at bounding box center [818, 50] width 52 height 23
click at [837, 57] on div "карта" at bounding box center [818, 50] width 52 height 23
click at [838, 53] on div "Search widget" at bounding box center [835, 50] width 19 height 9
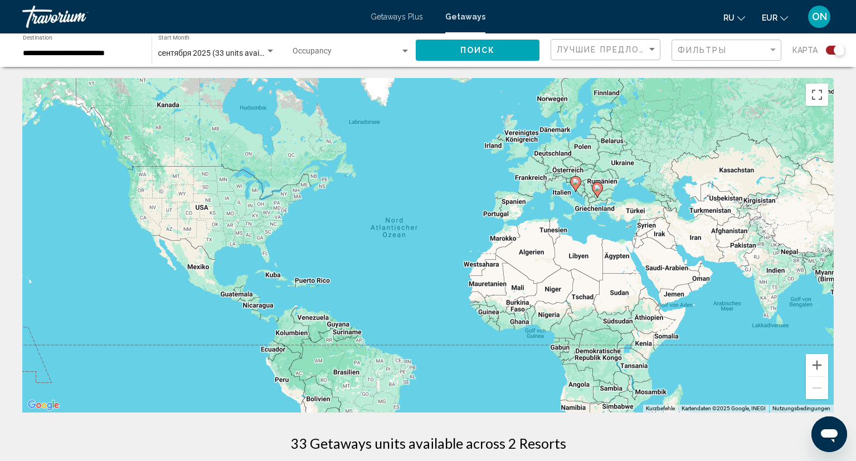
click at [574, 184] on image "Main content" at bounding box center [575, 181] width 7 height 7
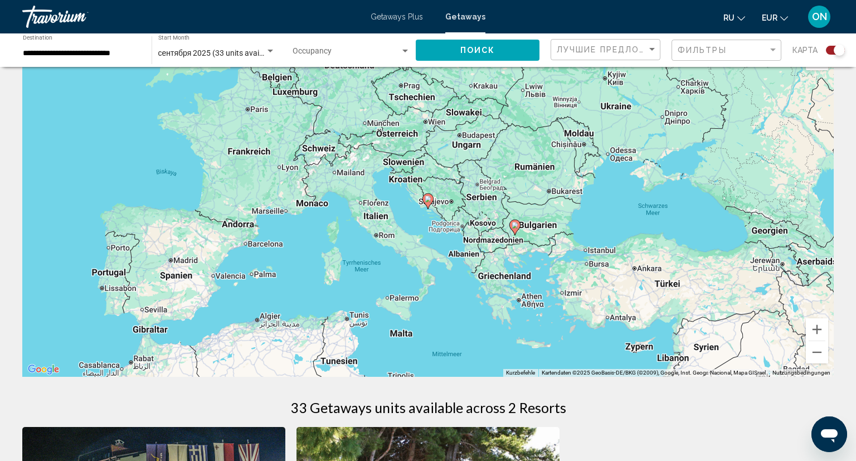
scroll to position [35, 0]
click at [427, 204] on icon "Main content" at bounding box center [428, 201] width 10 height 14
type input "**********"
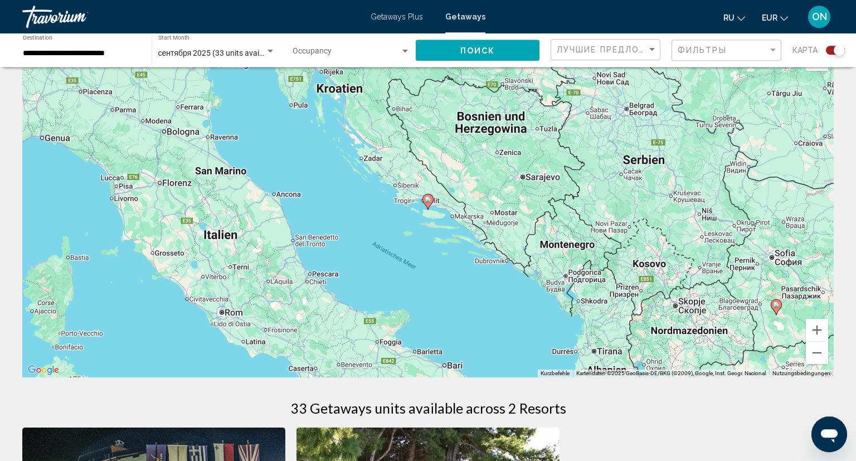
click at [430, 202] on image "Main content" at bounding box center [428, 199] width 7 height 7
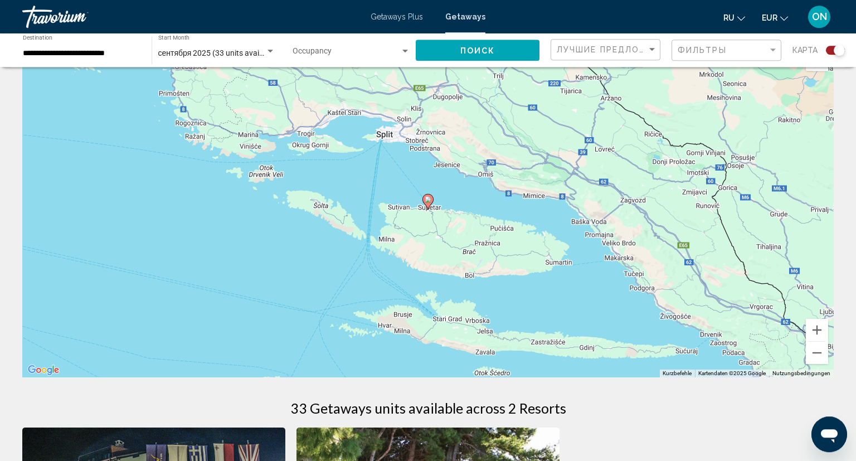
click at [425, 202] on image "Main content" at bounding box center [428, 199] width 7 height 7
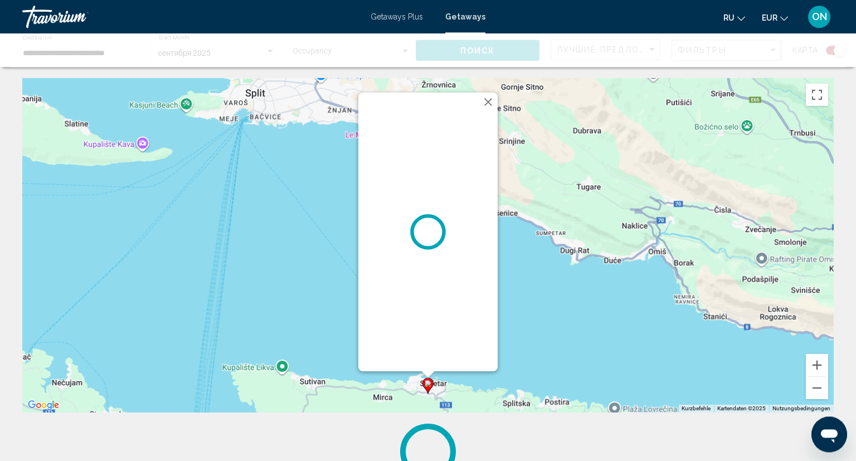
scroll to position [0, 0]
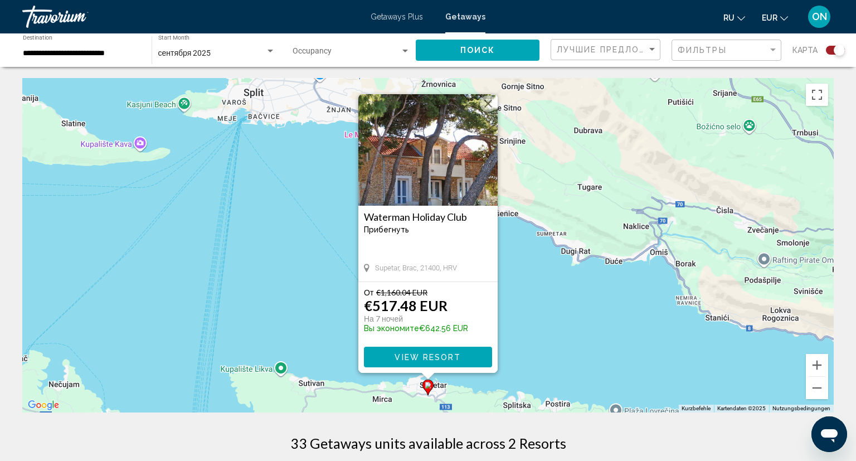
click at [485, 102] on button "Schließen" at bounding box center [488, 103] width 17 height 17
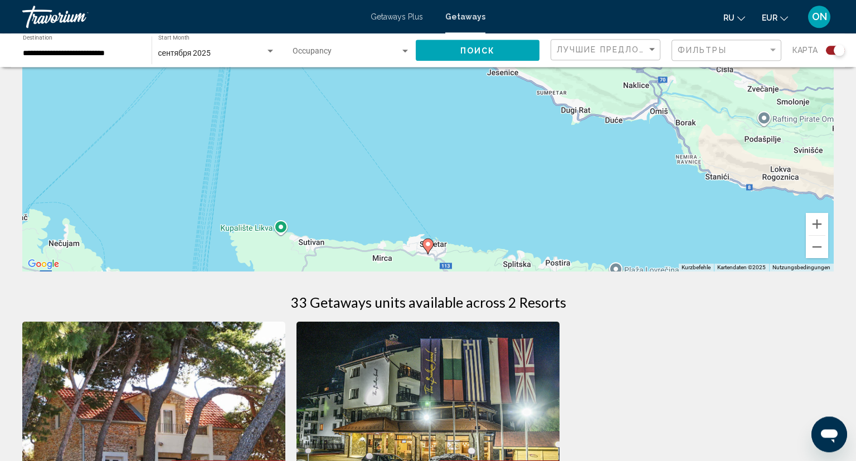
scroll to position [142, 0]
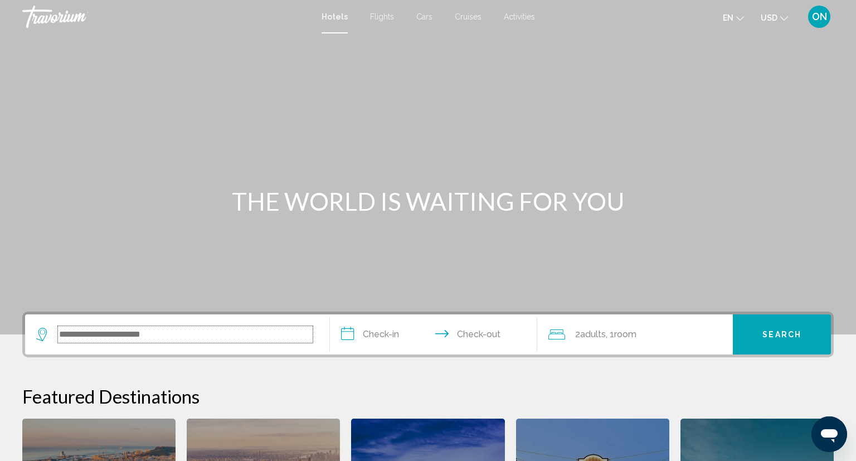
click at [82, 338] on input "Search widget" at bounding box center [185, 334] width 255 height 17
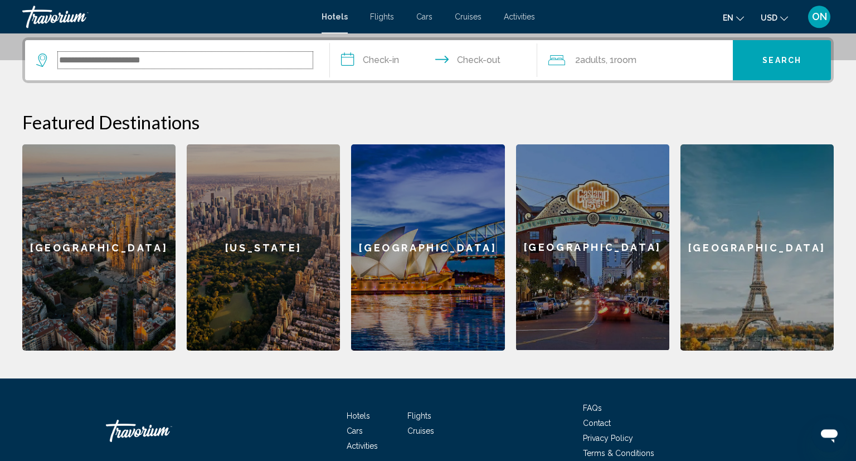
scroll to position [275, 0]
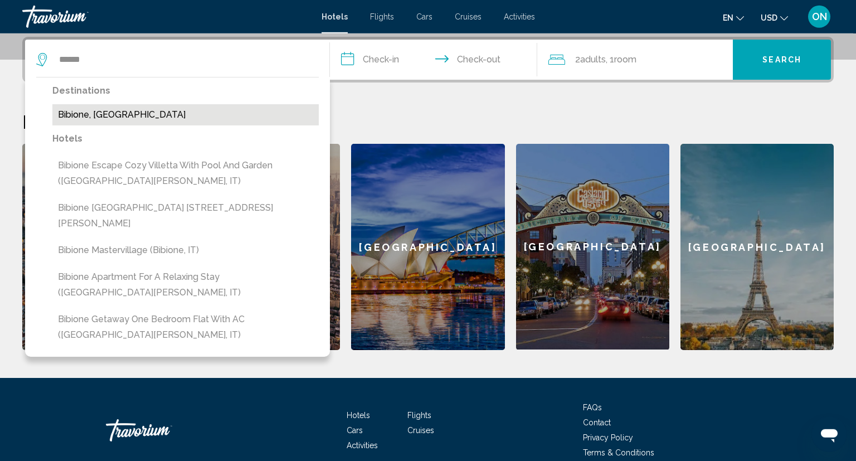
click at [90, 115] on button "Bibione, [GEOGRAPHIC_DATA]" at bounding box center [185, 114] width 266 height 21
type input "**********"
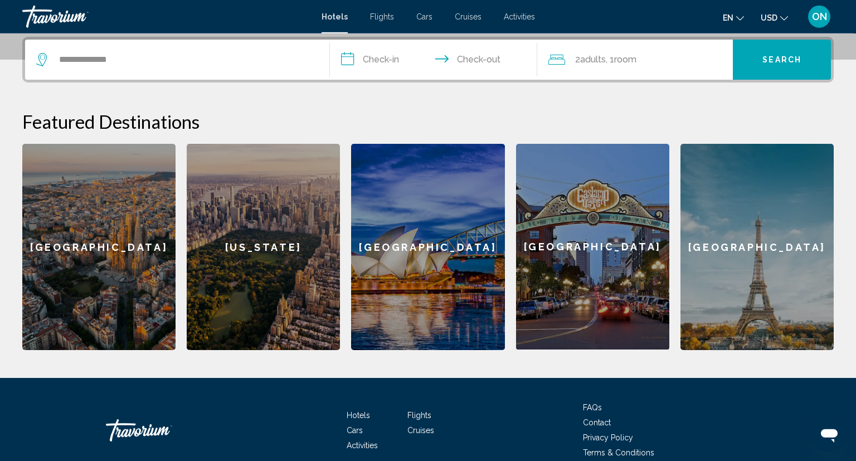
click at [357, 63] on input "**********" at bounding box center [436, 61] width 212 height 43
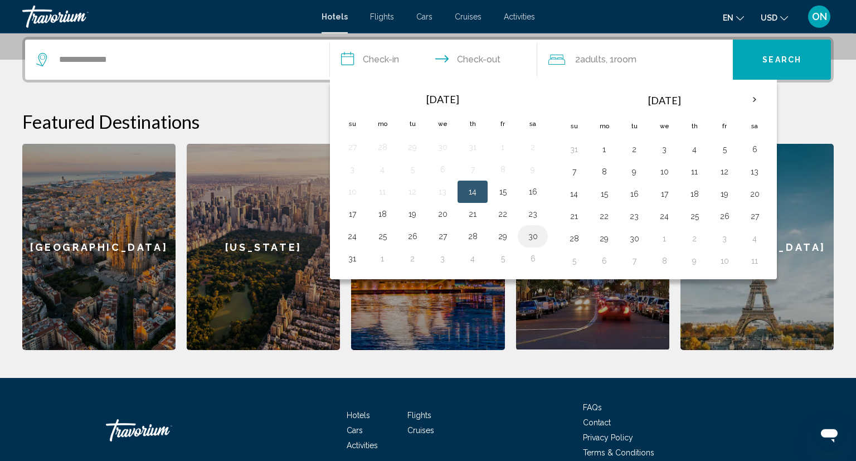
click at [531, 237] on button "30" at bounding box center [533, 236] width 18 height 16
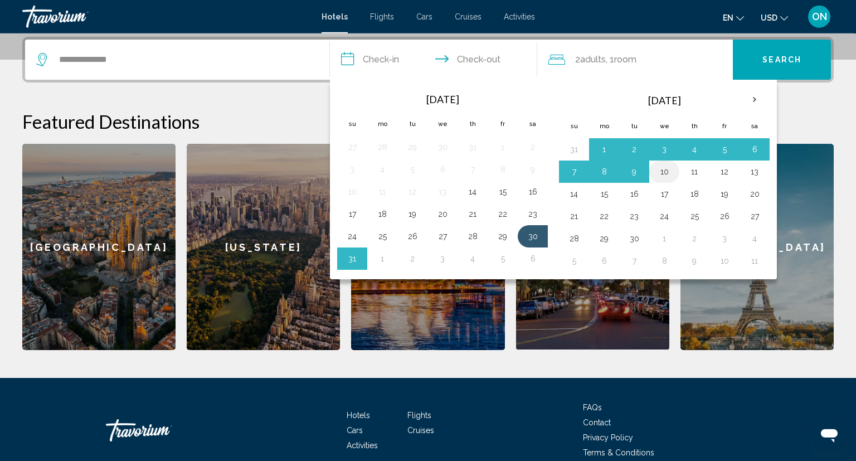
click at [661, 171] on button "10" at bounding box center [664, 172] width 18 height 16
type input "**********"
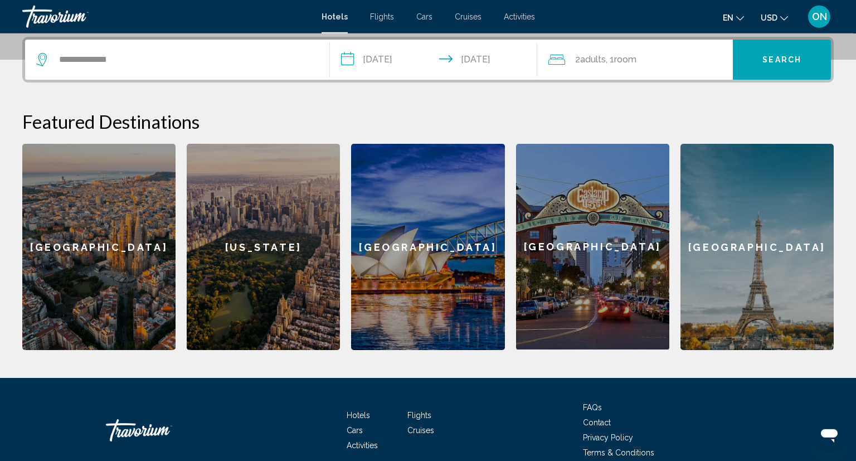
click at [606, 63] on span "Adults" at bounding box center [593, 59] width 26 height 11
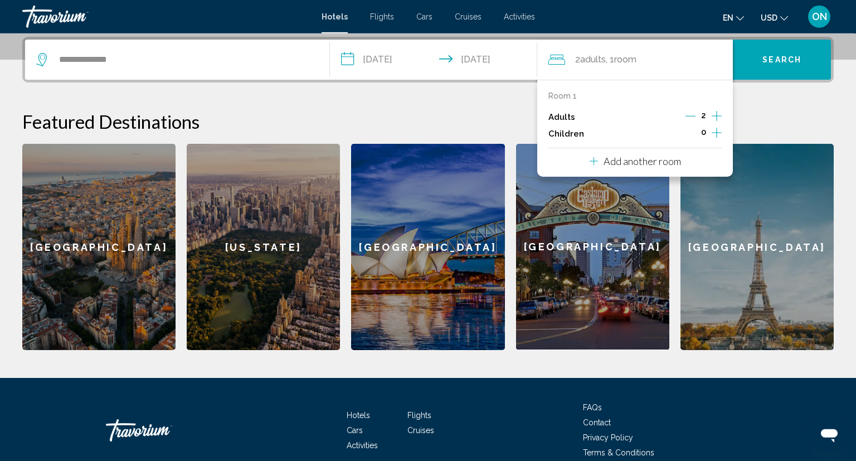
click at [690, 116] on icon "Decrement adults" at bounding box center [690, 116] width 10 height 10
click at [714, 135] on icon "Increment children" at bounding box center [716, 132] width 10 height 13
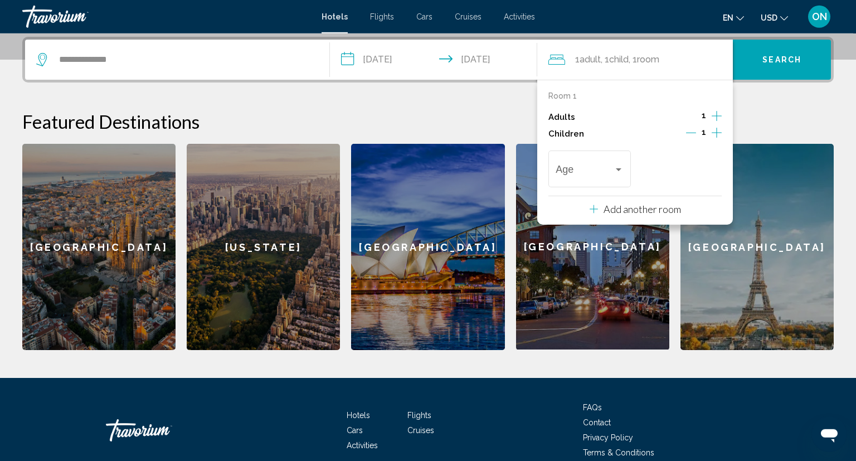
click at [714, 133] on icon "Increment children" at bounding box center [716, 132] width 10 height 13
click at [618, 174] on div "Travelers: 1 adult, 2 children" at bounding box center [588, 171] width 67 height 11
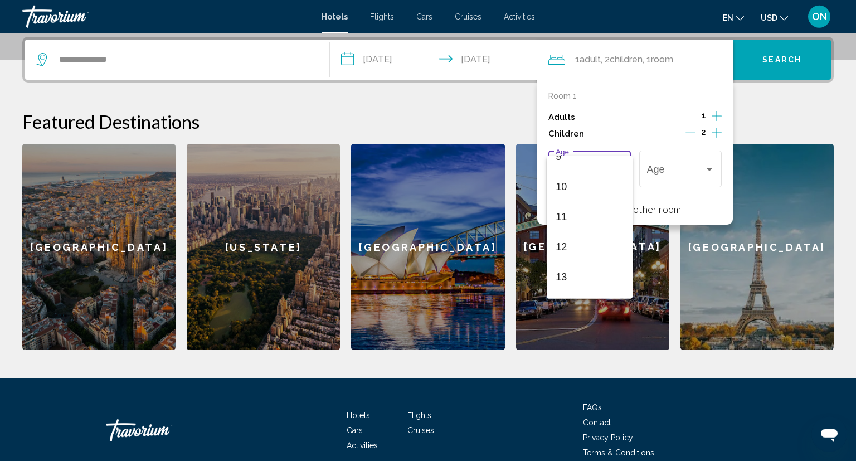
scroll to position [278, 0]
click at [567, 194] on span "10" at bounding box center [588, 194] width 67 height 30
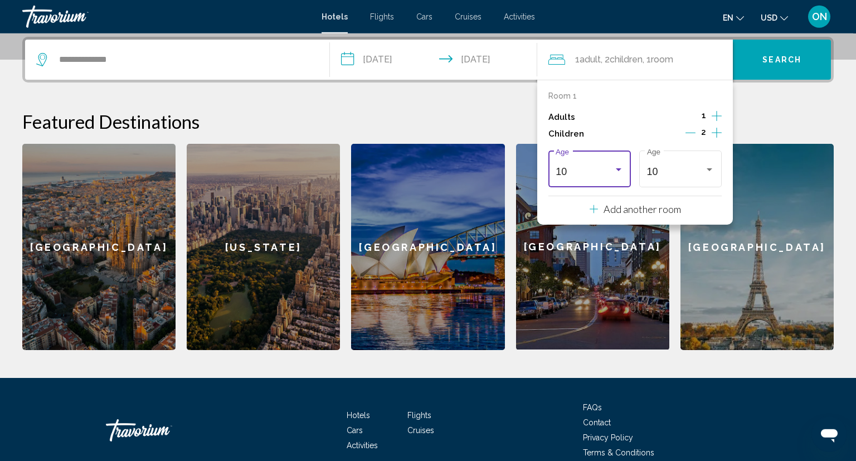
click at [621, 169] on div "Travelers: 1 adult, 2 children" at bounding box center [618, 169] width 10 height 9
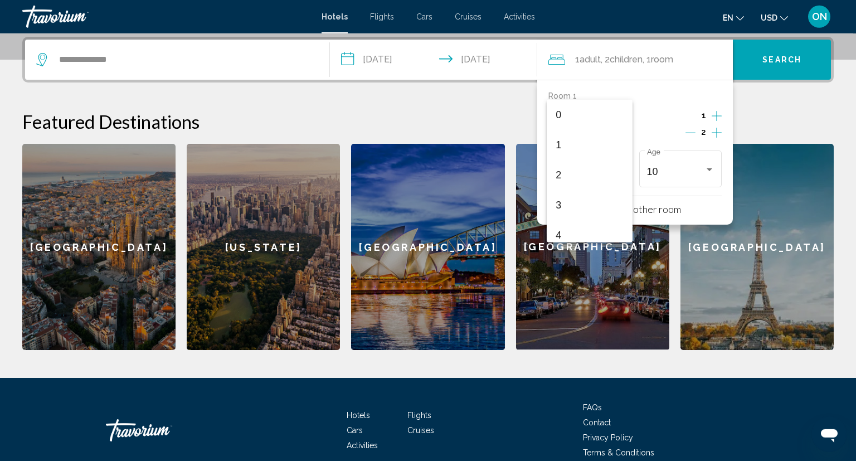
scroll to position [245, 0]
click at [565, 196] on span "11" at bounding box center [588, 201] width 67 height 30
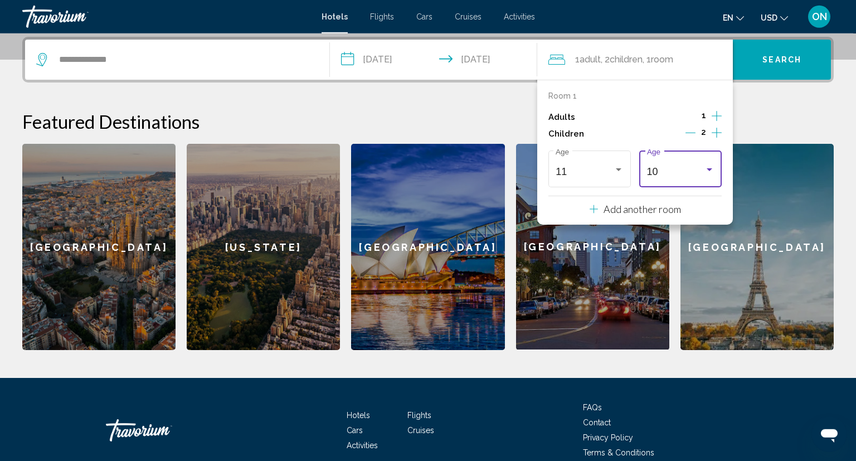
click at [711, 166] on div "Travelers: 1 adult, 2 children" at bounding box center [709, 169] width 10 height 9
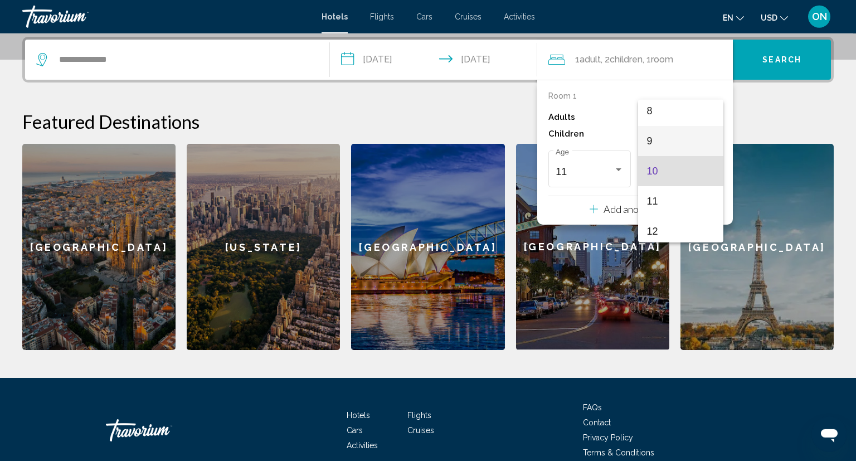
click at [656, 142] on span "9" at bounding box center [680, 141] width 67 height 30
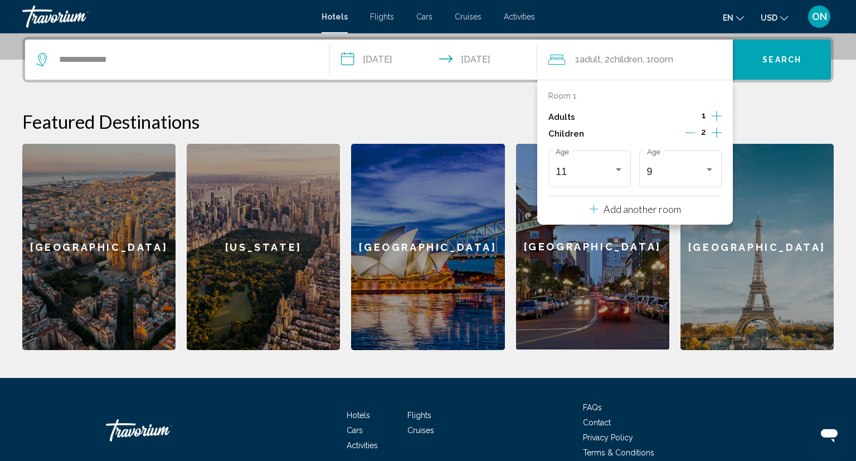
click at [792, 158] on div "[GEOGRAPHIC_DATA]" at bounding box center [756, 247] width 153 height 206
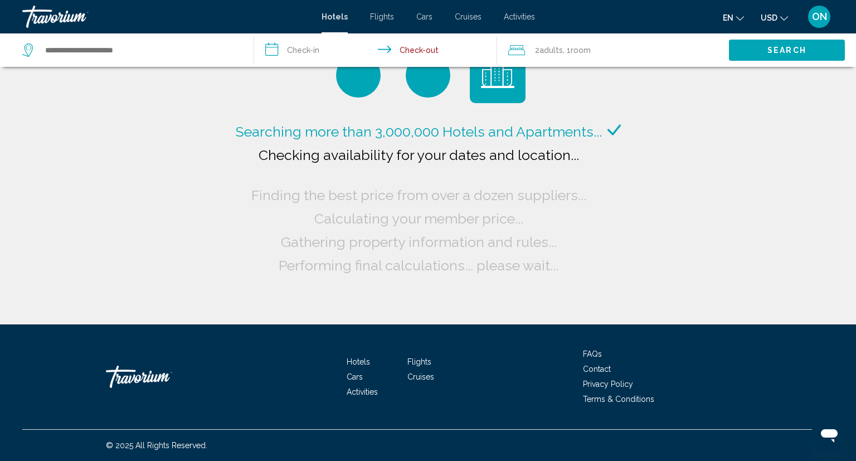
click at [782, 19] on button "USD USD ($) MXN (Mex$) CAD (Can$) GBP (£) EUR (€) AUD (A$) NZD (NZ$) CNY (CN¥)" at bounding box center [773, 17] width 27 height 16
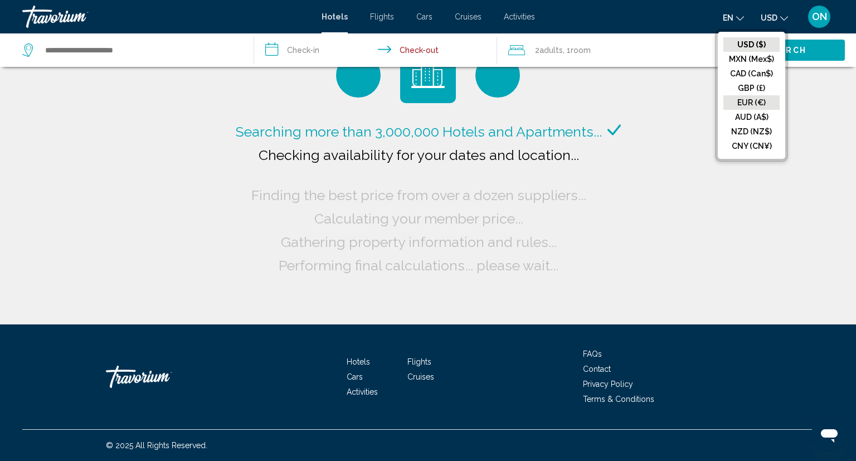
click at [748, 101] on button "EUR (€)" at bounding box center [751, 102] width 56 height 14
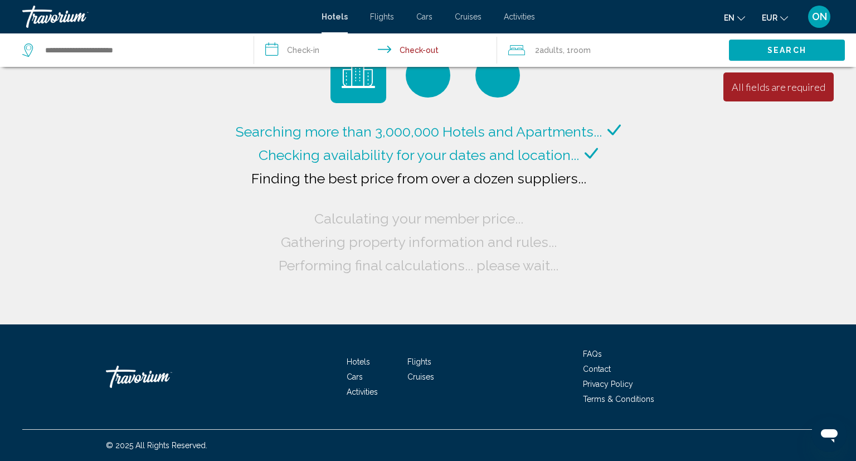
click at [741, 19] on icon "Change language" at bounding box center [741, 18] width 8 height 4
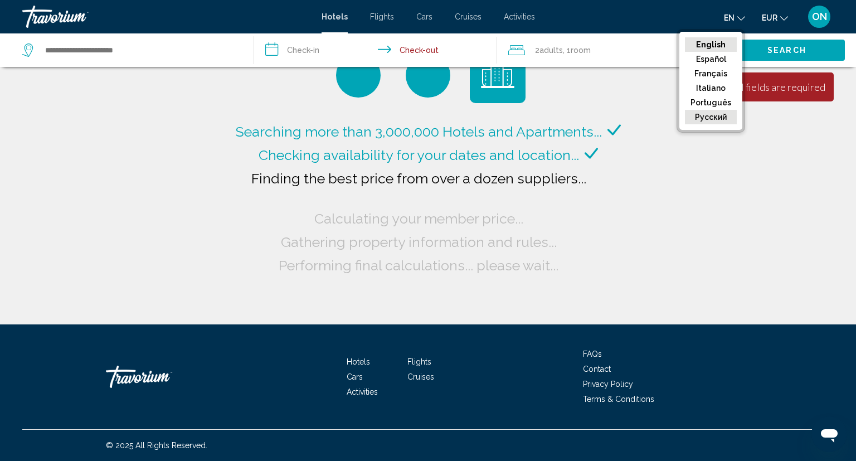
click at [710, 119] on button "русский" at bounding box center [711, 117] width 52 height 14
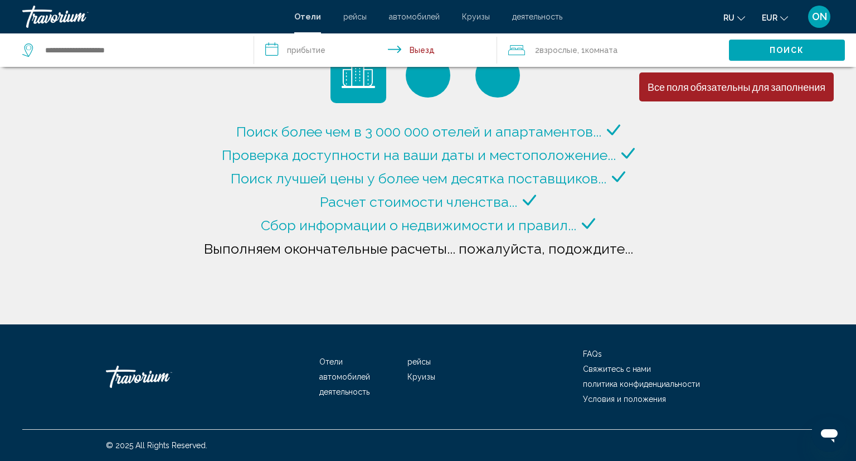
click at [412, 52] on input "**********" at bounding box center [377, 51] width 247 height 37
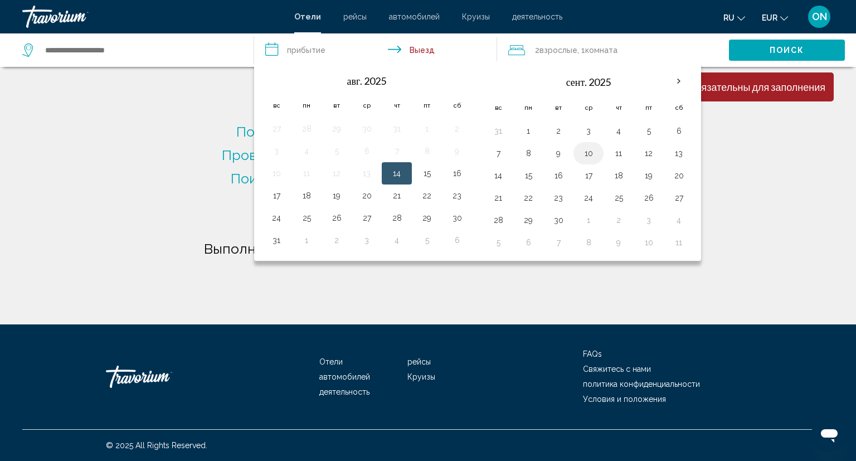
click at [586, 153] on button "10" at bounding box center [588, 153] width 18 height 16
click at [457, 216] on button "30" at bounding box center [457, 218] width 18 height 16
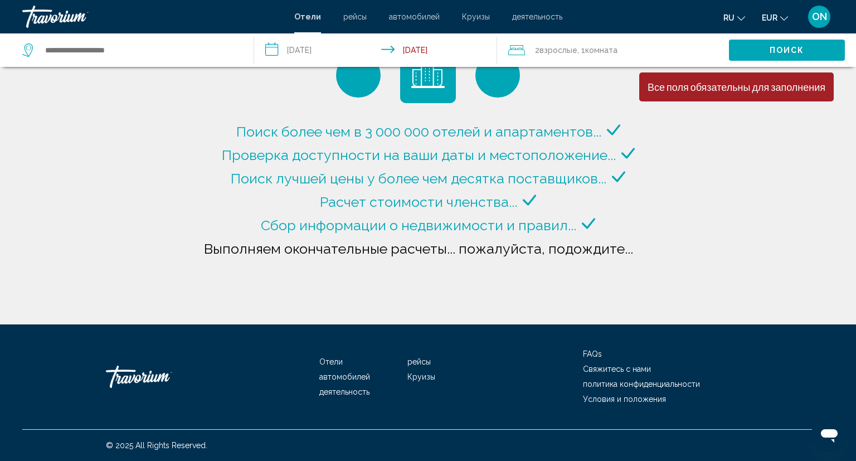
type input "**********"
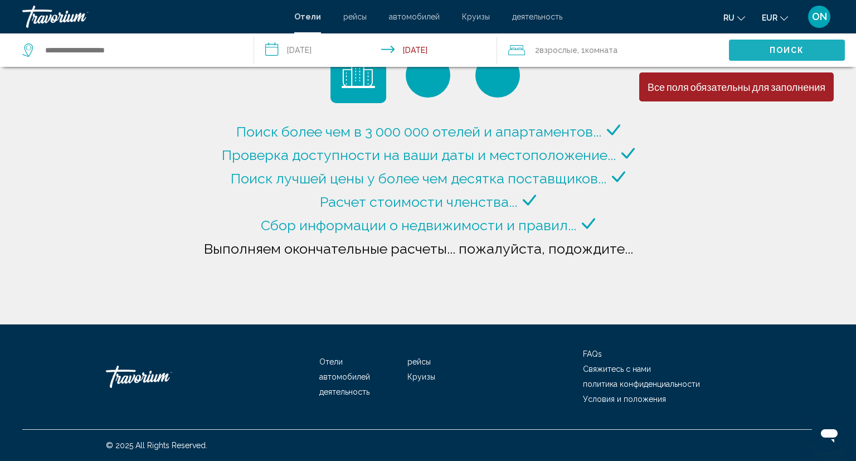
click at [757, 56] on button "Поиск" at bounding box center [787, 50] width 116 height 21
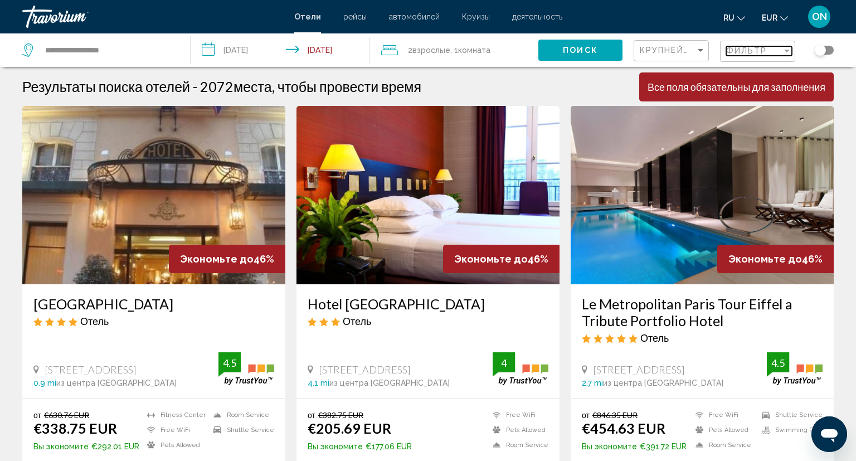
click at [788, 52] on div "Filter" at bounding box center [787, 51] width 6 height 3
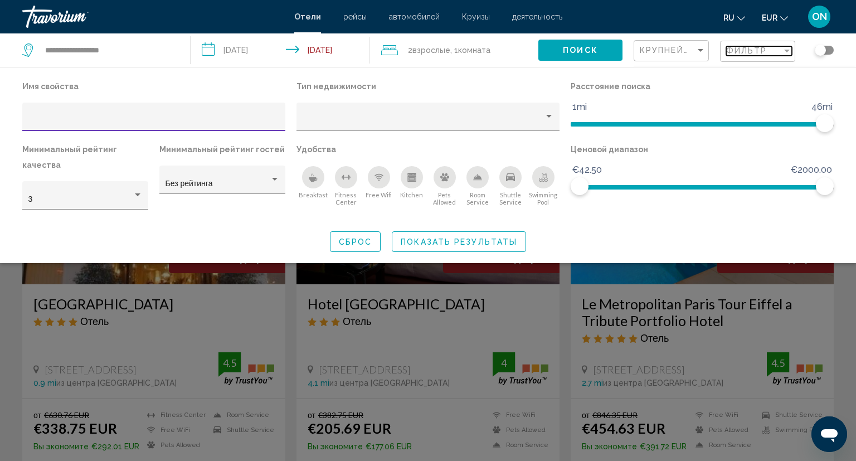
click at [788, 51] on div "Filter" at bounding box center [787, 51] width 6 height 3
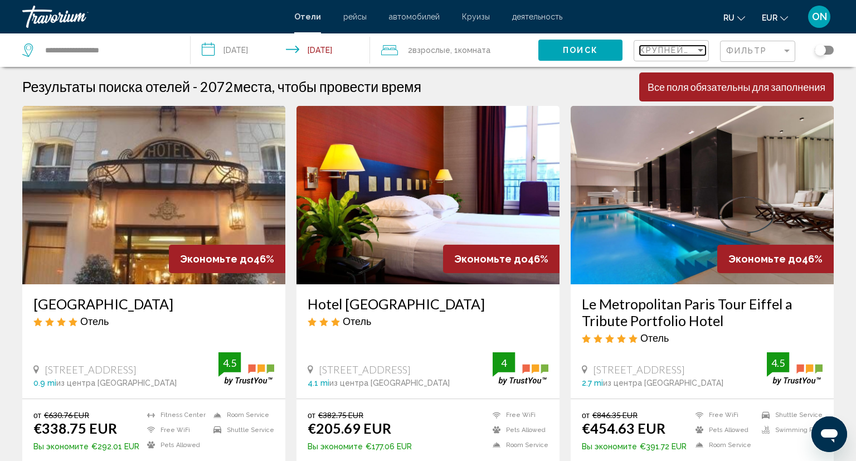
click at [701, 48] on div "Sort by" at bounding box center [700, 50] width 10 height 9
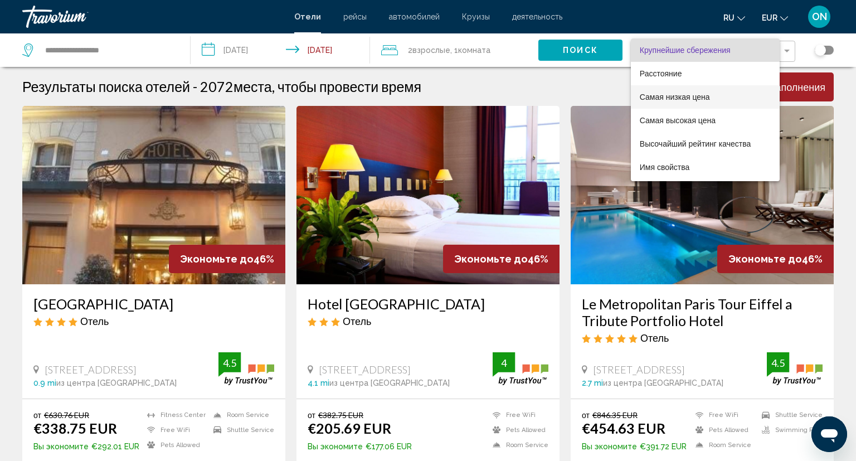
click at [682, 98] on span "Самая низкая цена" at bounding box center [675, 96] width 70 height 9
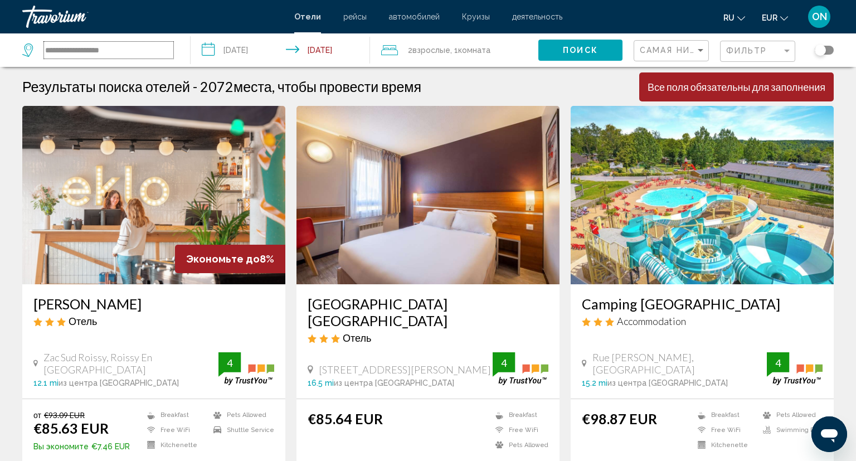
click at [76, 51] on input "**********" at bounding box center [108, 50] width 129 height 17
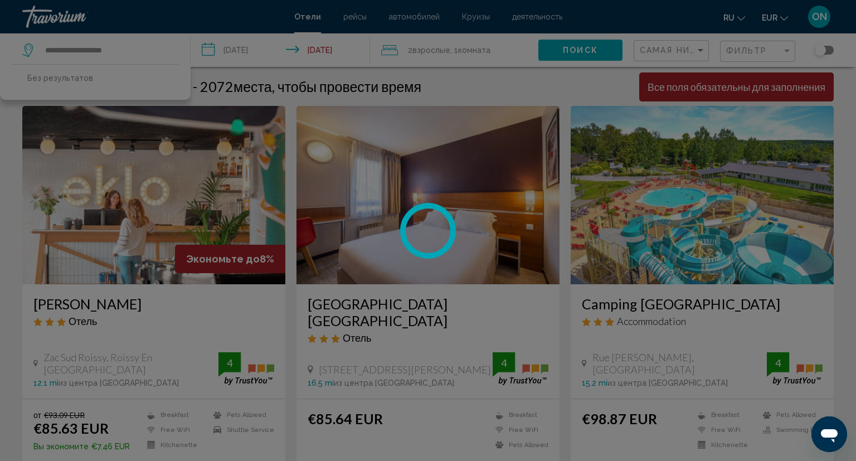
click at [126, 47] on div "**********" at bounding box center [428, 230] width 856 height 461
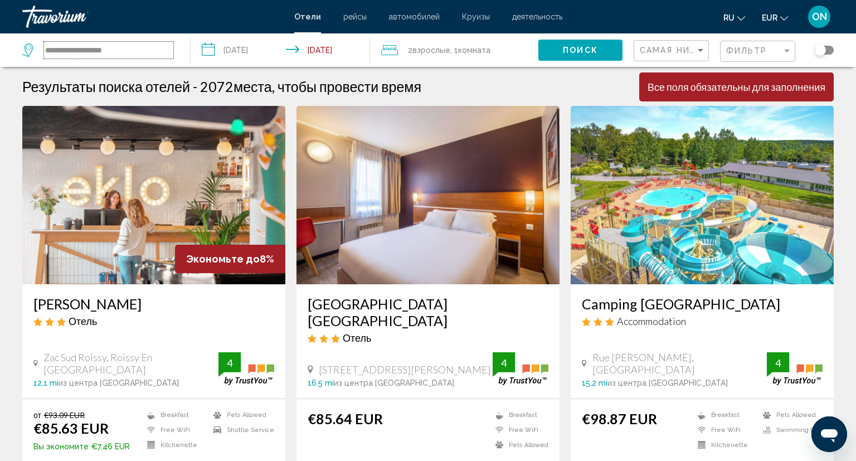
click at [126, 55] on input "**********" at bounding box center [108, 50] width 129 height 17
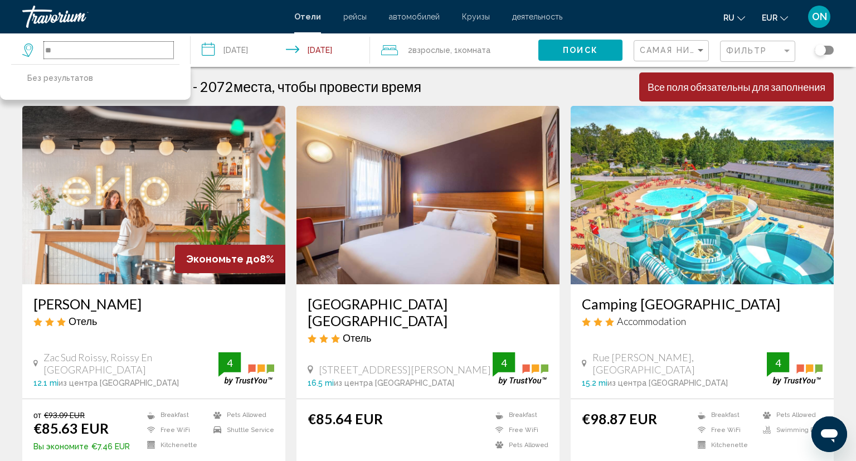
type input "*"
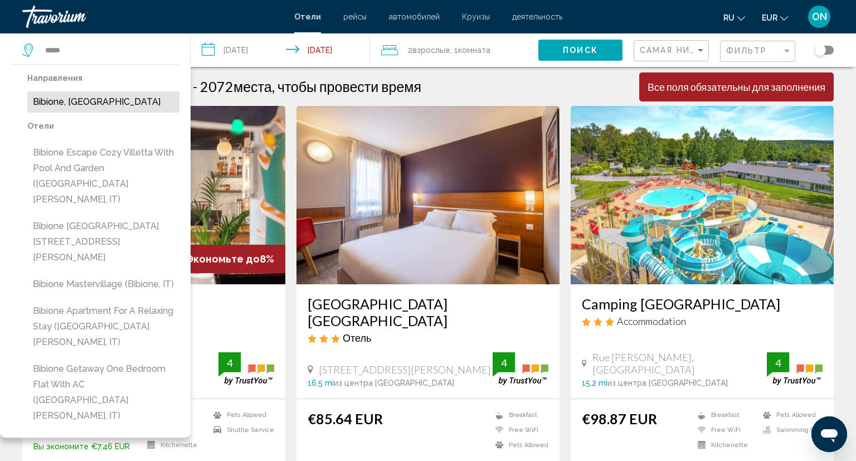
click at [71, 100] on button "Bibione, [GEOGRAPHIC_DATA]" at bounding box center [103, 101] width 152 height 21
type input "**********"
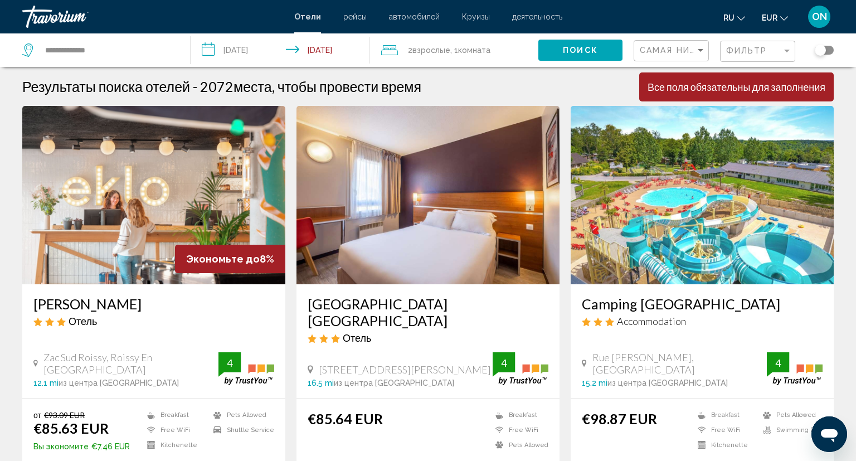
click at [250, 51] on input "**********" at bounding box center [283, 51] width 184 height 37
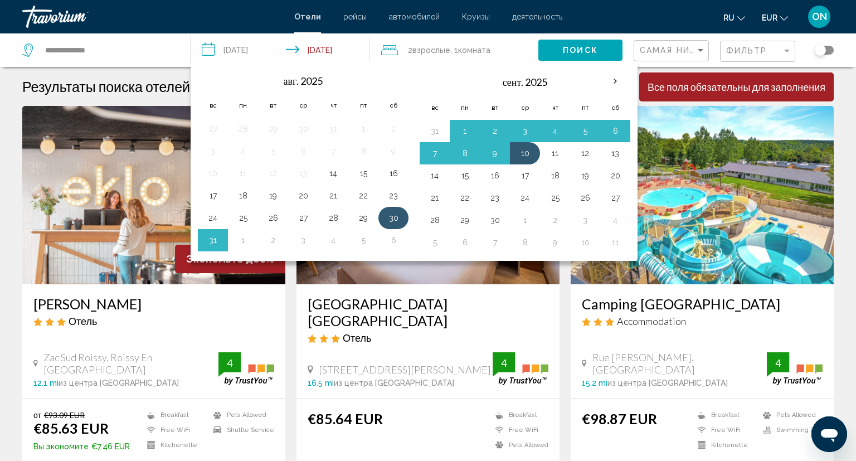
click at [393, 217] on button "30" at bounding box center [393, 218] width 18 height 16
click at [524, 148] on button "10" at bounding box center [525, 153] width 18 height 16
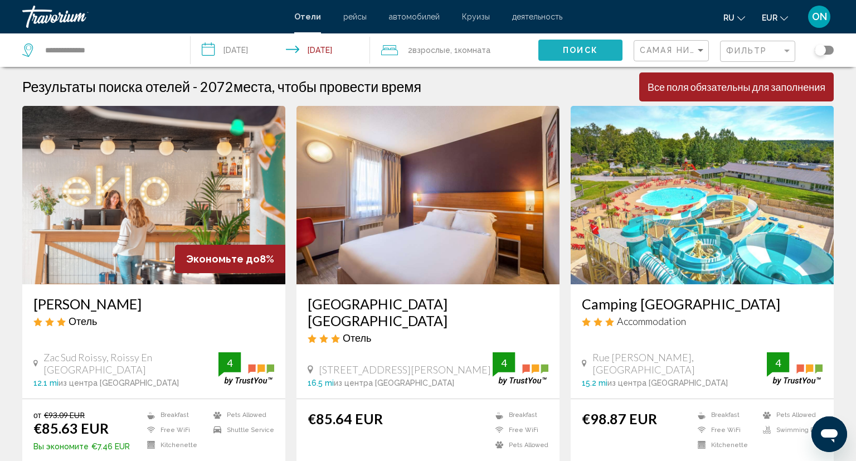
click at [580, 50] on span "Поиск" at bounding box center [580, 50] width 35 height 9
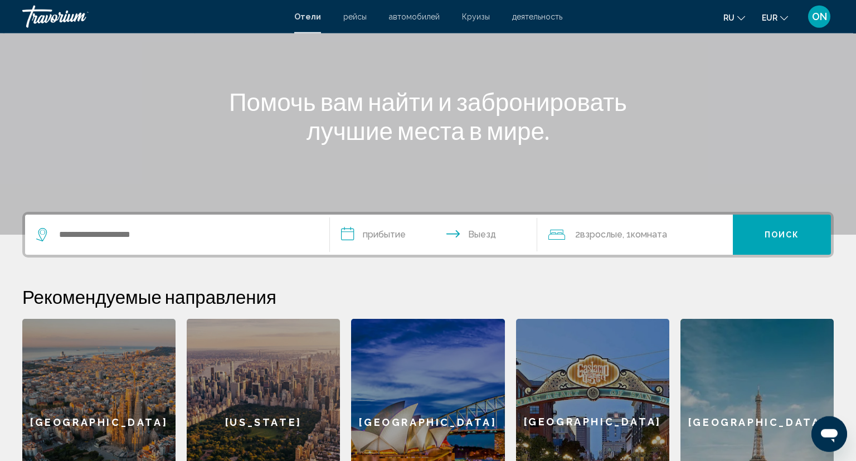
scroll to position [90, 0]
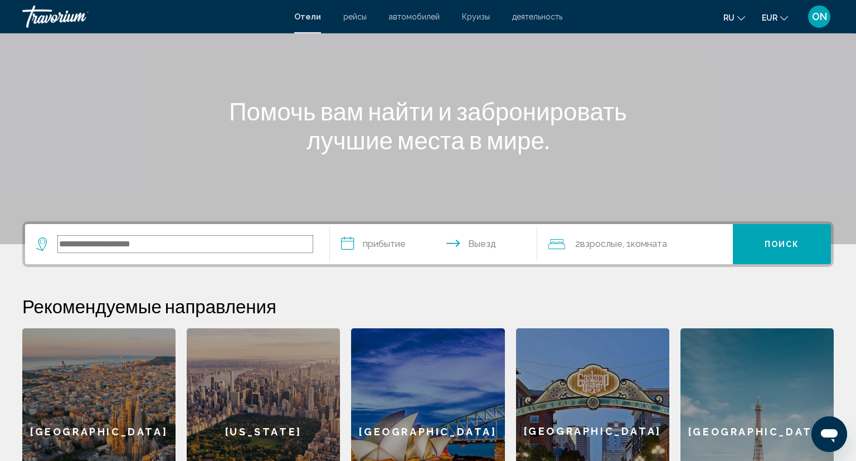
click at [137, 243] on input "Search widget" at bounding box center [185, 244] width 255 height 17
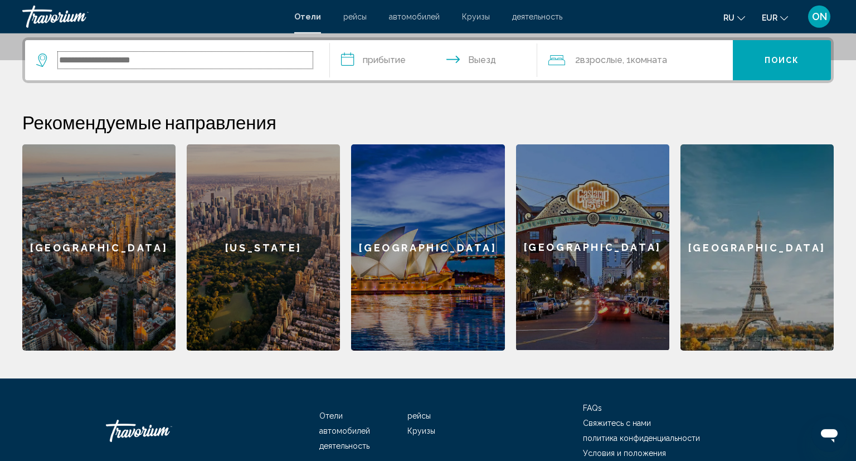
scroll to position [275, 0]
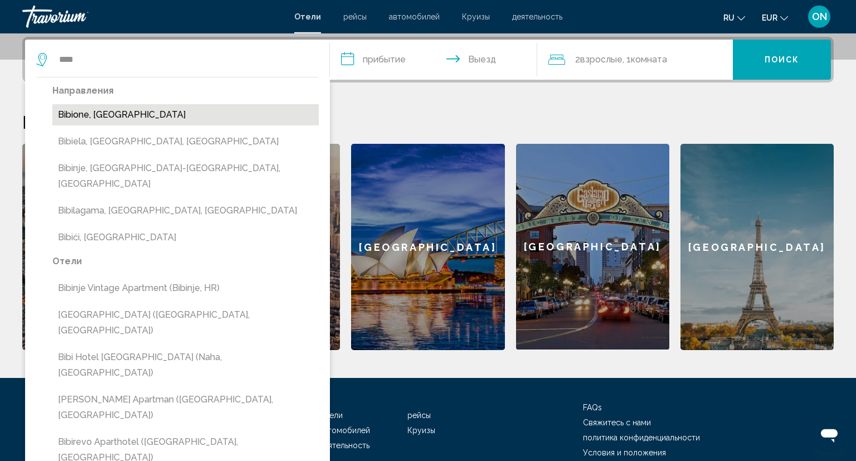
click at [90, 111] on button "Bibione, [GEOGRAPHIC_DATA]" at bounding box center [185, 114] width 266 height 21
type input "**********"
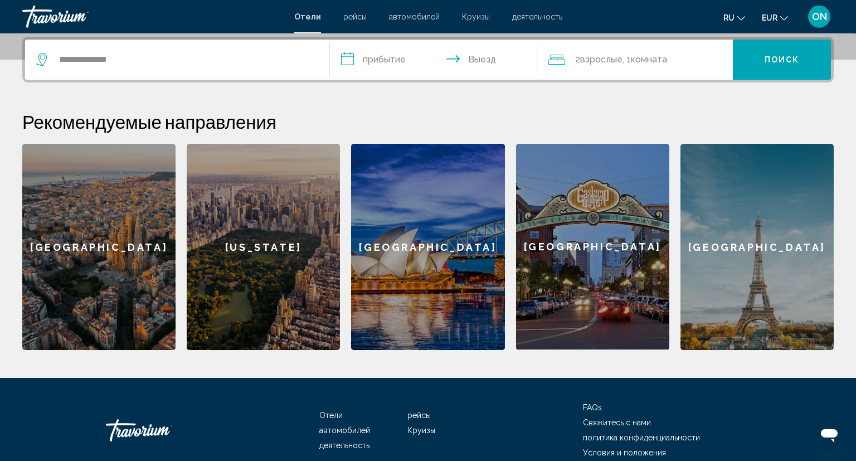
click at [379, 62] on input "**********" at bounding box center [436, 61] width 212 height 43
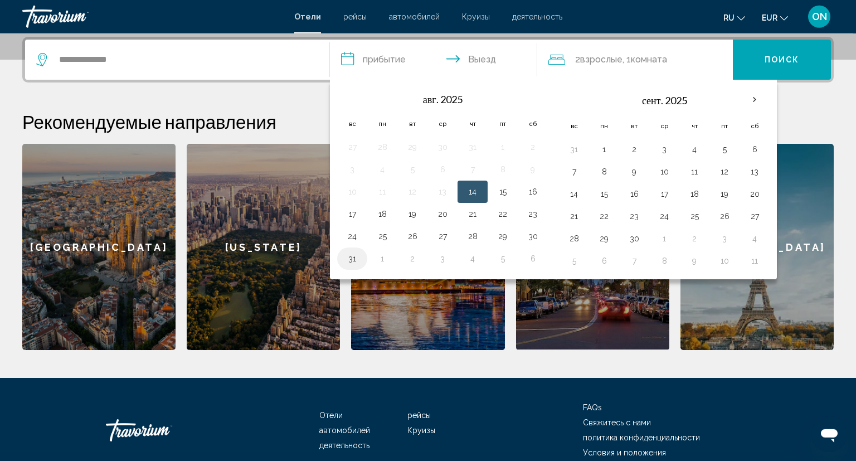
click at [351, 255] on button "31" at bounding box center [352, 259] width 18 height 16
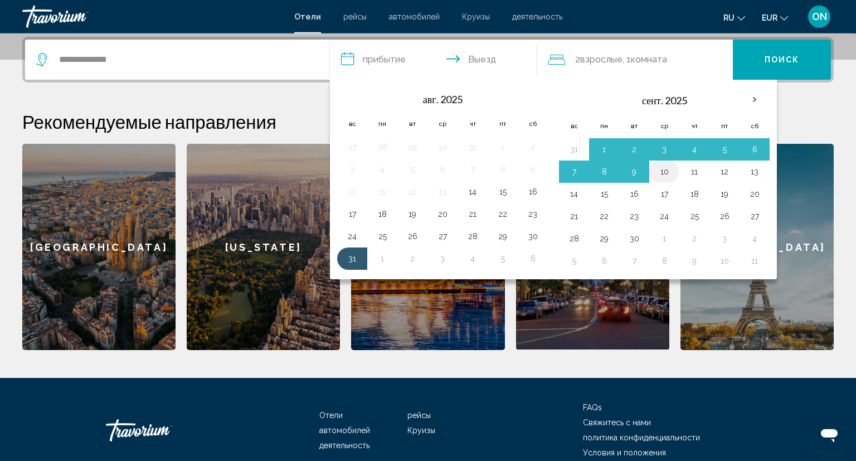
click at [658, 171] on button "10" at bounding box center [664, 172] width 18 height 16
type input "**********"
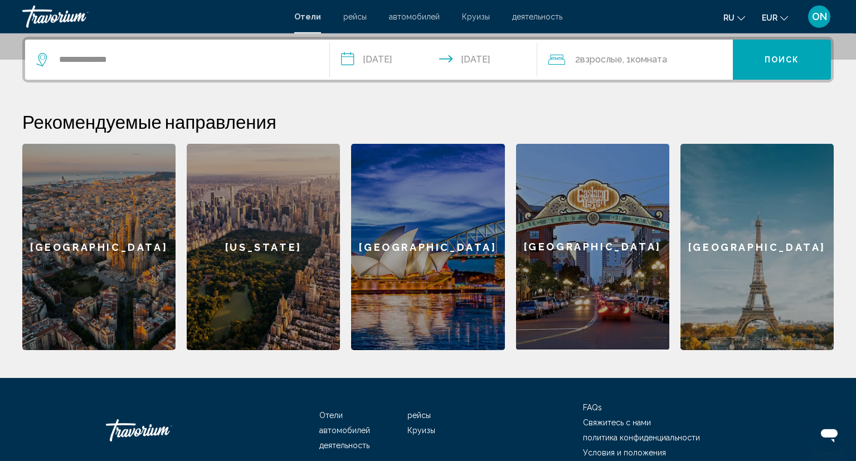
click at [658, 60] on span "Комната" at bounding box center [649, 59] width 36 height 11
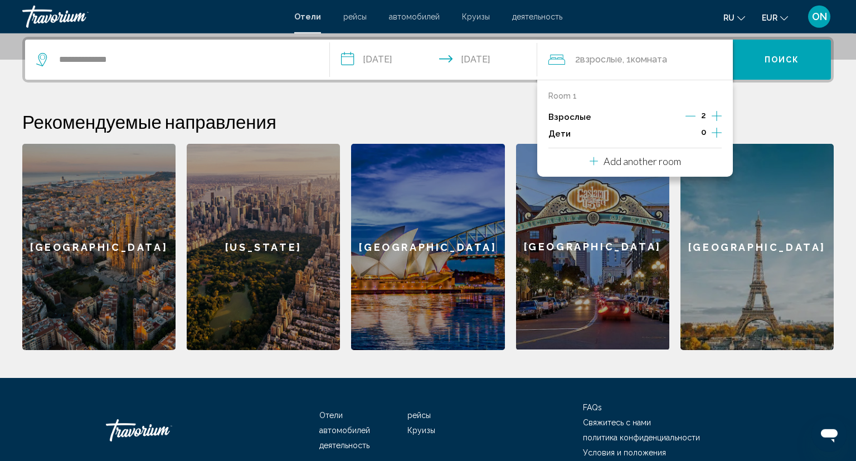
click at [691, 116] on icon "Decrement adults" at bounding box center [690, 116] width 10 height 10
click at [716, 135] on icon "Increment children" at bounding box center [716, 132] width 10 height 13
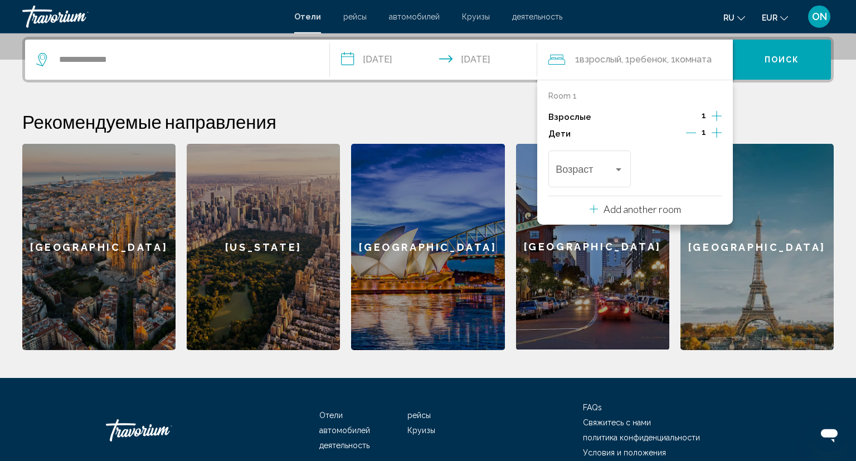
click at [716, 135] on icon "Increment children" at bounding box center [716, 132] width 10 height 13
click at [616, 174] on div "Travelers: 1 adult, 2 children" at bounding box center [588, 171] width 67 height 11
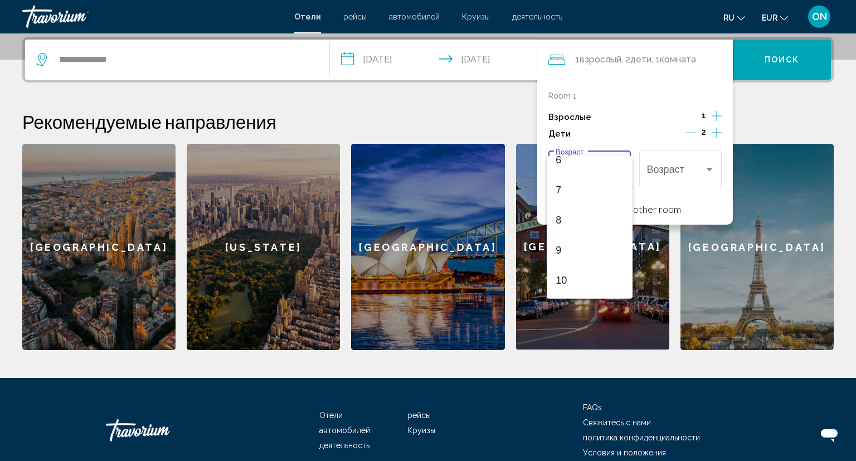
scroll to position [193, 0]
click at [569, 244] on span "9" at bounding box center [588, 248] width 67 height 30
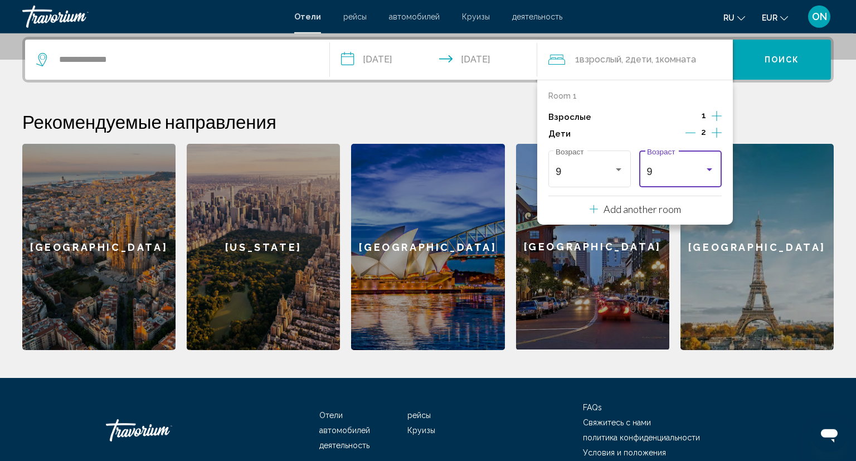
click at [708, 167] on div "Travelers: 1 adult, 2 children" at bounding box center [709, 169] width 10 height 9
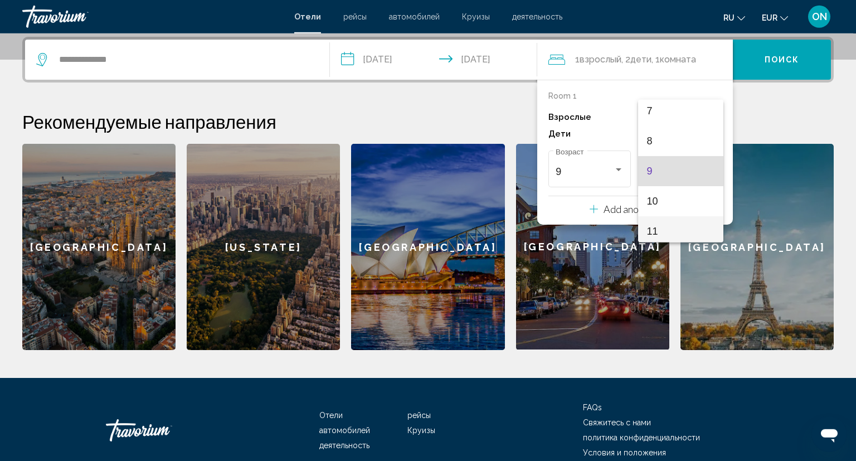
click at [656, 230] on span "11" at bounding box center [680, 231] width 67 height 30
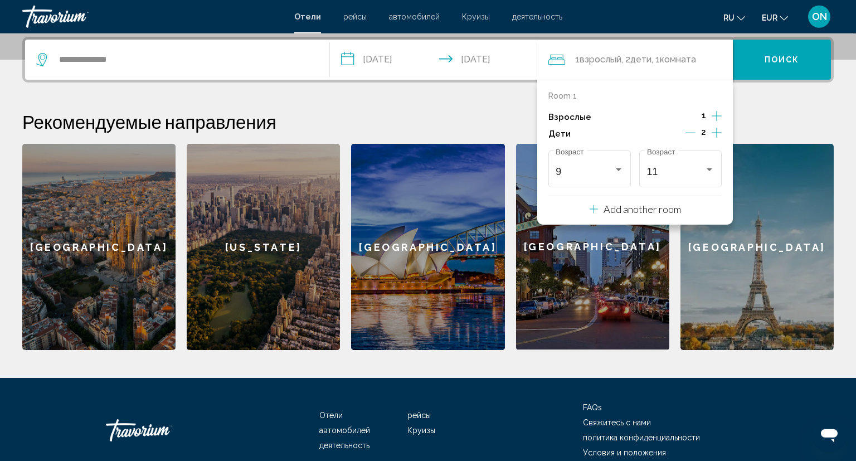
click at [786, 64] on span "Поиск" at bounding box center [781, 60] width 35 height 9
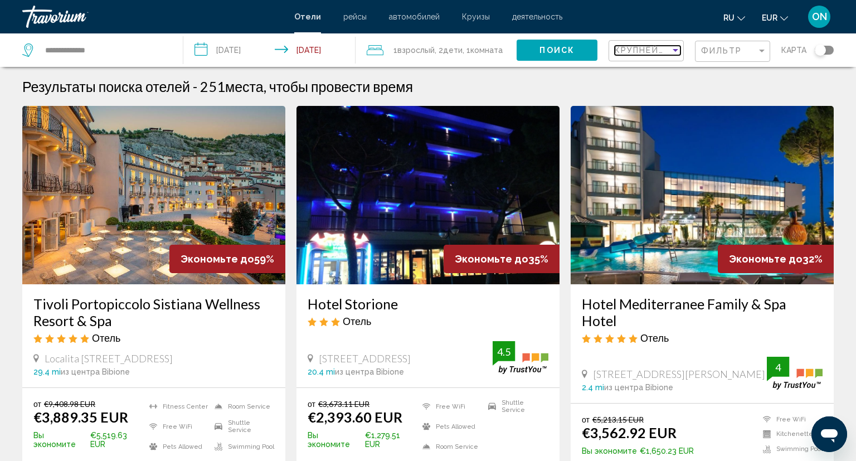
click at [670, 50] on span "Крупнейшие сбережения" at bounding box center [680, 50] width 133 height 9
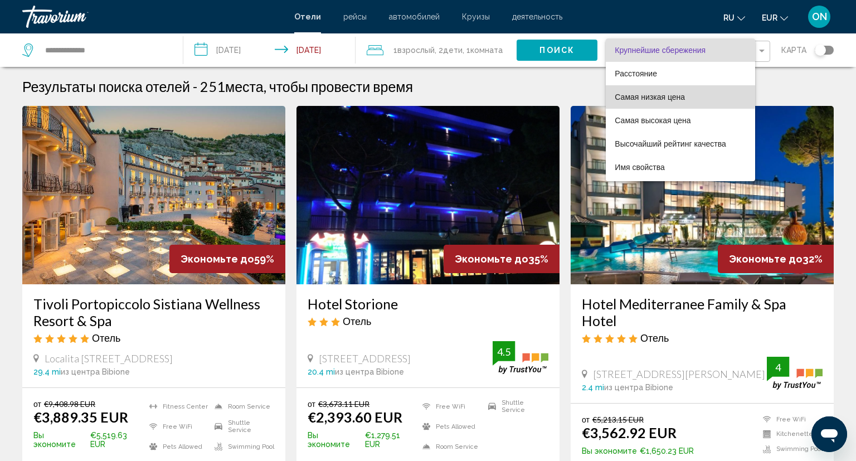
click at [659, 95] on span "Самая низкая цена" at bounding box center [649, 96] width 70 height 9
